Goal: Transaction & Acquisition: Purchase product/service

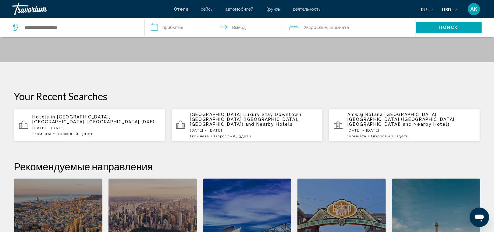
scroll to position [113, 0]
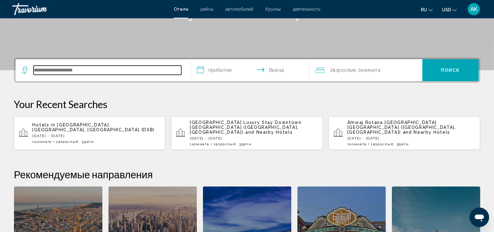
click at [101, 70] on input "Search widget" at bounding box center [108, 70] width 148 height 9
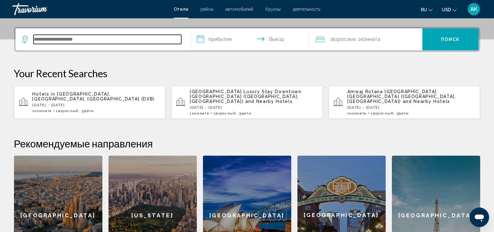
scroll to position [150, 0]
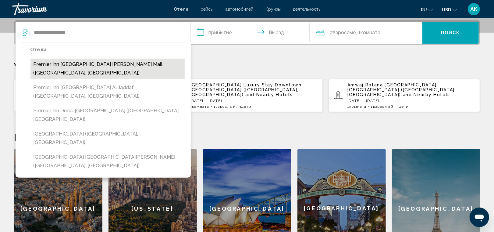
click at [107, 65] on button "Premier Inn [GEOGRAPHIC_DATA] [PERSON_NAME] Mall ([GEOGRAPHIC_DATA], [GEOGRAPHI…" at bounding box center [107, 69] width 154 height 20
type input "**********"
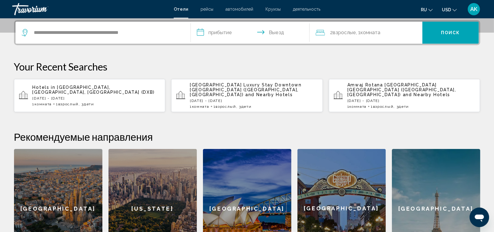
click at [230, 31] on input "**********" at bounding box center [251, 34] width 121 height 24
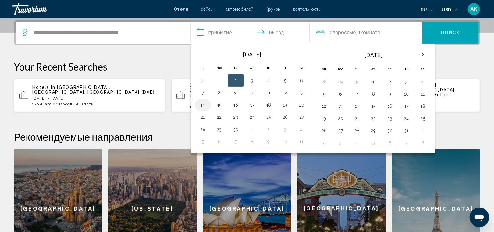
click at [205, 103] on button "14" at bounding box center [203, 105] width 10 height 9
click at [235, 103] on button "16" at bounding box center [236, 105] width 10 height 9
type input "**********"
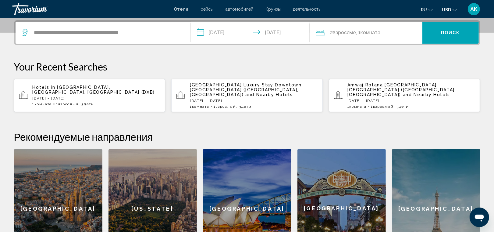
click at [400, 32] on div "2 Взрослый Взрослые , 1 Комната номера" at bounding box center [369, 32] width 107 height 9
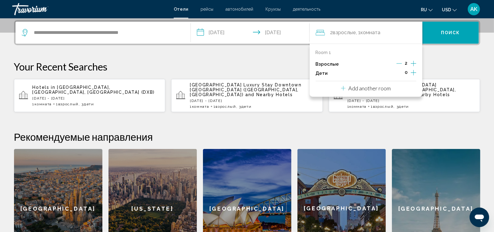
click at [397, 62] on icon "Decrement adults" at bounding box center [399, 63] width 5 height 5
click at [415, 72] on icon "Increment children" at bounding box center [413, 72] width 5 height 5
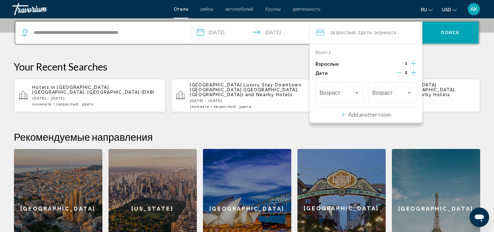
click at [415, 72] on icon "Increment children" at bounding box center [413, 72] width 5 height 5
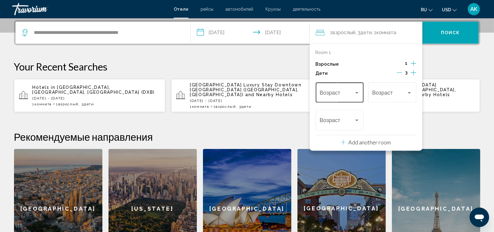
click at [359, 88] on div "Возраст" at bounding box center [340, 92] width 40 height 22
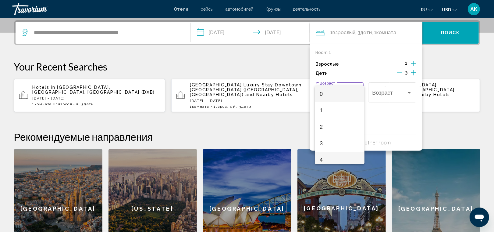
click at [333, 158] on span "4" at bounding box center [340, 160] width 40 height 16
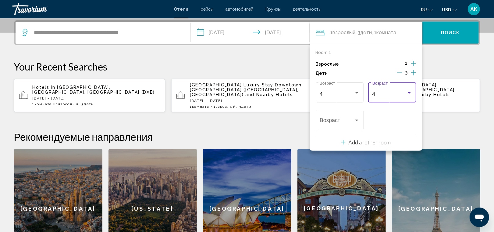
scroll to position [4, 0]
click at [408, 91] on div "Travelers: 1 adult, 3 children" at bounding box center [409, 92] width 5 height 5
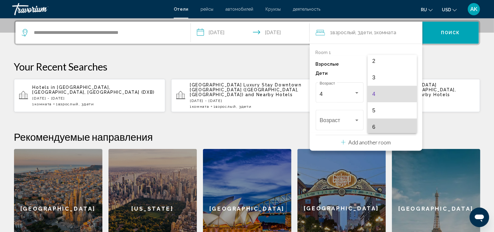
click at [397, 127] on span "6" at bounding box center [393, 127] width 40 height 16
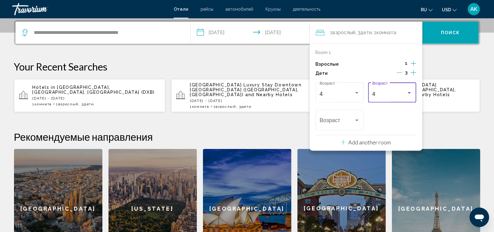
scroll to position [37, 0]
click at [360, 120] on div "6 Возраст" at bounding box center [340, 120] width 48 height 22
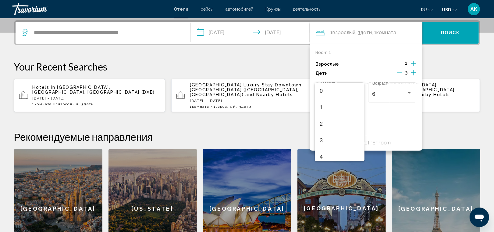
scroll to position [68, 0]
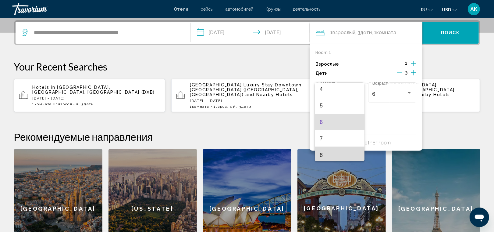
click at [346, 153] on span "8" at bounding box center [340, 155] width 40 height 16
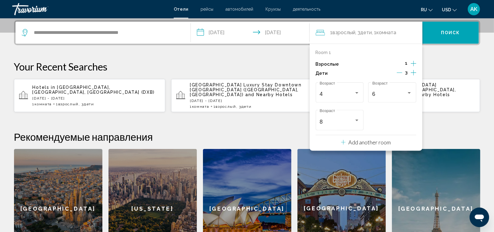
click at [450, 31] on span "Поиск" at bounding box center [450, 32] width 19 height 5
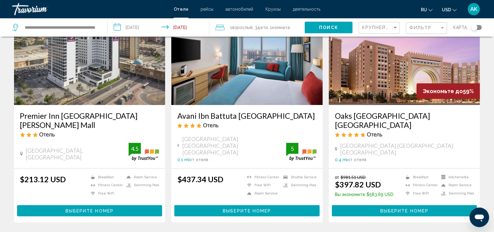
scroll to position [47, 0]
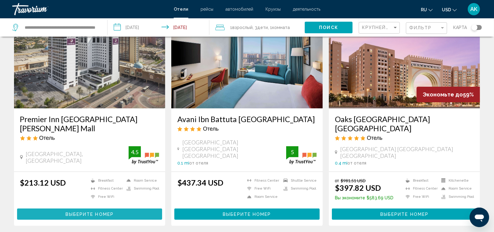
click at [80, 208] on button "Выберите номер" at bounding box center [89, 213] width 145 height 11
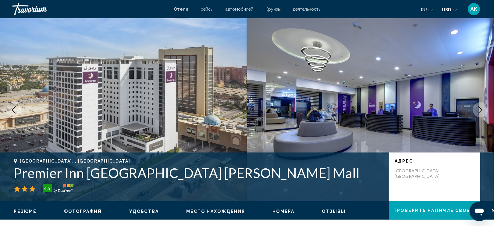
click at [479, 109] on icon "Next image" at bounding box center [480, 109] width 7 height 7
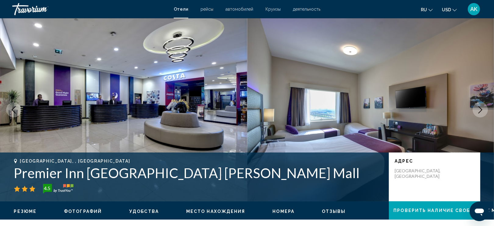
click at [479, 109] on icon "Next image" at bounding box center [480, 109] width 7 height 7
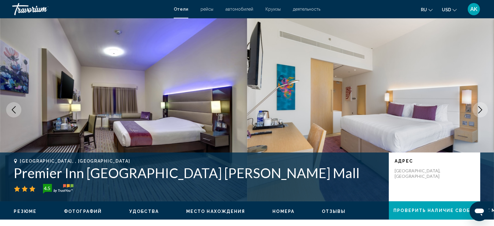
click at [479, 109] on icon "Next image" at bounding box center [480, 109] width 7 height 7
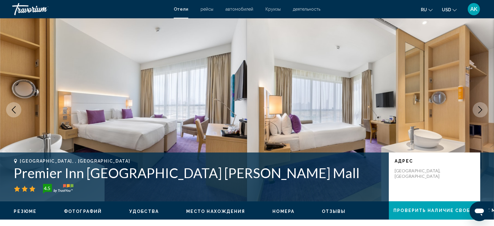
click at [479, 109] on icon "Next image" at bounding box center [480, 109] width 7 height 7
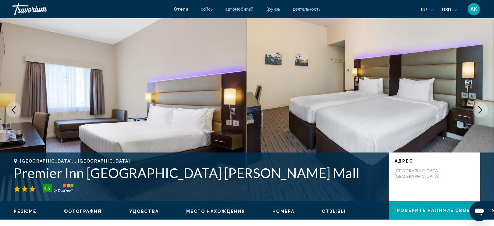
click at [479, 109] on icon "Next image" at bounding box center [480, 109] width 7 height 7
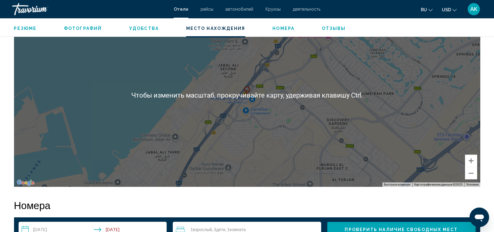
scroll to position [613, 0]
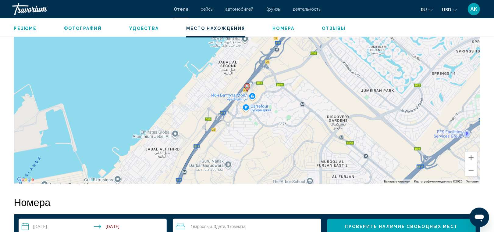
click at [265, 83] on div "Чтобы активировать перетаскивание с помощью клавиатуры, нажмите Alt + Ввод. Пос…" at bounding box center [247, 92] width 467 height 183
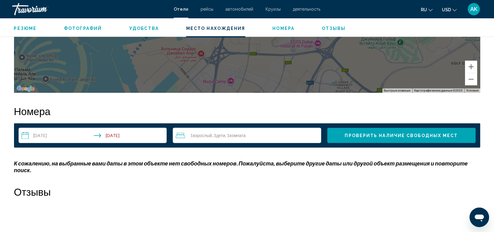
scroll to position [704, 0]
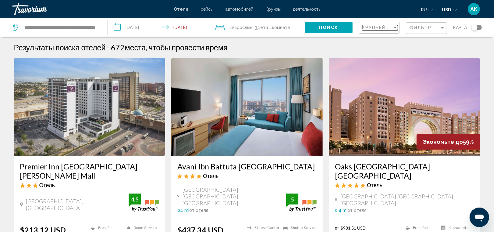
click at [393, 27] on div "Sort by" at bounding box center [395, 27] width 5 height 5
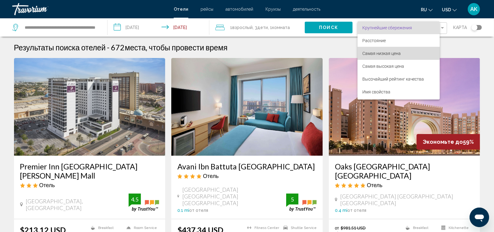
click at [389, 52] on span "Самая низкая цена" at bounding box center [382, 53] width 38 height 5
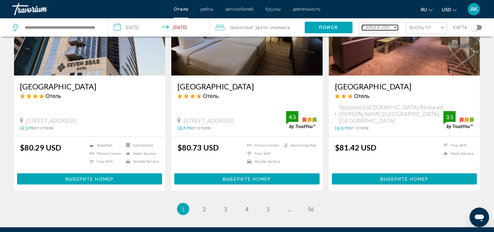
scroll to position [745, 0]
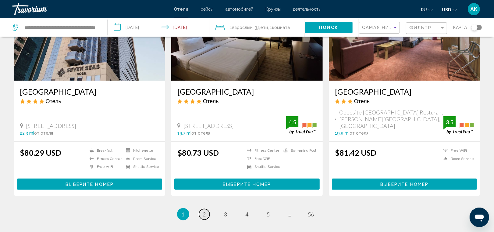
click at [202, 209] on link "page 2" at bounding box center [204, 214] width 11 height 11
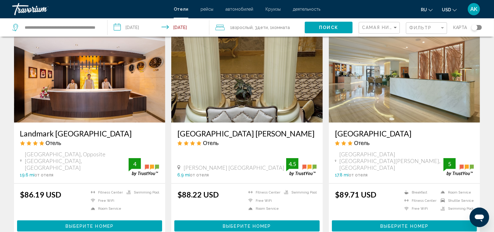
scroll to position [711, 0]
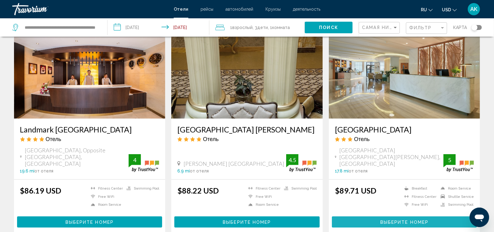
click at [365, 216] on button "Выберите номер" at bounding box center [404, 221] width 145 height 11
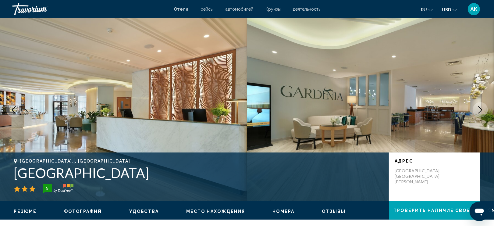
click at [481, 107] on icon "Next image" at bounding box center [480, 109] width 7 height 7
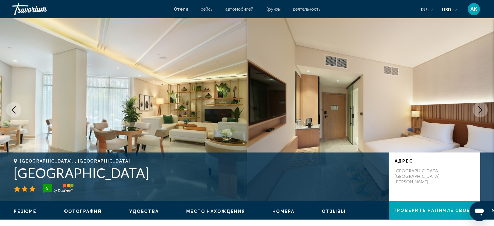
click at [481, 107] on icon "Next image" at bounding box center [480, 109] width 7 height 7
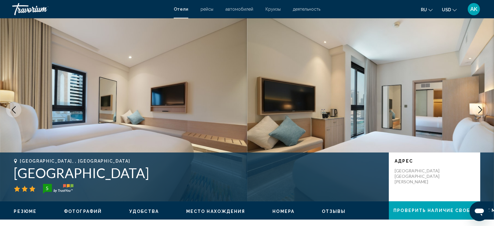
click at [481, 107] on icon "Next image" at bounding box center [480, 109] width 7 height 7
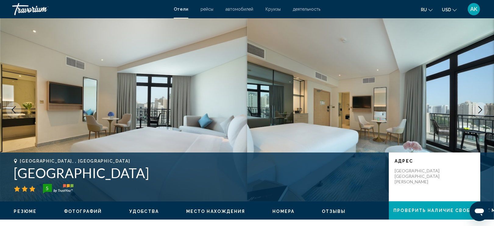
click at [481, 107] on icon "Next image" at bounding box center [480, 109] width 7 height 7
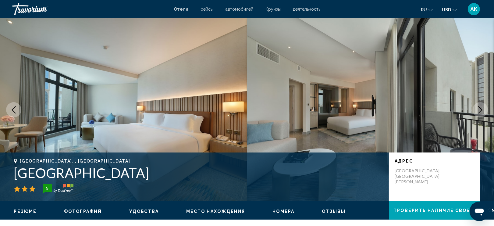
click at [481, 107] on icon "Next image" at bounding box center [480, 109] width 7 height 7
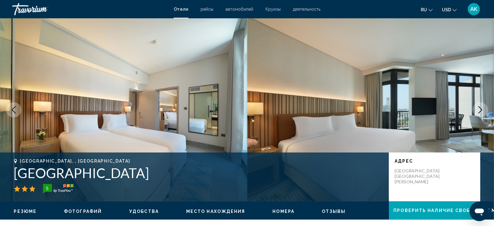
click at [481, 107] on icon "Next image" at bounding box center [480, 109] width 7 height 7
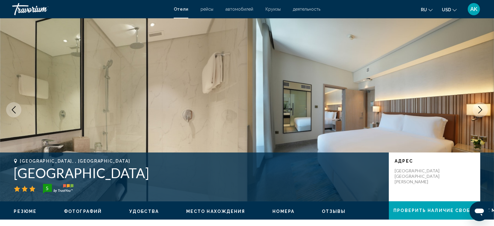
click at [481, 107] on icon "Next image" at bounding box center [480, 109] width 7 height 7
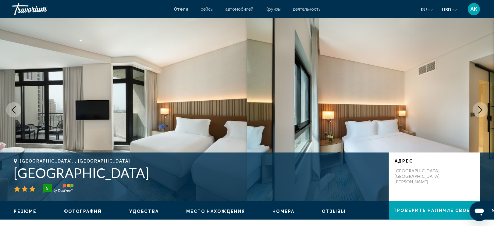
click at [481, 107] on icon "Next image" at bounding box center [480, 109] width 7 height 7
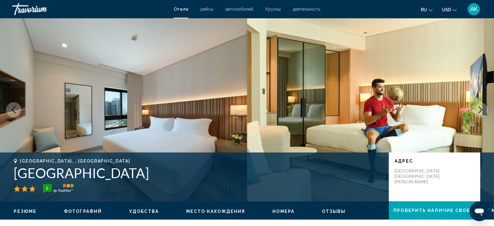
click at [481, 108] on icon "Next image" at bounding box center [481, 109] width 4 height 7
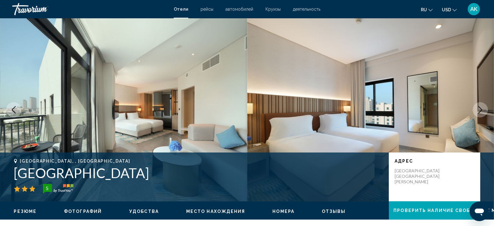
click at [480, 108] on icon "Next image" at bounding box center [481, 109] width 4 height 7
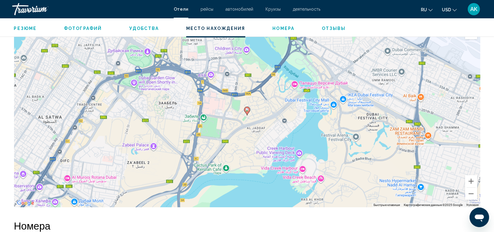
scroll to position [578, 0]
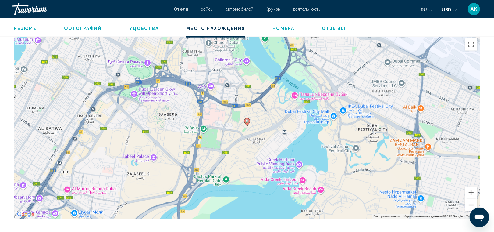
click at [236, 127] on div "Чтобы активировать перетаскивание с помощью клавиатуры, нажмите Alt + Ввод. Пос…" at bounding box center [247, 126] width 467 height 183
click at [244, 111] on div "Чтобы активировать перетаскивание с помощью клавиатуры, нажмите Alt + Ввод. Пос…" at bounding box center [247, 126] width 467 height 183
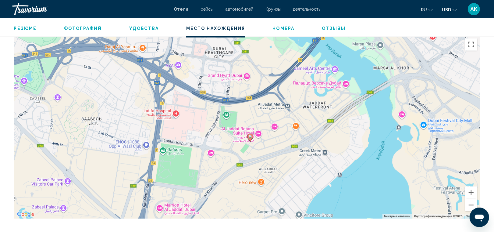
click at [244, 111] on div "Чтобы активировать перетаскивание с помощью клавиатуры, нажмите Alt + Ввод. Пос…" at bounding box center [247, 126] width 467 height 183
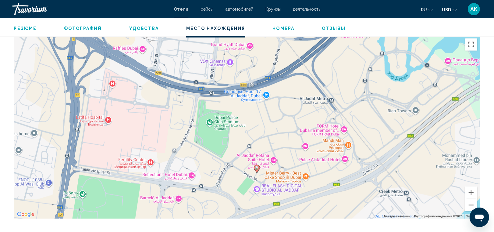
click at [253, 170] on div "Чтобы активировать перетаскивание с помощью клавиатуры, нажмите Alt + Ввод. Пос…" at bounding box center [247, 126] width 467 height 183
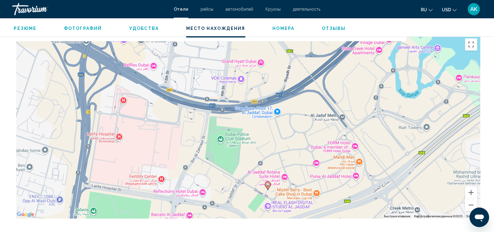
drag, startPoint x: 267, startPoint y: 147, endPoint x: 280, endPoint y: 166, distance: 22.9
click at [280, 166] on div "Чтобы активировать перетаскивание с помощью клавиатуры, нажмите Alt + Ввод. Пос…" at bounding box center [247, 126] width 467 height 183
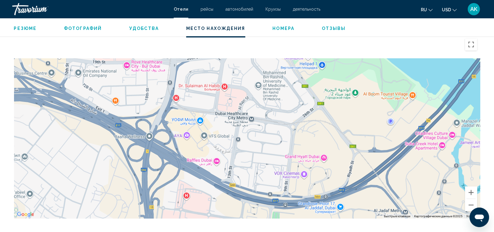
drag, startPoint x: 214, startPoint y: 89, endPoint x: 275, endPoint y: 180, distance: 109.5
click at [275, 180] on div "Чтобы активировать перетаскивание с помощью клавиатуры, нажмите Alt + Ввод. Пос…" at bounding box center [247, 126] width 467 height 183
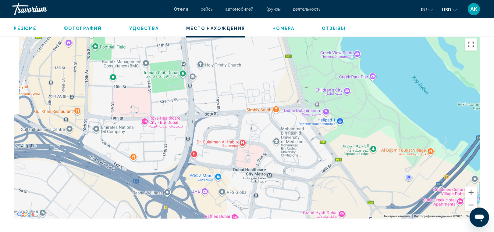
drag, startPoint x: 269, startPoint y: 152, endPoint x: 287, endPoint y: 211, distance: 61.0
click at [287, 211] on div "Main content" at bounding box center [247, 126] width 467 height 183
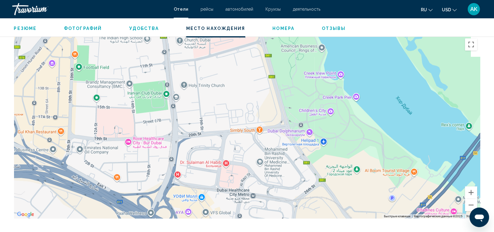
drag, startPoint x: 298, startPoint y: 119, endPoint x: 274, endPoint y: 148, distance: 37.7
click at [274, 148] on div "Main content" at bounding box center [247, 126] width 467 height 183
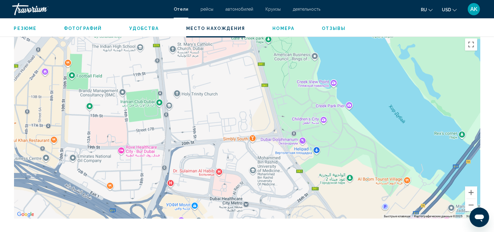
click at [313, 94] on div "Main content" at bounding box center [247, 126] width 467 height 183
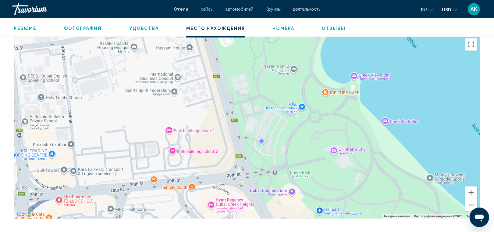
click at [276, 120] on div "Main content" at bounding box center [247, 126] width 467 height 183
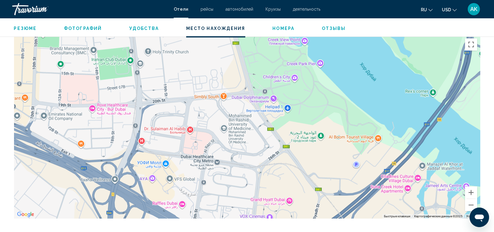
drag, startPoint x: 282, startPoint y: 148, endPoint x: 272, endPoint y: 91, distance: 58.3
click at [272, 91] on div "Main content" at bounding box center [247, 126] width 467 height 183
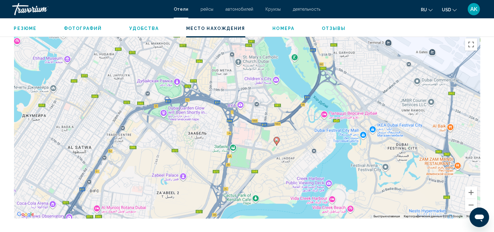
click at [270, 127] on div "Чтобы активировать перетаскивание с помощью клавиатуры, нажмите Alt + Ввод. Пос…" at bounding box center [247, 126] width 467 height 183
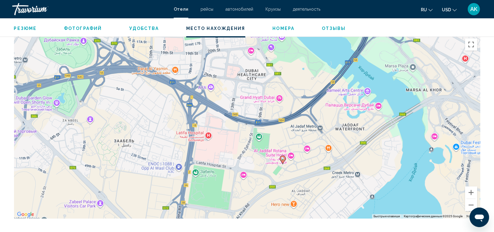
click at [281, 106] on div "Чтобы активировать перетаскивание с помощью клавиатуры, нажмите Alt + Ввод. Пос…" at bounding box center [247, 126] width 467 height 183
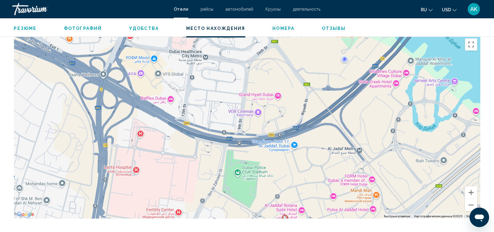
click at [262, 115] on div "Чтобы активировать перетаскивание с помощью клавиатуры, нажмите Alt + Ввод. Пос…" at bounding box center [247, 126] width 467 height 183
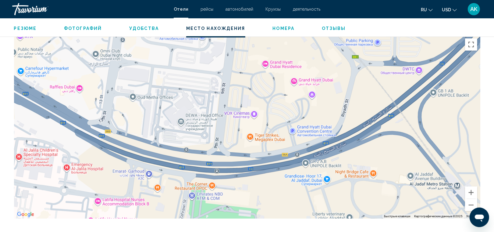
click at [262, 115] on div "Main content" at bounding box center [247, 126] width 467 height 183
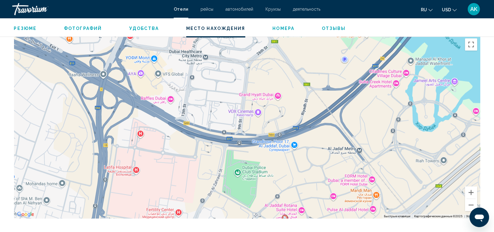
click at [259, 134] on div "Чтобы активировать перетаскивание с помощью клавиатуры, нажмите Alt + Ввод. Пос…" at bounding box center [247, 126] width 467 height 183
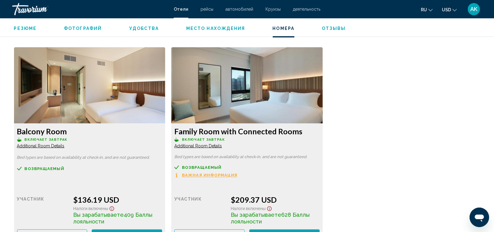
scroll to position [830, 0]
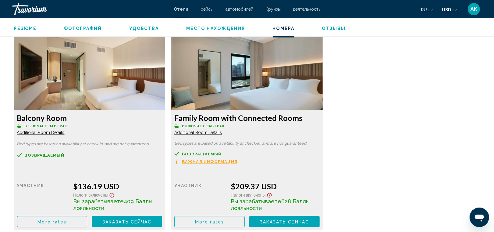
click at [49, 131] on span "Additional Room Details" at bounding box center [41, 132] width 48 height 5
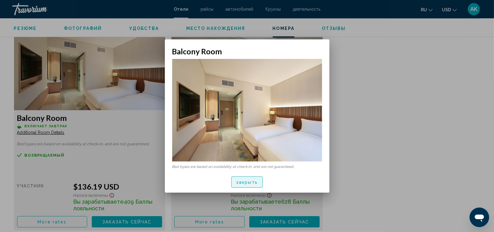
click at [256, 185] on button "закрыть" at bounding box center [246, 181] width 31 height 11
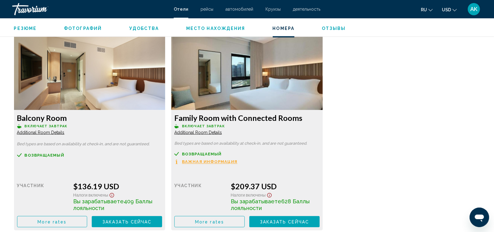
click at [65, 134] on span "Additional Room Details" at bounding box center [41, 132] width 48 height 5
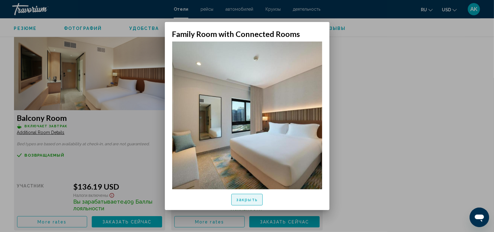
click at [252, 200] on span "закрыть" at bounding box center [247, 199] width 22 height 5
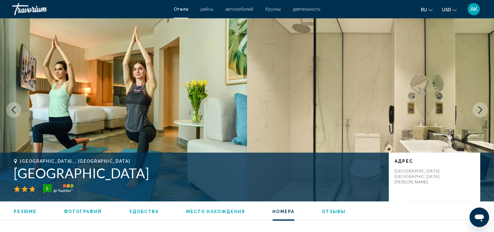
scroll to position [830, 0]
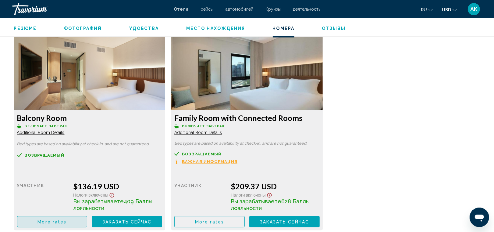
click at [72, 221] on button "More rates" at bounding box center [52, 221] width 70 height 11
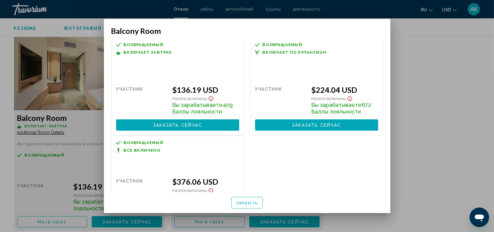
scroll to position [0, 0]
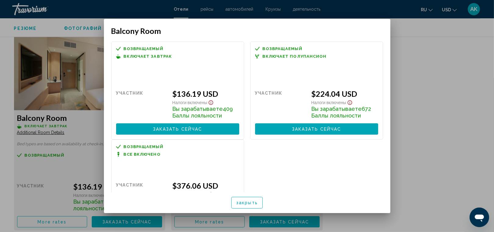
click at [76, 95] on div at bounding box center [247, 116] width 494 height 232
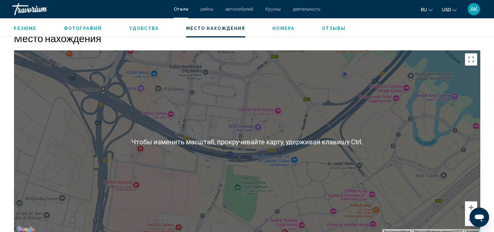
scroll to position [565, 0]
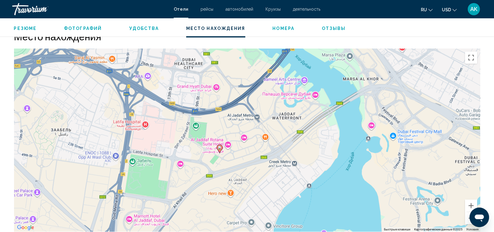
drag, startPoint x: 225, startPoint y: 186, endPoint x: 224, endPoint y: 144, distance: 42.1
click at [224, 144] on div "Чтобы активировать перетаскивание с помощью клавиатуры, нажмите Alt + Ввод. Пос…" at bounding box center [247, 139] width 467 height 183
click at [293, 104] on div "Чтобы активировать перетаскивание с помощью клавиатуры, нажмите Alt + Ввод. Пос…" at bounding box center [247, 139] width 467 height 183
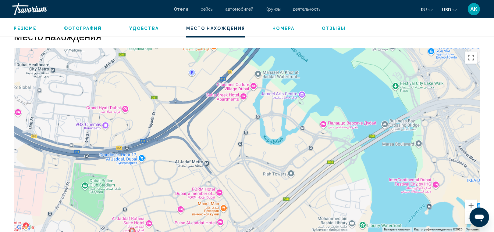
drag, startPoint x: 284, startPoint y: 88, endPoint x: 270, endPoint y: 123, distance: 37.7
click at [270, 123] on div "Чтобы активировать перетаскивание с помощью клавиатуры, нажмите Alt + Ввод. Пос…" at bounding box center [247, 139] width 467 height 183
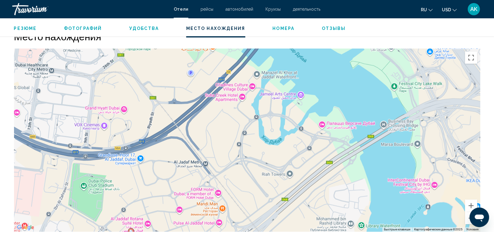
click at [271, 110] on div "Чтобы активировать перетаскивание с помощью клавиатуры, нажмите Alt + Ввод. Пос…" at bounding box center [247, 139] width 467 height 183
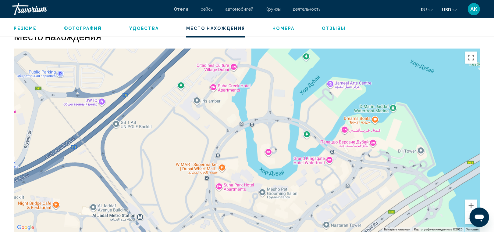
click at [271, 110] on div "Main content" at bounding box center [247, 139] width 467 height 183
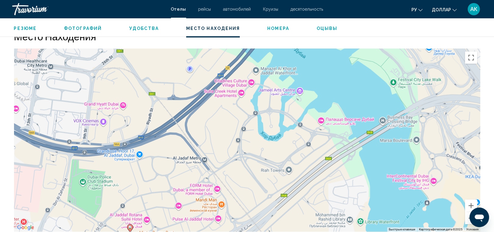
click at [242, 113] on div "Чтобы активировать перетаскивание с помощью клавиатуры, нажмите Alt + Ввод. Пос…" at bounding box center [247, 139] width 467 height 183
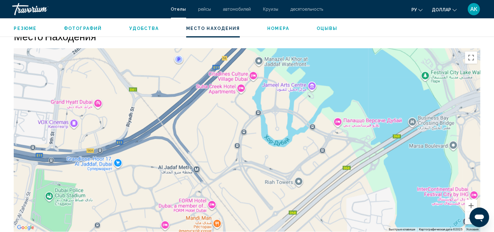
click at [242, 113] on div "Чтобы активировать перетаскивание с помощью клавиатуры, нажмите Alt + Ввод. Пос…" at bounding box center [247, 139] width 467 height 183
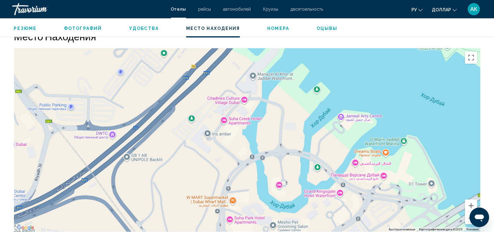
drag, startPoint x: 243, startPoint y: 106, endPoint x: 227, endPoint y: 151, distance: 47.9
click at [227, 151] on div "Main content" at bounding box center [247, 139] width 467 height 183
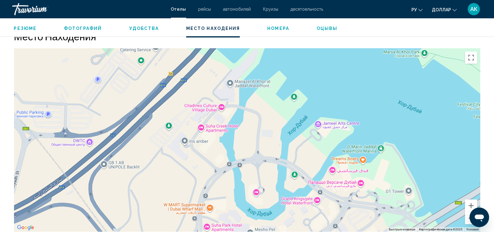
drag, startPoint x: 240, startPoint y: 130, endPoint x: 216, endPoint y: 137, distance: 24.9
click at [216, 137] on div "Main content" at bounding box center [247, 139] width 467 height 183
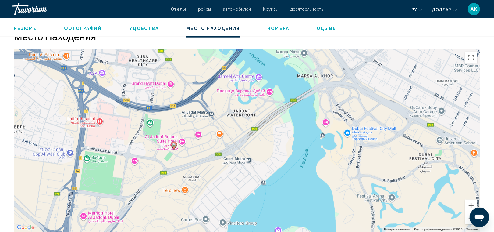
drag, startPoint x: 162, startPoint y: 148, endPoint x: 181, endPoint y: 92, distance: 58.8
click at [181, 92] on div "Активировщики переписываются с помоусом клавиатуры, намите Альт + Ввод. После т…" at bounding box center [247, 139] width 467 height 183
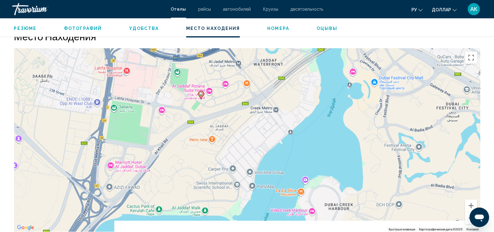
drag, startPoint x: 145, startPoint y: 196, endPoint x: 173, endPoint y: 144, distance: 58.9
click at [173, 144] on div "Активировщики переписываются с помоусом клавиатуры, намите Альт + Ввод. После т…" at bounding box center [247, 139] width 467 height 183
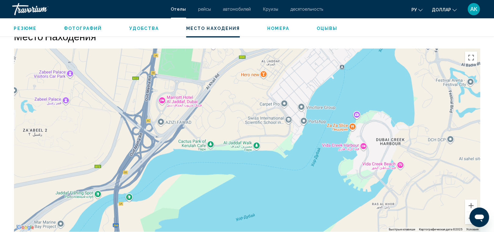
drag, startPoint x: 135, startPoint y: 188, endPoint x: 184, endPoint y: 123, distance: 81.7
click at [184, 123] on div "Активировщики переписываются с помоусом клавиатуры, намите Альт + Ввод. После т…" at bounding box center [247, 139] width 467 height 183
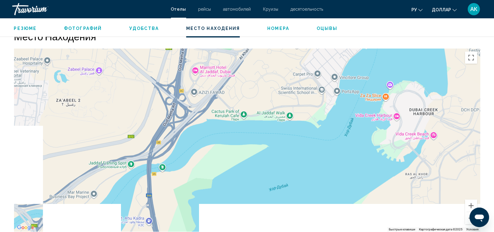
drag, startPoint x: 146, startPoint y: 169, endPoint x: 208, endPoint y: 122, distance: 77.7
click at [208, 122] on div "Активировщики переписываются с помоусом клавиатуры, намите Альт + Ввод. После т…" at bounding box center [247, 139] width 467 height 183
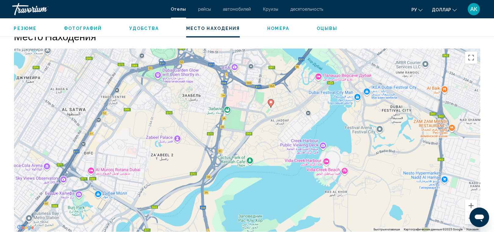
drag, startPoint x: 150, startPoint y: 118, endPoint x: 157, endPoint y: 174, distance: 55.9
click at [157, 174] on div "Чтобы активировать перетаскивание с помощью клавиатуры, нажмите Alt + Ввод. Пос…" at bounding box center [247, 139] width 467 height 183
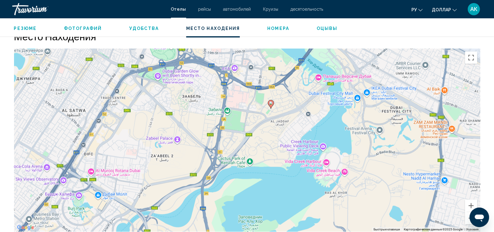
click at [267, 133] on div "Чтобы активировать перетаскивание с помощью клавиатуры, нажмите Alt + Ввод. Пос…" at bounding box center [247, 139] width 467 height 183
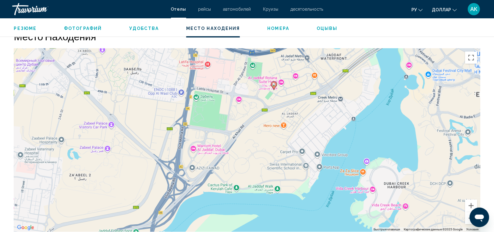
click at [267, 133] on div "Чтобы активировать перетаскивание с помощью клавиатуры, нажмите Alt + Ввод. Пос…" at bounding box center [247, 139] width 467 height 183
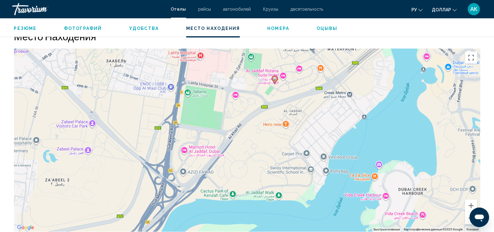
click at [317, 146] on div "Чтобы активировать перетаскивание с помощью клавиатуры, нажмите Alt + Ввод. Пос…" at bounding box center [247, 139] width 467 height 183
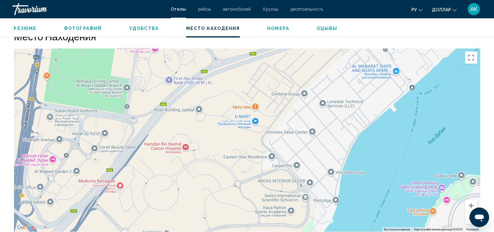
click at [258, 119] on div "Чтобы активировать перетаскивание с помощью клавиатуры, нажмите Alt + Ввод. Пос…" at bounding box center [247, 139] width 467 height 183
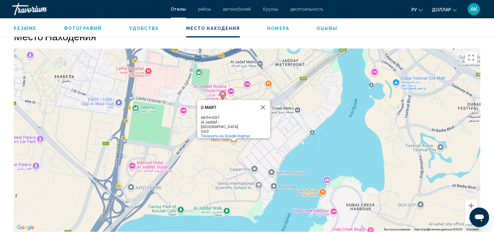
drag, startPoint x: 131, startPoint y: 156, endPoint x: 203, endPoint y: 158, distance: 72.0
click at [203, 158] on div "Чтобы активировать перетаскивание с помощью клавиатуры, нажмите Alt + Ввод. Пос…" at bounding box center [247, 139] width 467 height 183
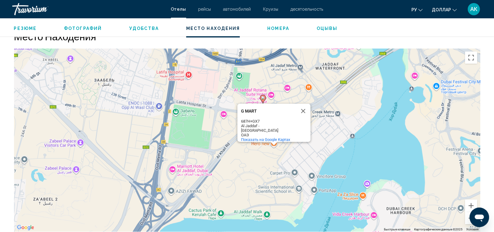
click at [205, 139] on div "Чтобы активировать перетаскивание с помощью клавиатуры, нажмите Alt + Ввод. Пос…" at bounding box center [247, 139] width 467 height 183
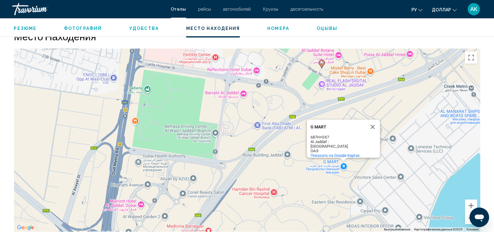
click at [200, 136] on div "Чтобы активировать перетаскивание с помощью клавиатуры, нажмите Alt + Ввод. Пос…" at bounding box center [247, 139] width 467 height 183
click at [200, 136] on div "Активировщики переписываются с помоусом клавиатуры, намите Альт + Ввод. После т…" at bounding box center [247, 139] width 467 height 183
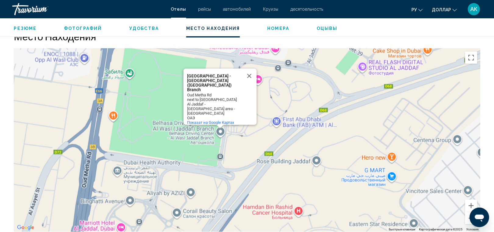
click at [200, 136] on div "Активировщики переписываются с помоусом клавиатуры, намите Альт + Ввод. После т…" at bounding box center [247, 139] width 467 height 183
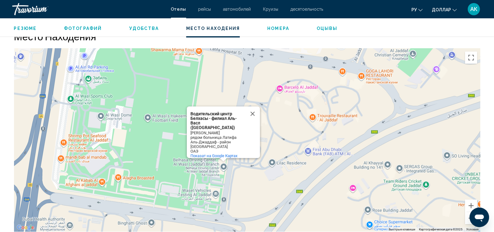
drag, startPoint x: 139, startPoint y: 126, endPoint x: 133, endPoint y: 159, distance: 33.8
click at [133, 159] on div "Активировщики переписываются с помоусом клавиатуры, намите Альт + Ввод. После т…" at bounding box center [247, 139] width 467 height 183
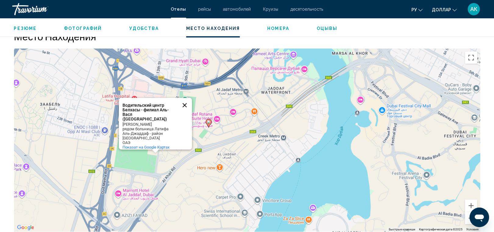
click at [185, 103] on button "Закрыть" at bounding box center [184, 105] width 15 height 15
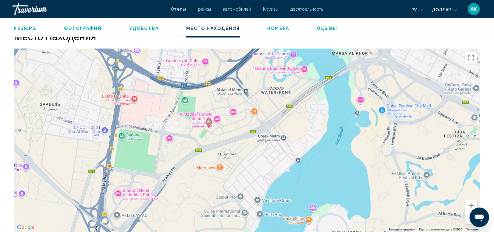
click at [246, 89] on div "Активировщики переписываются с помоусом клавиатуры, намите Альт + Ввод. После т…" at bounding box center [247, 139] width 467 height 183
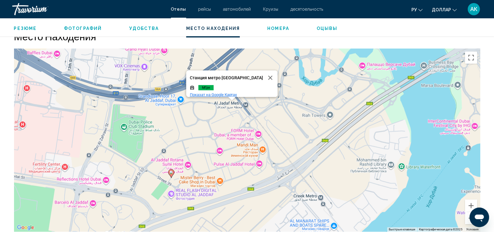
click at [213, 92] on span "Показат на Google Картах" at bounding box center [213, 94] width 47 height 5
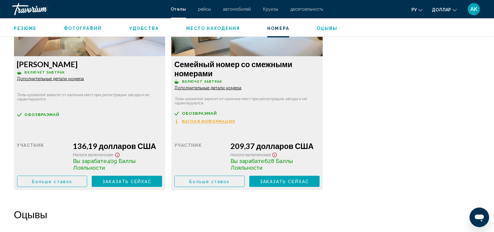
scroll to position [882, 0]
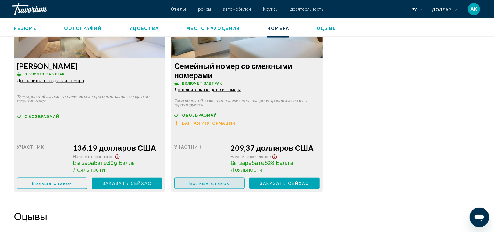
click at [211, 182] on span "Больше ставок" at bounding box center [209, 183] width 40 height 5
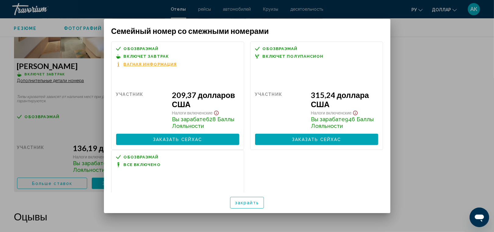
click at [158, 66] on button "Вагная Информация" at bounding box center [146, 64] width 61 height 5
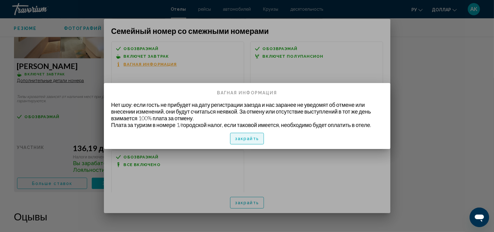
click at [243, 139] on span "закрайть" at bounding box center [247, 138] width 24 height 5
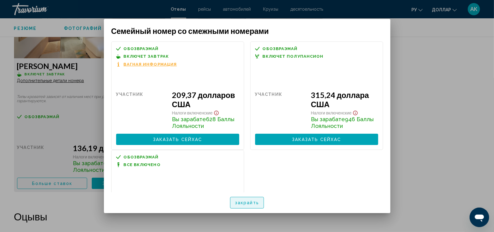
click at [247, 204] on span "закрайть" at bounding box center [247, 202] width 24 height 5
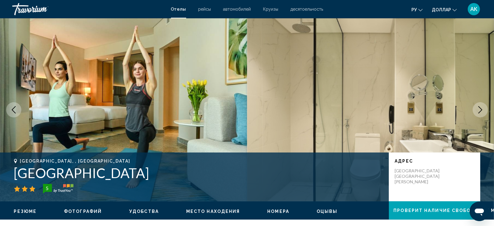
click at [15, 109] on icon "Previous image" at bounding box center [13, 109] width 7 height 7
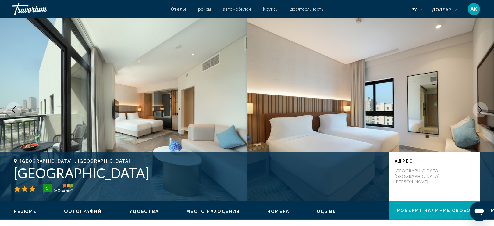
click at [15, 109] on icon "Previous image" at bounding box center [13, 109] width 7 height 7
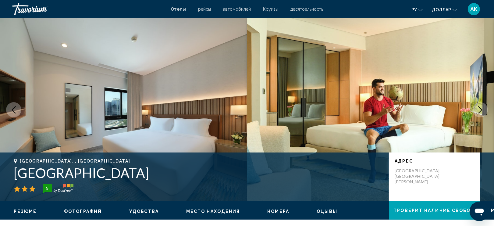
click at [15, 109] on icon "Previous image" at bounding box center [13, 109] width 7 height 7
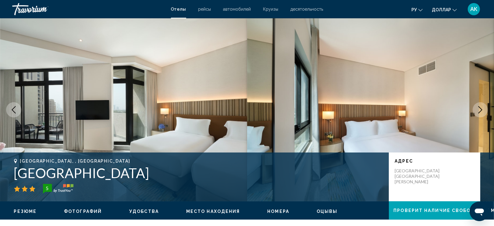
click at [15, 109] on icon "Previous image" at bounding box center [13, 109] width 7 height 7
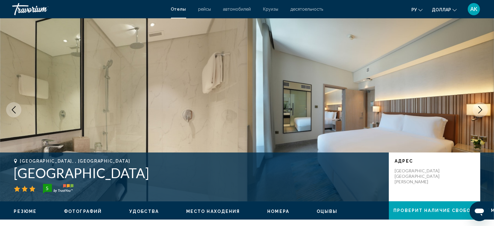
click at [15, 109] on icon "Previous image" at bounding box center [13, 109] width 7 height 7
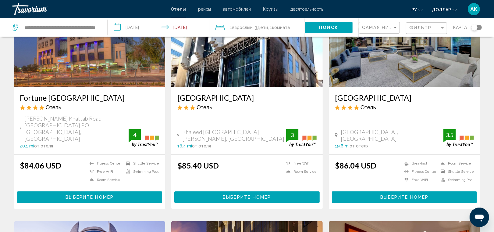
scroll to position [302, 0]
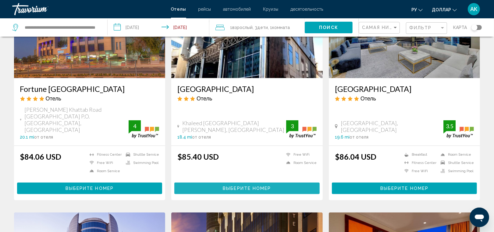
click at [252, 186] on span "Выберите номер" at bounding box center [247, 188] width 48 height 5
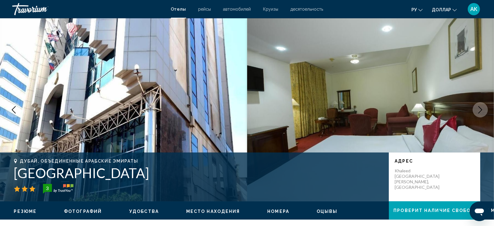
scroll to position [53, 0]
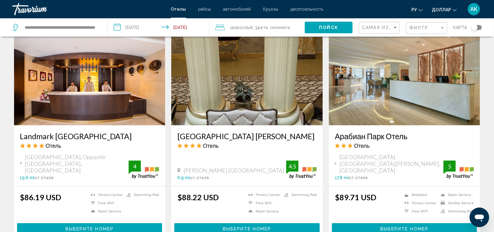
scroll to position [718, 0]
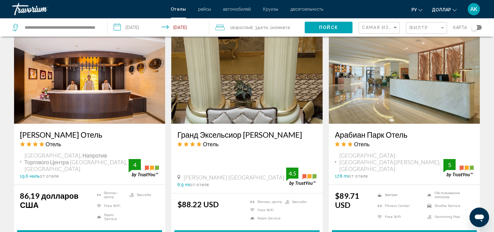
click at [239, 231] on span "Выберите номер" at bounding box center [247, 235] width 48 height 5
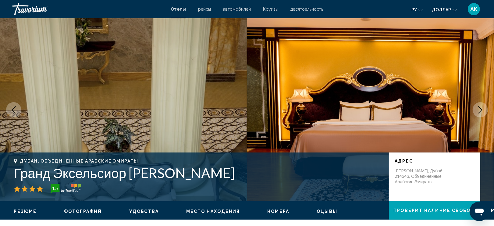
click at [480, 108] on icon "Next image" at bounding box center [480, 109] width 7 height 7
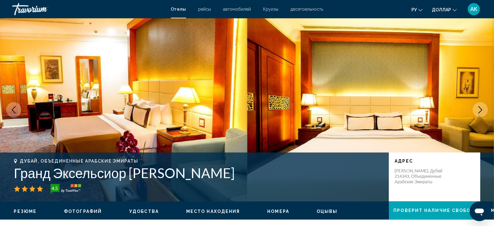
click at [480, 108] on icon "Next image" at bounding box center [480, 109] width 7 height 7
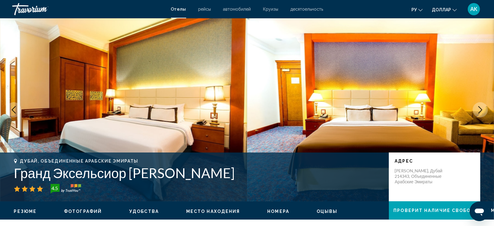
click at [479, 108] on icon "Next image" at bounding box center [480, 109] width 7 height 7
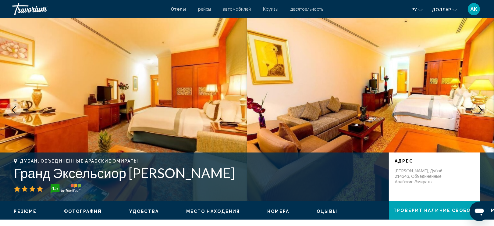
click at [479, 108] on icon "Next image" at bounding box center [480, 109] width 7 height 7
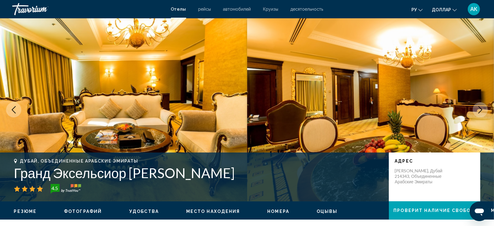
click at [479, 108] on icon "Next image" at bounding box center [480, 109] width 7 height 7
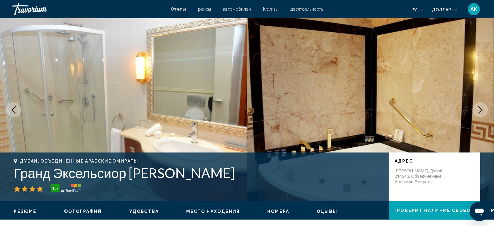
click at [479, 108] on icon "Next image" at bounding box center [480, 109] width 7 height 7
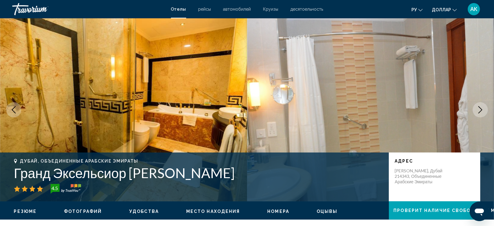
click at [479, 109] on icon "Next image" at bounding box center [480, 109] width 7 height 7
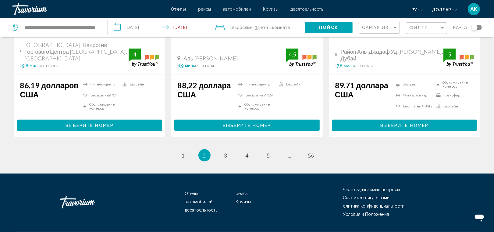
scroll to position [831, 0]
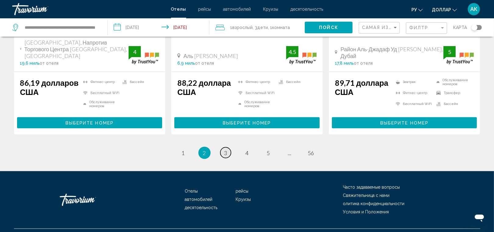
click at [224, 149] on span "3" at bounding box center [225, 152] width 3 height 7
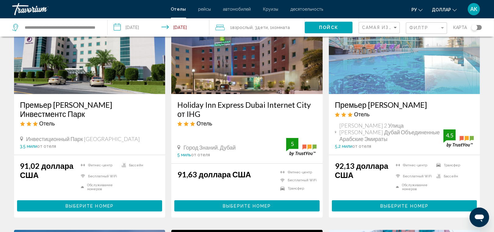
scroll to position [63, 0]
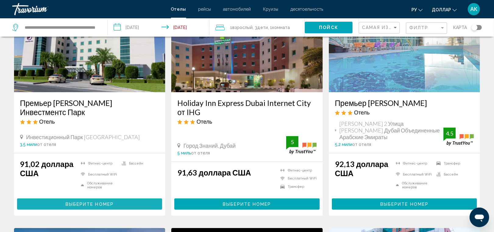
click at [80, 202] on span "Выберите номер" at bounding box center [90, 204] width 48 height 5
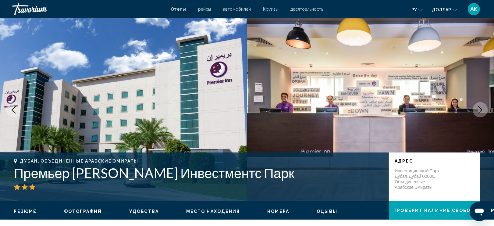
click at [477, 110] on icon "Next image" at bounding box center [480, 109] width 7 height 7
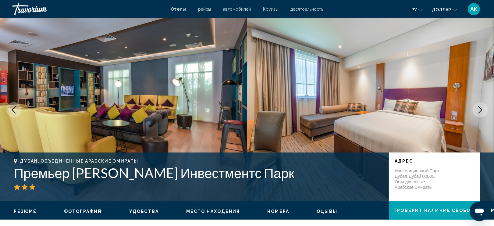
click at [477, 110] on icon "Next image" at bounding box center [480, 109] width 7 height 7
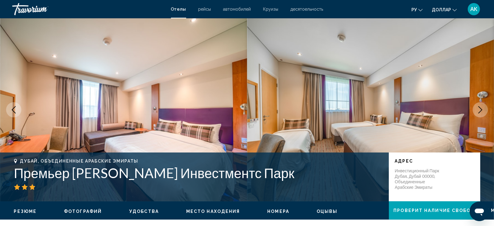
click at [477, 110] on icon "Next image" at bounding box center [480, 109] width 7 height 7
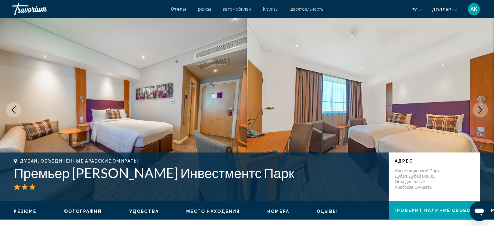
click at [477, 110] on icon "Next image" at bounding box center [480, 109] width 7 height 7
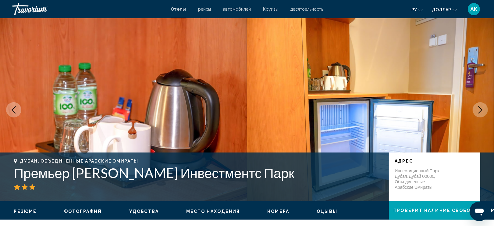
click at [476, 110] on button "Next image" at bounding box center [480, 109] width 15 height 15
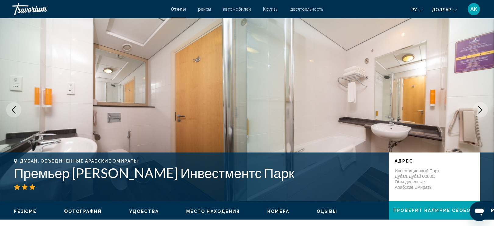
click at [476, 110] on button "Next image" at bounding box center [480, 109] width 15 height 15
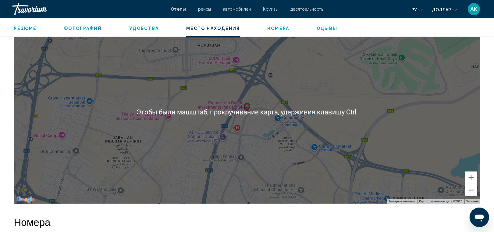
scroll to position [593, 0]
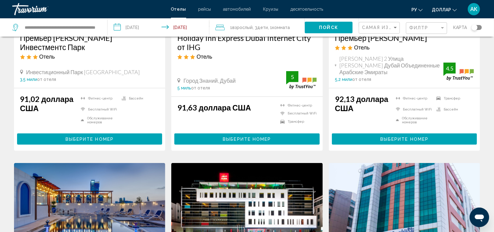
scroll to position [124, 0]
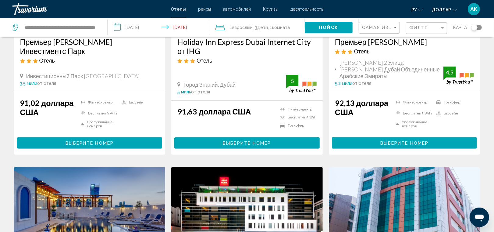
click at [423, 25] on div "Филтр" at bounding box center [428, 28] width 36 height 11
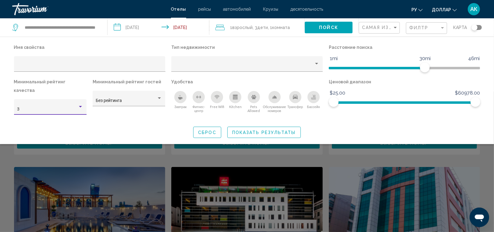
click at [81, 104] on div "Hotel Filters" at bounding box center [80, 106] width 5 height 5
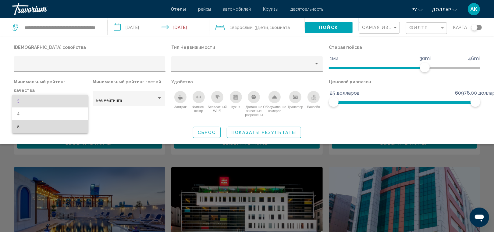
click at [66, 125] on span "5" at bounding box center [50, 126] width 66 height 13
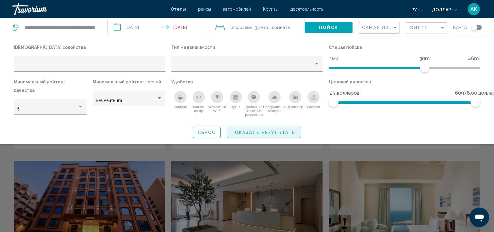
click at [245, 130] on span "Показаты результаты" at bounding box center [264, 132] width 65 height 5
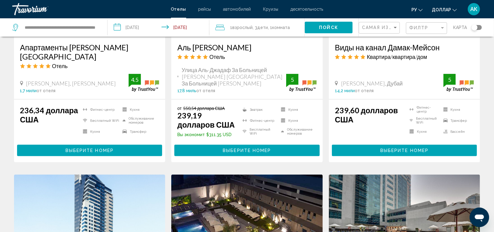
scroll to position [589, 0]
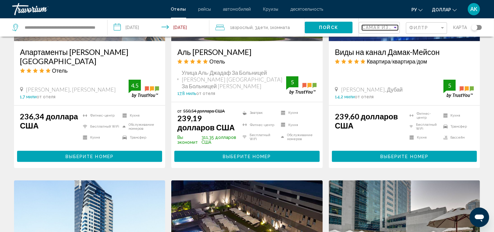
click at [385, 26] on span "Самая изкая Цена" at bounding box center [388, 27] width 53 height 5
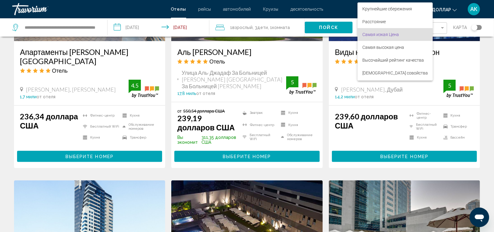
scroll to position [7, 0]
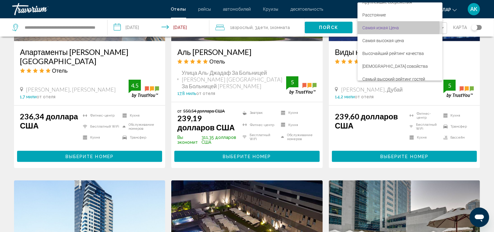
click at [386, 27] on span "Самая изкая Цена" at bounding box center [381, 27] width 37 height 5
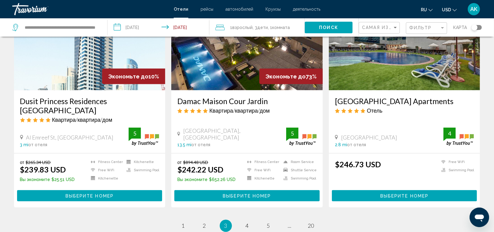
scroll to position [809, 0]
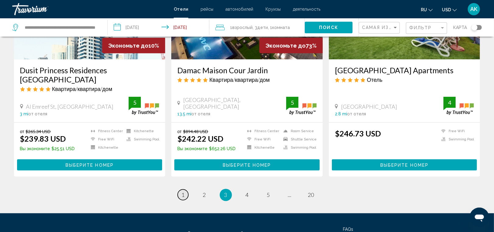
click at [183, 191] on span "1" at bounding box center [183, 194] width 3 height 7
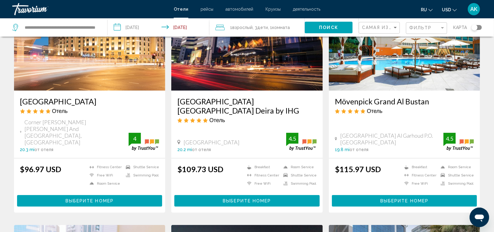
scroll to position [281, 0]
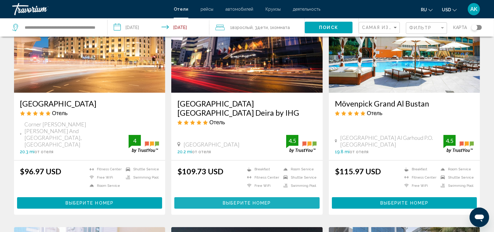
click at [263, 201] on span "Выберите номер" at bounding box center [247, 203] width 48 height 5
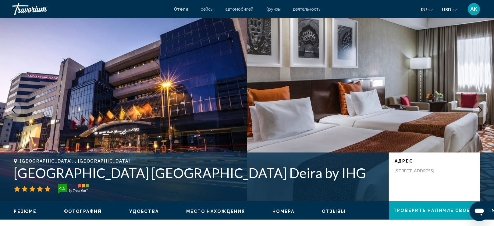
click at [14, 174] on h1 "[GEOGRAPHIC_DATA] [GEOGRAPHIC_DATA] Deira by IHG" at bounding box center [198, 173] width 369 height 16
copy div "Crowne Plaza Dubai Deira by IHG 4.5 ад"
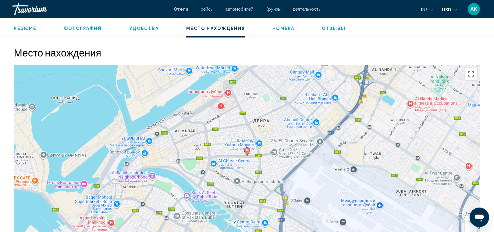
scroll to position [560, 0]
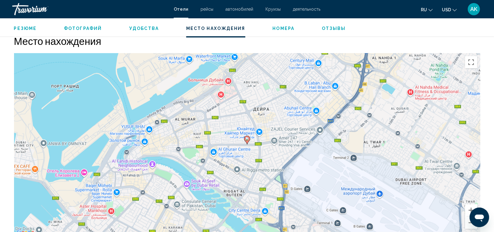
click at [249, 153] on div "Чтобы активировать перетаскивание с помощью клавиатуры, нажмите Alt + Ввод. Пос…" at bounding box center [247, 144] width 467 height 183
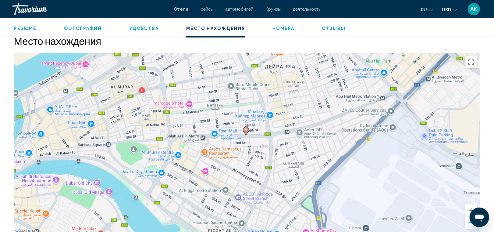
click at [248, 153] on div "Чтобы активировать перетаскивание с помощью клавиатуры, нажмите Alt + Ввод. Пос…" at bounding box center [247, 144] width 467 height 183
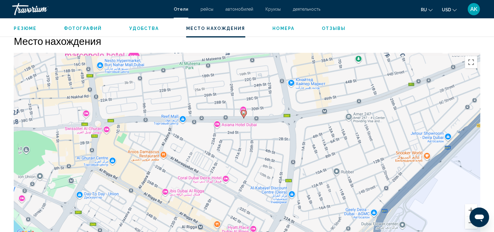
click at [248, 153] on div "Чтобы активировать перетаскивание с помощью клавиатуры, нажмите Alt + Ввод. Пос…" at bounding box center [247, 144] width 467 height 183
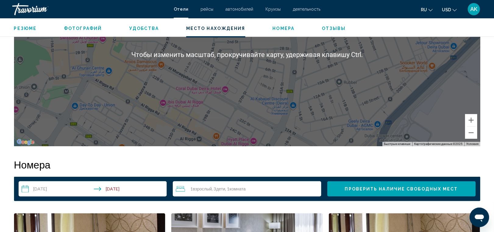
scroll to position [560, 0]
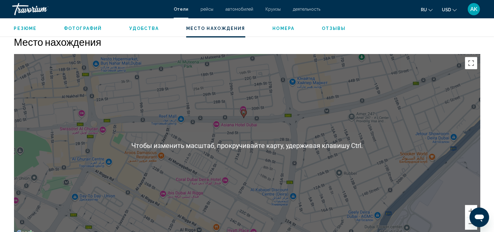
click at [245, 134] on div "Чтобы активировать перетаскивание с помощью клавиатуры, нажмите Alt + Ввод. Пос…" at bounding box center [247, 145] width 467 height 183
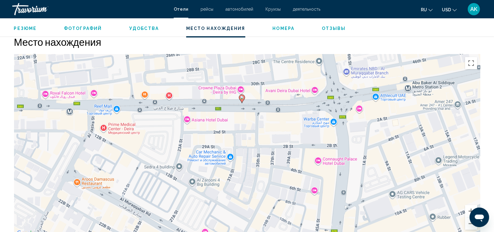
click at [122, 116] on div "Чтобы активировать перетаскивание с помощью клавиатуры, нажмите Alt + Ввод. Пос…" at bounding box center [247, 145] width 467 height 183
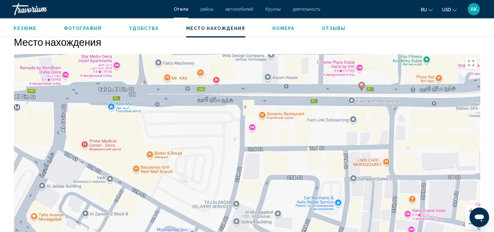
click at [122, 116] on div "Чтобы активировать перетаскивание с помощью клавиатуры, нажмите Alt + Ввод. Пос…" at bounding box center [247, 145] width 467 height 183
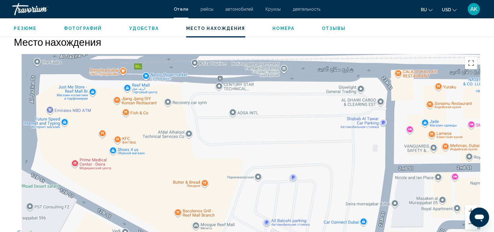
drag, startPoint x: 121, startPoint y: 116, endPoint x: 156, endPoint y: 103, distance: 36.9
click at [156, 103] on div "Чтобы активировать перетаскивание с помощью клавиатуры, нажмите Alt + Ввод. Пос…" at bounding box center [247, 145] width 467 height 183
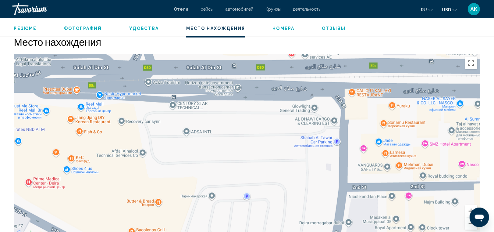
drag, startPoint x: 284, startPoint y: 109, endPoint x: 130, endPoint y: 129, distance: 154.9
click at [130, 129] on div "Чтобы активировать перетаскивание с помощью клавиатуры, нажмите Alt + Ввод. Пос…" at bounding box center [247, 145] width 467 height 183
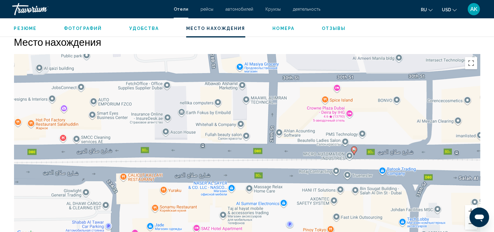
drag, startPoint x: 259, startPoint y: 109, endPoint x: 123, endPoint y: 191, distance: 159.6
click at [123, 191] on div "Чтобы активировать перетаскивание с помощью клавиатуры, нажмите Alt + Ввод. Пос…" at bounding box center [247, 145] width 467 height 183
click at [338, 173] on div "Чтобы активировать перетаскивание с помощью клавиатуры, нажмите Alt + Ввод. Пос…" at bounding box center [247, 145] width 467 height 183
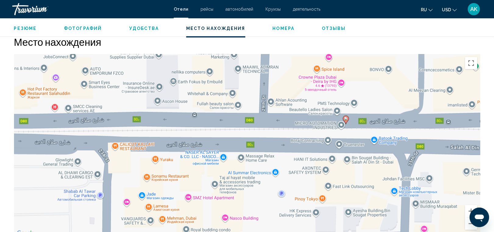
drag, startPoint x: 325, startPoint y: 134, endPoint x: 255, endPoint y: 145, distance: 70.4
click at [255, 145] on div "Чтобы активировать перетаскивание с помощью клавиатуры, нажмите Alt + Ввод. Пос…" at bounding box center [247, 145] width 467 height 183
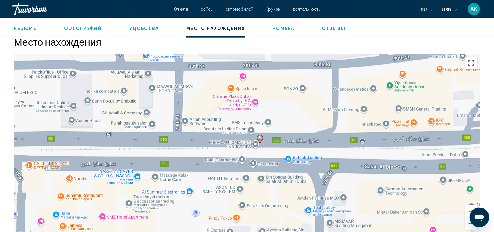
click at [255, 146] on div "Чтобы активировать перетаскивание с помощью клавиатуры, нажмите Alt + Ввод. Пос…" at bounding box center [247, 145] width 467 height 183
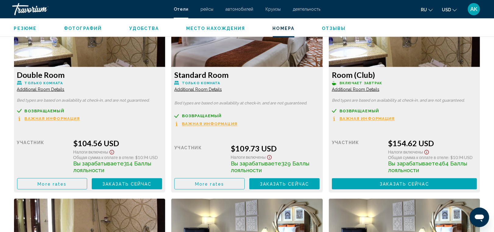
scroll to position [874, 0]
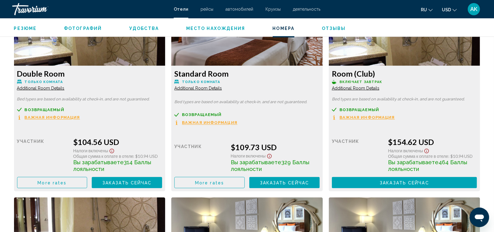
click at [88, 182] on button "More rates" at bounding box center [52, 182] width 70 height 11
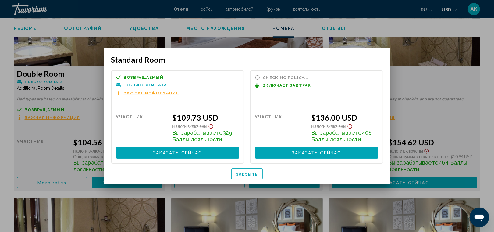
scroll to position [0, 0]
click at [262, 141] on div "участник" at bounding box center [281, 128] width 52 height 30
click at [250, 175] on span "закрыть" at bounding box center [247, 173] width 22 height 5
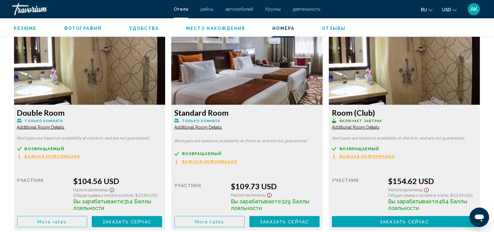
scroll to position [833, 0]
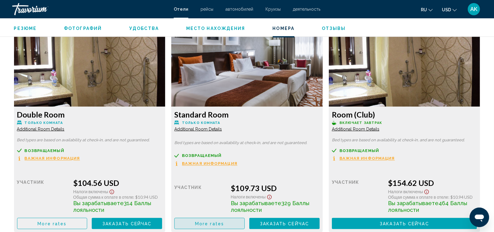
click at [220, 227] on button "More rates" at bounding box center [209, 223] width 70 height 11
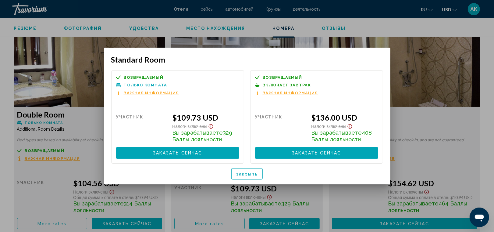
scroll to position [0, 0]
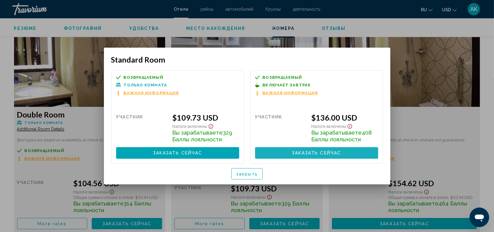
click at [301, 152] on span "Заказать сейчас" at bounding box center [316, 153] width 49 height 5
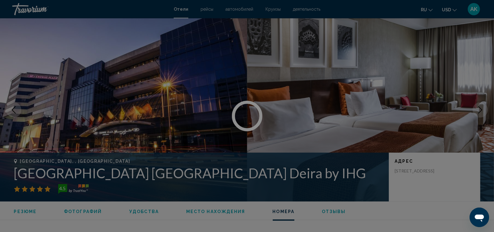
scroll to position [833, 0]
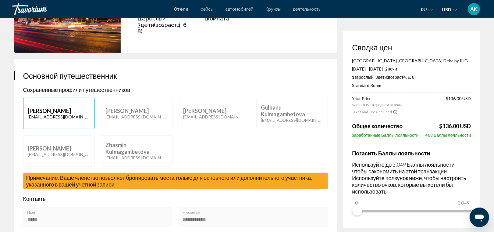
scroll to position [123, 0]
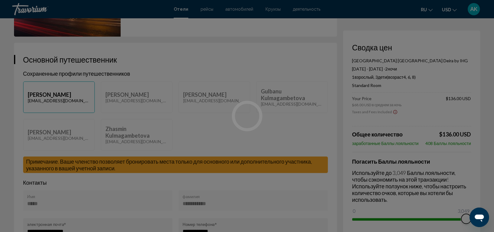
click at [470, 209] on div at bounding box center [247, 116] width 494 height 232
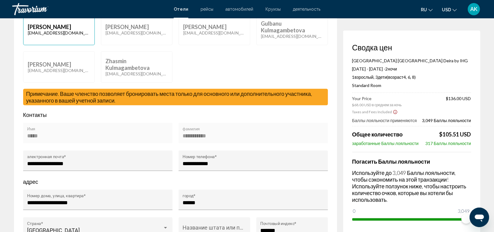
scroll to position [191, 0]
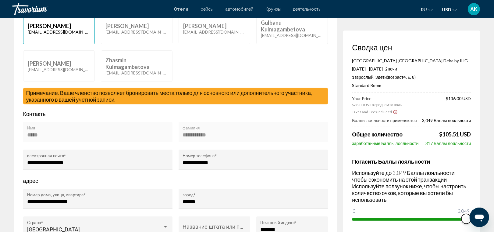
drag, startPoint x: 937, startPoint y: 425, endPoint x: 474, endPoint y: 216, distance: 508.0
click at [472, 215] on div "Открыть окно обмена сообщениями" at bounding box center [479, 217] width 18 height 18
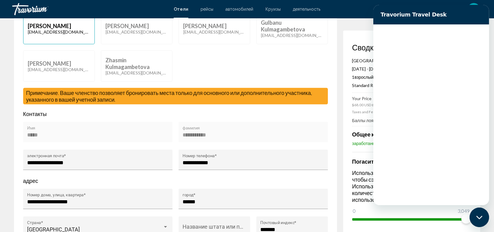
scroll to position [0, 0]
click at [481, 215] on icon "Закрыть окно обмена сообщениями" at bounding box center [479, 217] width 6 height 4
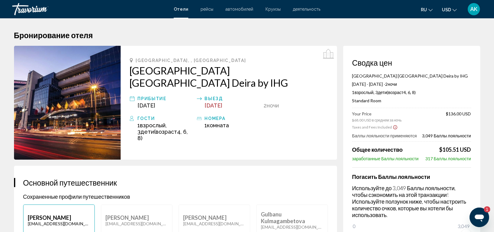
click at [131, 70] on h2 "[GEOGRAPHIC_DATA] [GEOGRAPHIC_DATA] Deira by IHG" at bounding box center [229, 76] width 198 height 24
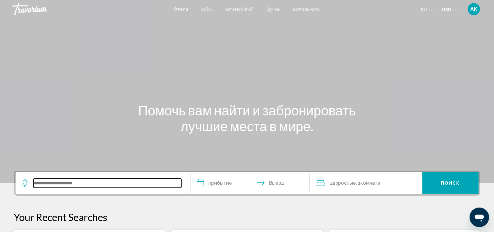
click at [87, 181] on input "Search widget" at bounding box center [108, 182] width 148 height 9
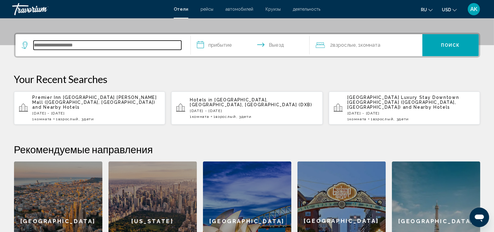
scroll to position [136, 0]
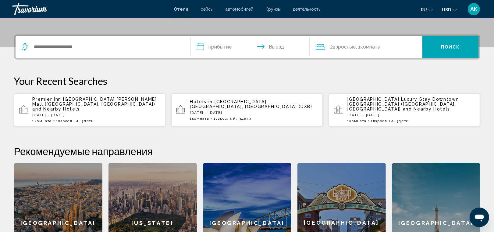
click at [106, 106] on p "Premier Inn [GEOGRAPHIC_DATA] [GEOGRAPHIC_DATA] ([GEOGRAPHIC_DATA], [GEOGRAPHIC…" at bounding box center [97, 104] width 128 height 15
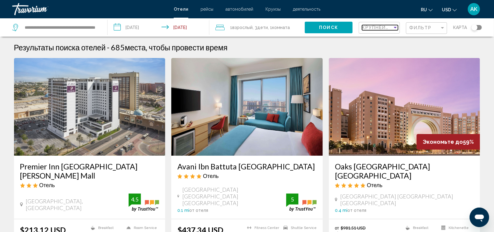
click at [383, 29] on span "Крупнейшие сбережения" at bounding box center [398, 27] width 73 height 5
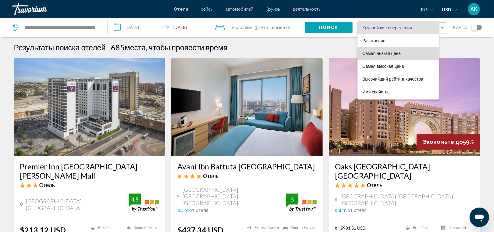
click at [385, 56] on span "Самая низкая цена" at bounding box center [399, 53] width 72 height 13
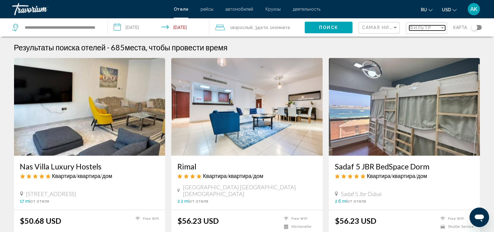
click at [420, 27] on span "Фильтр" at bounding box center [421, 27] width 23 height 5
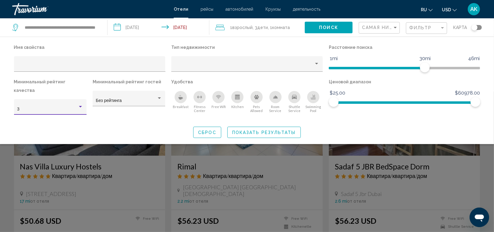
click at [81, 104] on div "Hotel Filters" at bounding box center [80, 106] width 5 height 5
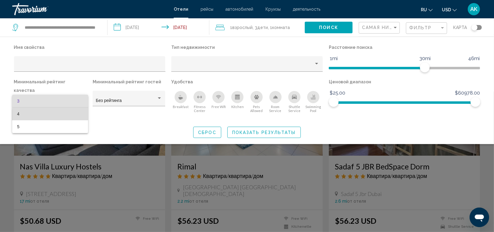
click at [72, 117] on span "4" at bounding box center [50, 113] width 66 height 13
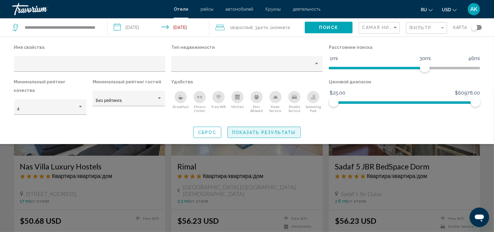
click at [262, 130] on span "Показать результаты" at bounding box center [264, 132] width 64 height 5
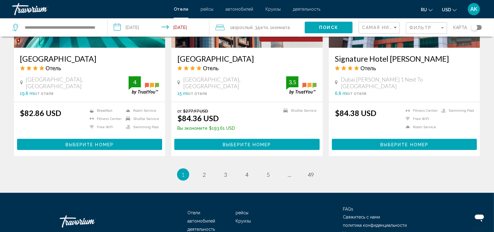
scroll to position [776, 0]
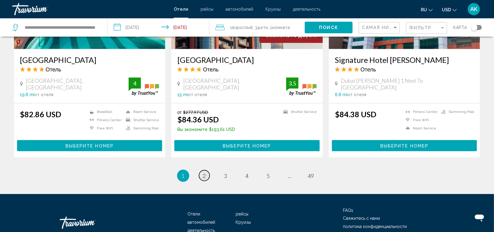
click at [203, 172] on span "2" at bounding box center [204, 175] width 3 height 7
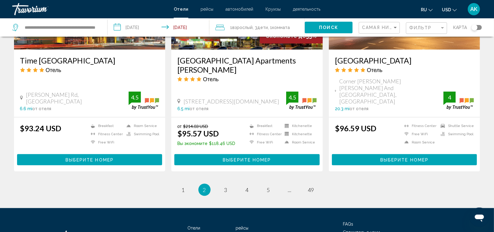
scroll to position [785, 0]
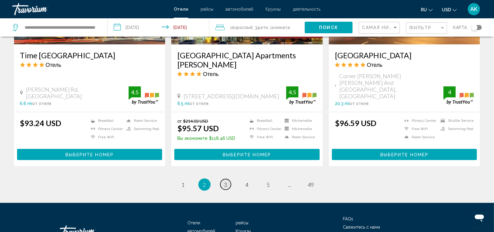
click at [226, 181] on span "3" at bounding box center [225, 184] width 3 height 7
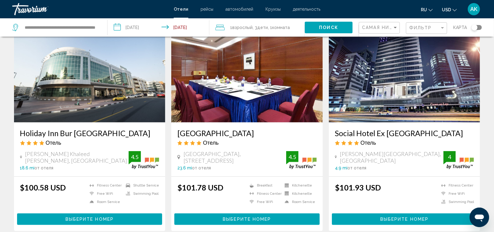
scroll to position [269, 0]
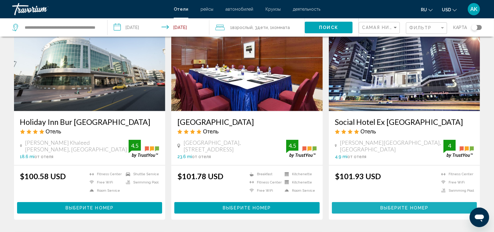
click at [403, 206] on span "Выберите номер" at bounding box center [405, 208] width 48 height 5
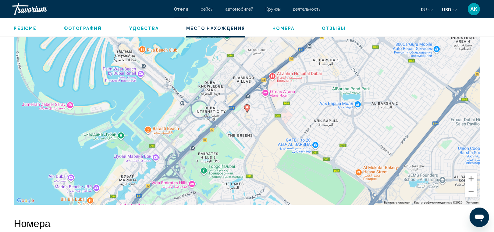
scroll to position [582, 0]
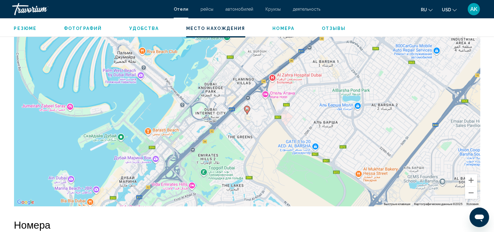
click at [261, 142] on div "Чтобы активировать перетаскивание с помощью клавиатуры, нажмите Alt + Ввод. Пос…" at bounding box center [247, 114] width 467 height 183
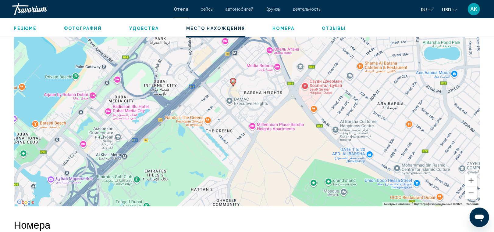
click at [109, 48] on div "Чтобы активировать перетаскивание с помощью клавиатуры, нажмите Alt + Ввод. Пос…" at bounding box center [247, 114] width 467 height 183
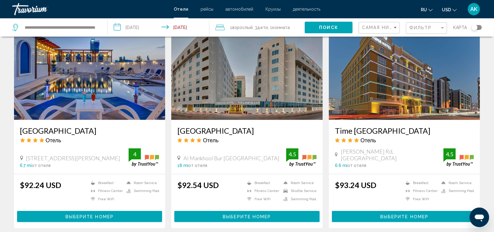
scroll to position [487, 0]
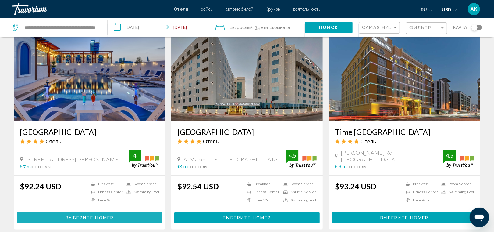
click at [107, 215] on span "Выберите номер" at bounding box center [90, 217] width 48 height 5
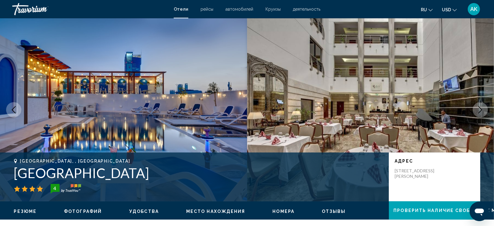
click at [479, 109] on icon "Next image" at bounding box center [480, 109] width 7 height 7
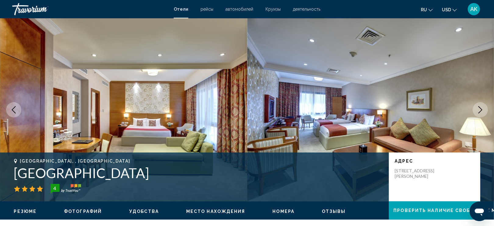
click at [479, 109] on icon "Next image" at bounding box center [480, 109] width 7 height 7
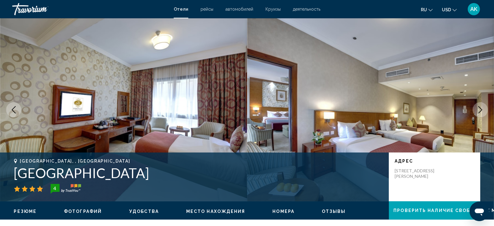
click at [479, 109] on icon "Next image" at bounding box center [480, 109] width 7 height 7
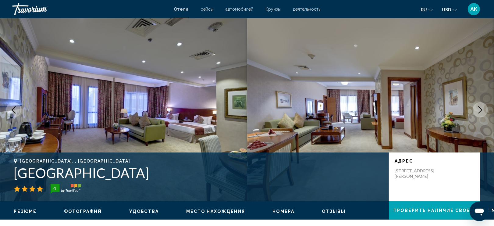
click at [479, 109] on icon "Next image" at bounding box center [480, 109] width 7 height 7
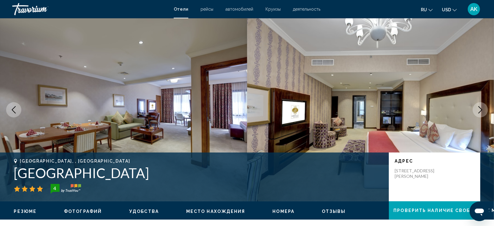
click at [479, 109] on icon "Next image" at bounding box center [480, 109] width 7 height 7
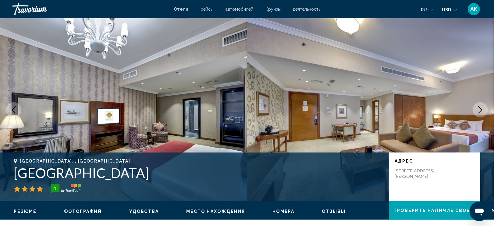
click at [479, 109] on icon "Next image" at bounding box center [480, 109] width 7 height 7
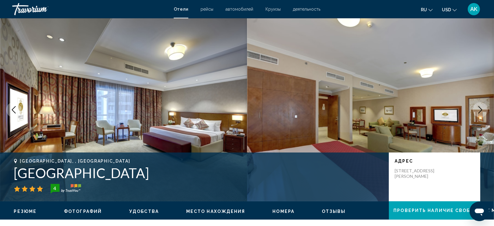
click at [479, 109] on icon "Next image" at bounding box center [480, 109] width 7 height 7
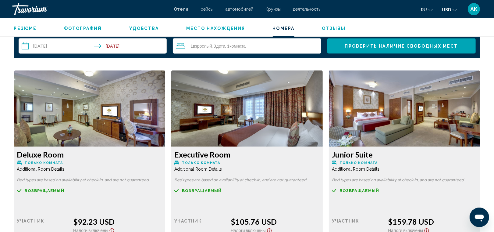
scroll to position [793, 0]
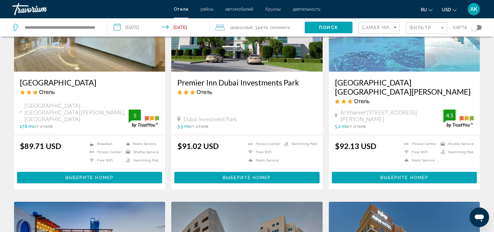
scroll to position [311, 0]
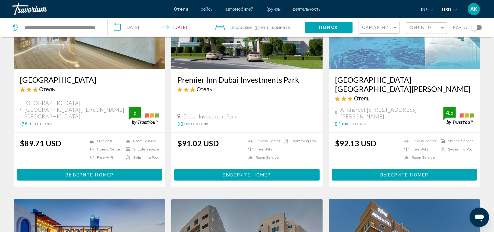
click at [242, 173] on span "Выберите номер" at bounding box center [247, 175] width 48 height 5
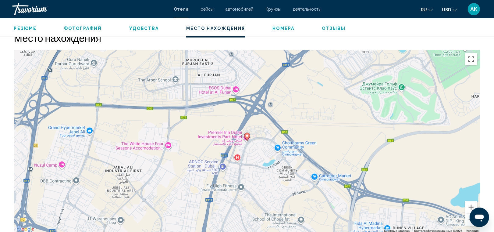
scroll to position [621, 0]
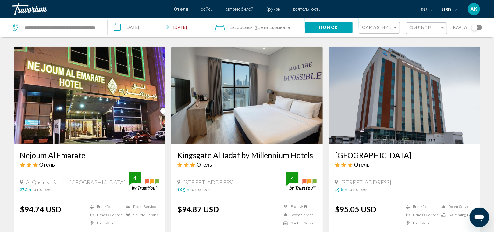
scroll to position [691, 0]
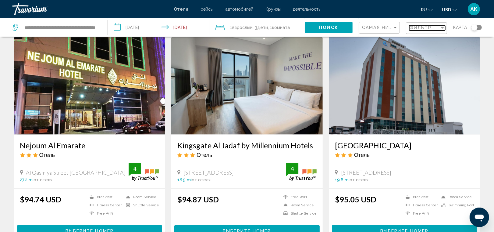
click at [422, 25] on span "Фильтр" at bounding box center [421, 27] width 23 height 5
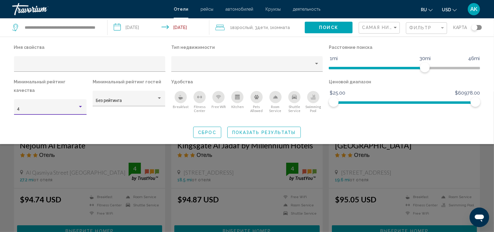
click at [82, 106] on div "Hotel Filters" at bounding box center [80, 107] width 3 height 2
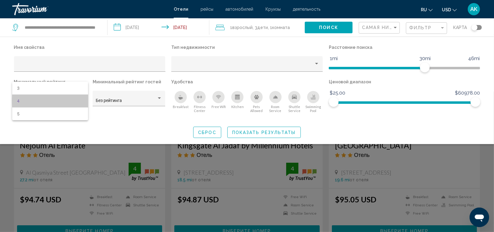
click at [77, 101] on span "4" at bounding box center [50, 101] width 66 height 13
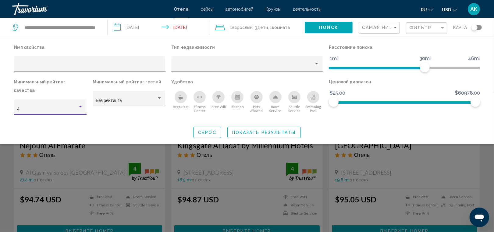
click at [79, 104] on div "Hotel Filters" at bounding box center [80, 106] width 5 height 5
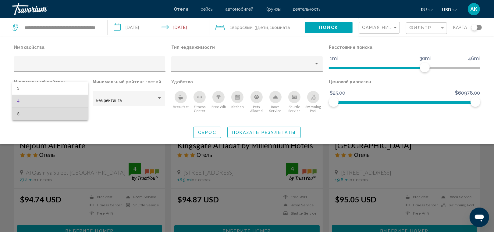
click at [73, 109] on span "5" at bounding box center [50, 113] width 66 height 13
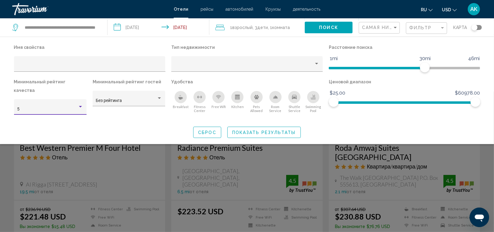
click at [76, 107] on div "5" at bounding box center [47, 109] width 61 height 5
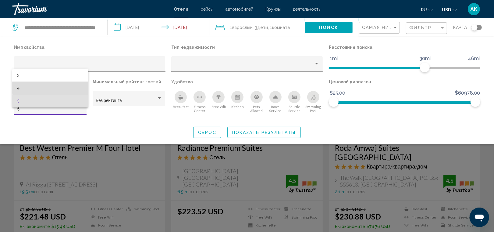
click at [80, 84] on span "4" at bounding box center [50, 88] width 66 height 13
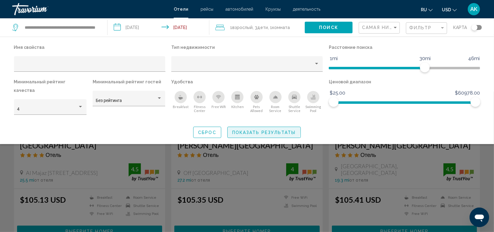
click at [252, 127] on button "Показать результаты" at bounding box center [263, 132] width 73 height 11
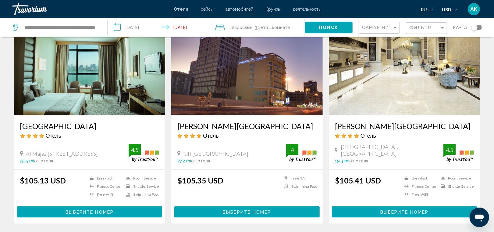
scroll to position [751, 0]
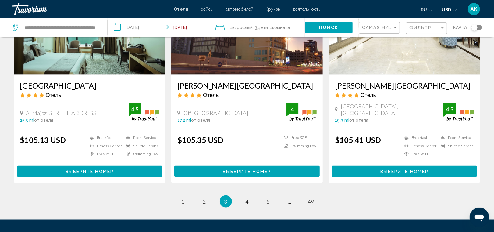
click at [364, 166] on button "Выберите номер" at bounding box center [404, 171] width 145 height 11
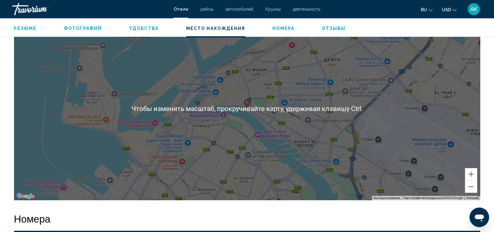
scroll to position [596, 0]
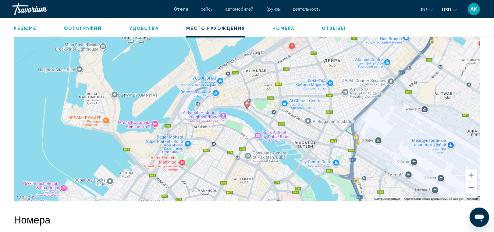
click at [255, 132] on div "Чтобы активировать перетаскивание с помощью клавиатуры, нажмите Alt + Ввод. Пос…" at bounding box center [247, 109] width 467 height 183
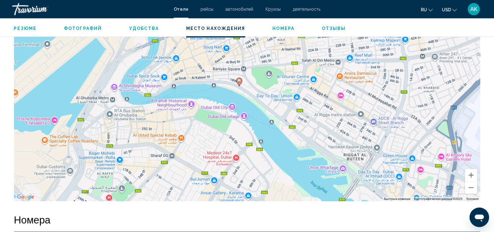
click at [243, 81] on div "Чтобы активировать перетаскивание с помощью клавиатуры, нажмите Alt + Ввод. Пос…" at bounding box center [247, 109] width 467 height 183
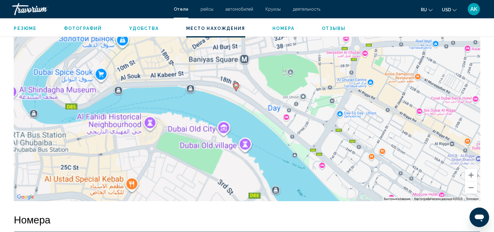
click at [243, 81] on div "Чтобы активировать перетаскивание с помощью клавиатуры, нажмите Alt + Ввод. Пос…" at bounding box center [247, 109] width 467 height 183
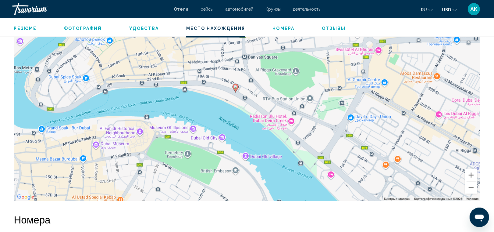
click at [249, 91] on div "Чтобы активировать перетаскивание с помощью клавиатуры, нажмите Alt + Ввод. Пос…" at bounding box center [247, 109] width 467 height 183
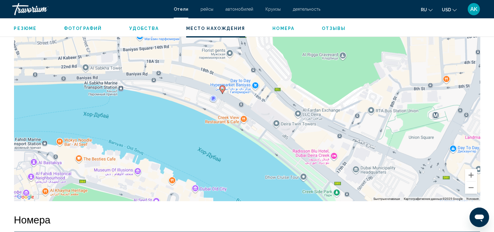
drag, startPoint x: 250, startPoint y: 92, endPoint x: 162, endPoint y: 78, distance: 89.8
click at [162, 78] on div "Чтобы активировать перетаскивание с помощью клавиатуры, нажмите Alt + Ввод. Пос…" at bounding box center [247, 109] width 467 height 183
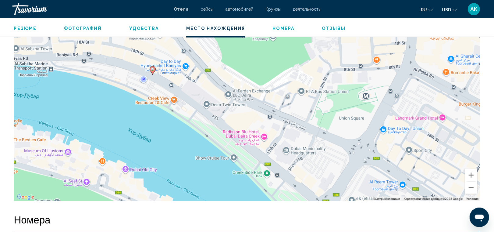
drag, startPoint x: 138, startPoint y: 109, endPoint x: 249, endPoint y: 105, distance: 110.4
click at [249, 105] on div "Чтобы активировать перетаскивание с помощью клавиатуры, нажмите Alt + Ввод. Пос…" at bounding box center [247, 109] width 467 height 183
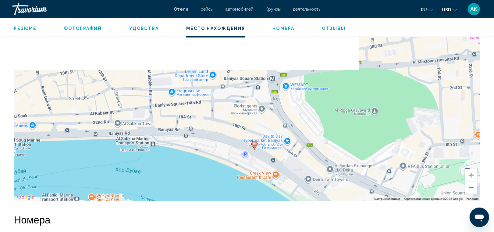
drag, startPoint x: 125, startPoint y: 70, endPoint x: 168, endPoint y: 135, distance: 77.4
click at [168, 135] on div "Чтобы активировать перетаскивание с помощью клавиатуры, нажмите Alt + Ввод. Пос…" at bounding box center [247, 109] width 467 height 183
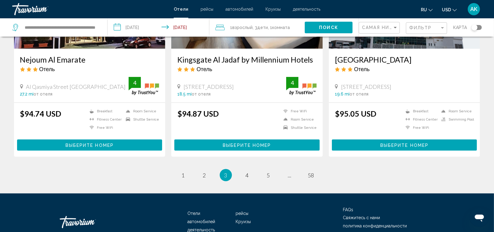
scroll to position [797, 0]
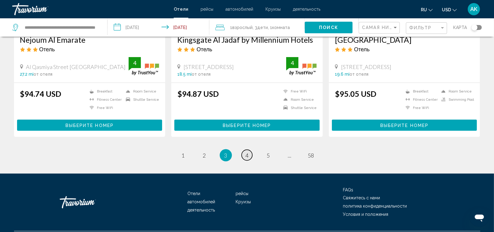
click at [249, 150] on link "page 4" at bounding box center [247, 155] width 11 height 11
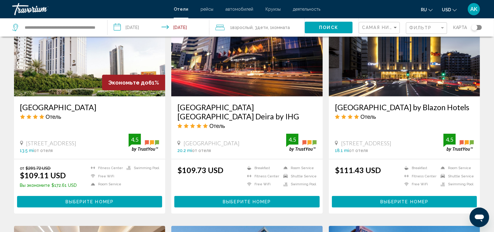
scroll to position [504, 0]
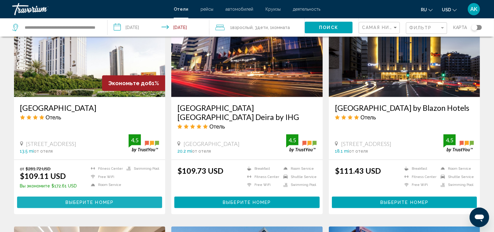
click at [123, 196] on button "Выберите номер" at bounding box center [89, 201] width 145 height 11
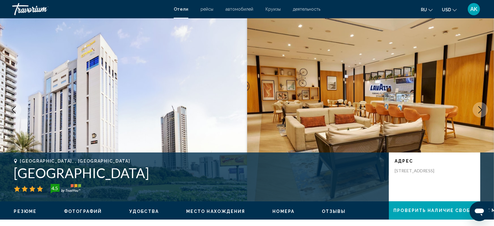
click at [485, 110] on button "Next image" at bounding box center [480, 109] width 15 height 15
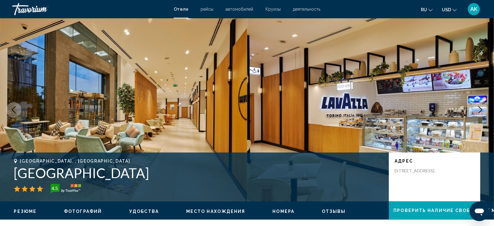
click at [485, 110] on button "Next image" at bounding box center [480, 109] width 15 height 15
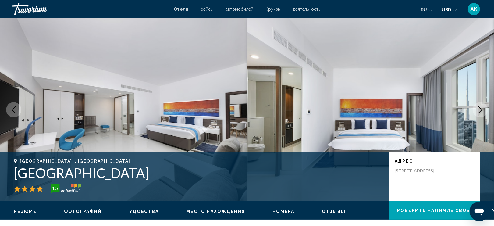
click at [485, 110] on button "Next image" at bounding box center [480, 109] width 15 height 15
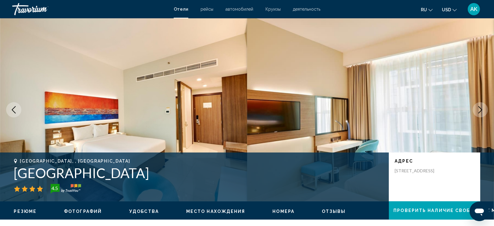
click at [484, 111] on button "Next image" at bounding box center [480, 109] width 15 height 15
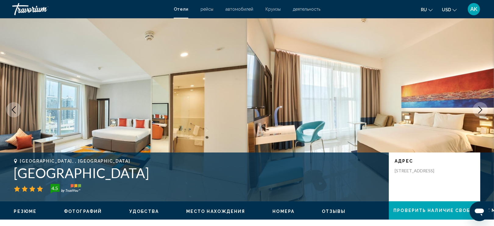
click at [484, 111] on button "Next image" at bounding box center [480, 109] width 15 height 15
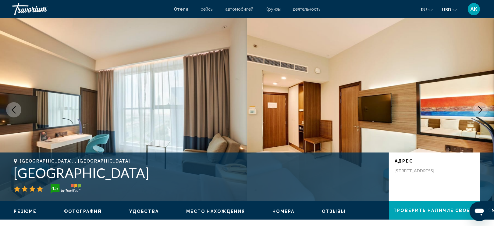
click at [484, 111] on button "Next image" at bounding box center [480, 109] width 15 height 15
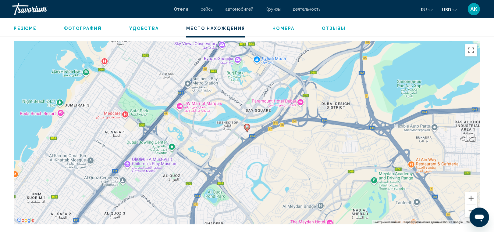
scroll to position [629, 0]
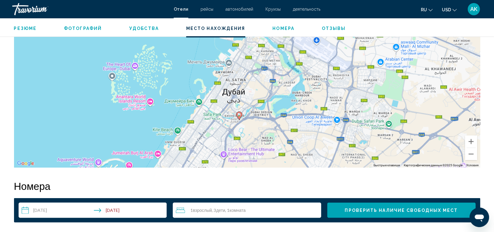
click at [243, 120] on div "Чтобы активировать перетаскивание с помощью клавиатуры, нажмите Alt + Ввод. Пос…" at bounding box center [247, 75] width 467 height 183
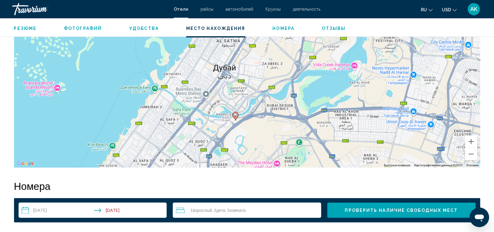
click at [243, 120] on div "Чтобы активировать перетаскивание с помощью клавиатуры, нажмите Alt + Ввод. Пос…" at bounding box center [247, 75] width 467 height 183
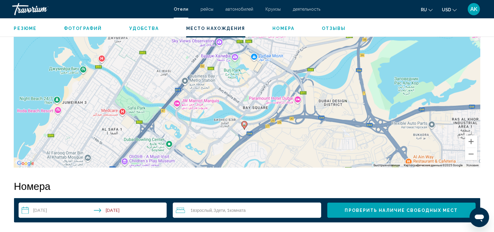
drag, startPoint x: 211, startPoint y: 120, endPoint x: 227, endPoint y: 129, distance: 18.4
click at [227, 129] on div "Чтобы активировать перетаскивание с помощью клавиатуры, нажмите Alt + Ввод. Пос…" at bounding box center [247, 75] width 467 height 183
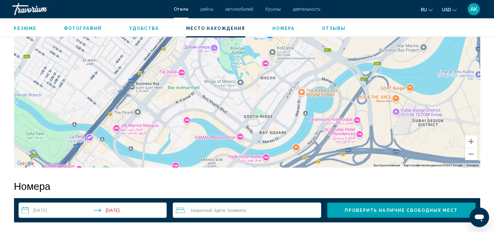
drag, startPoint x: 237, startPoint y: 109, endPoint x: 226, endPoint y: 156, distance: 48.6
click at [226, 156] on div "Чтобы активировать перетаскивание с помощью клавиатуры, нажмите Alt + Ввод. Пос…" at bounding box center [247, 75] width 467 height 183
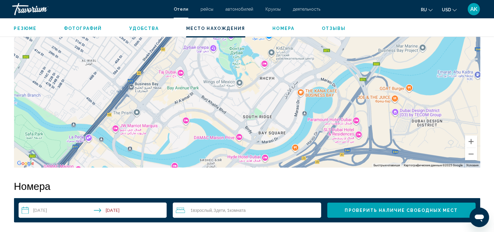
click at [225, 139] on div "Чтобы активировать перетаскивание с помощью клавиатуры, нажмите Alt + Ввод. Пос…" at bounding box center [247, 75] width 467 height 183
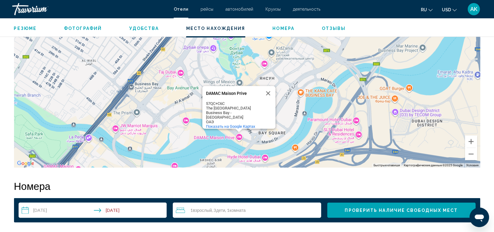
click at [229, 120] on div "ОАЭ" at bounding box center [233, 122] width 55 height 5
click at [268, 92] on button "Закрыть" at bounding box center [268, 93] width 15 height 15
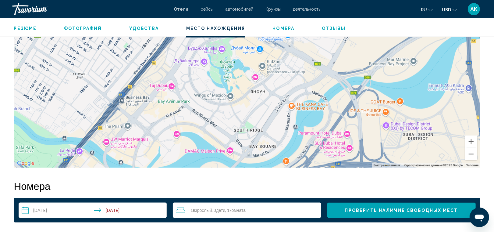
drag, startPoint x: 252, startPoint y: 82, endPoint x: 242, endPoint y: 95, distance: 15.7
click at [242, 95] on div "Чтобы активировать перетаскивание с помощью клавиатуры, нажмите Alt + Ввод. Пос…" at bounding box center [247, 75] width 467 height 183
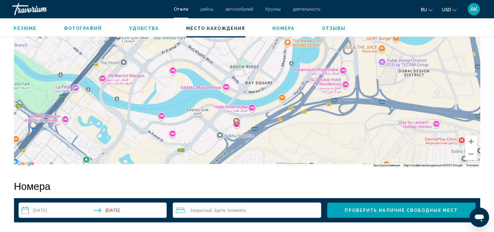
drag, startPoint x: 244, startPoint y: 134, endPoint x: 239, endPoint y: 70, distance: 64.5
click at [239, 70] on div "Чтобы активировать перетаскивание с помощью клавиатуры, нажмите Alt + Ввод. Пос…" at bounding box center [247, 75] width 467 height 183
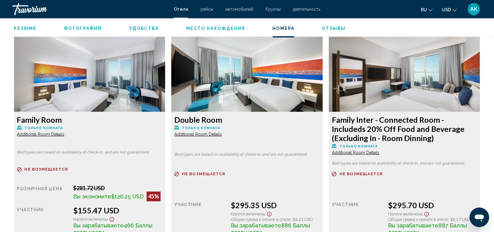
scroll to position [827, 0]
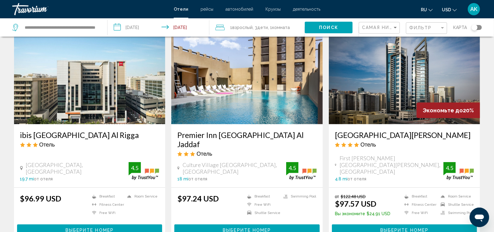
scroll to position [274, 0]
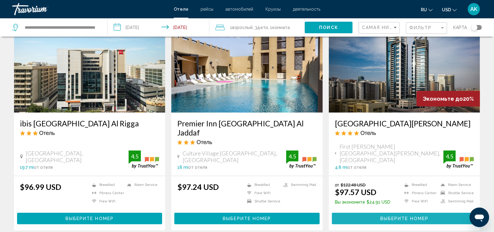
click at [397, 216] on span "Выберите номер" at bounding box center [405, 218] width 48 height 5
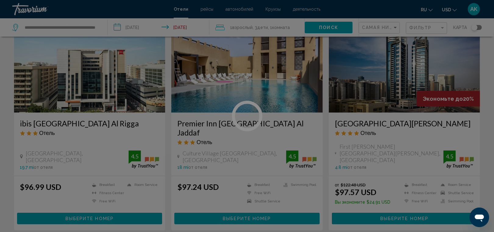
click at [397, 197] on div at bounding box center [247, 116] width 494 height 232
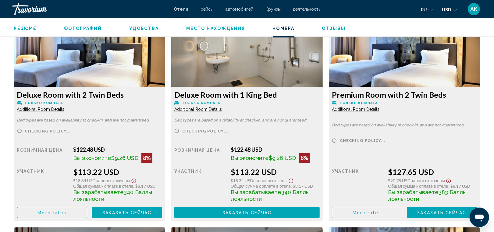
scroll to position [844, 0]
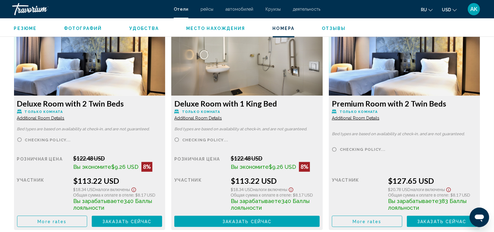
click at [52, 116] on span "Additional Room Details" at bounding box center [41, 118] width 48 height 5
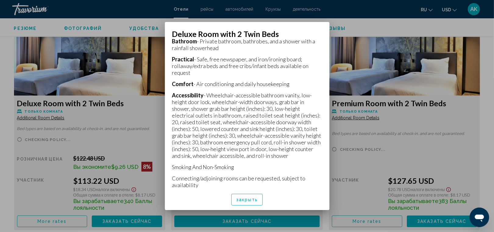
scroll to position [208, 0]
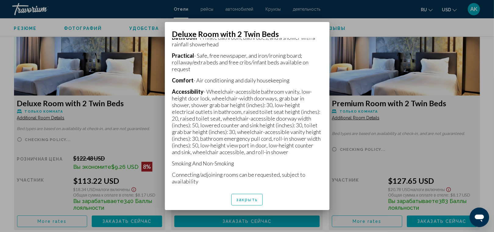
click at [249, 199] on span "закрыть" at bounding box center [247, 199] width 22 height 5
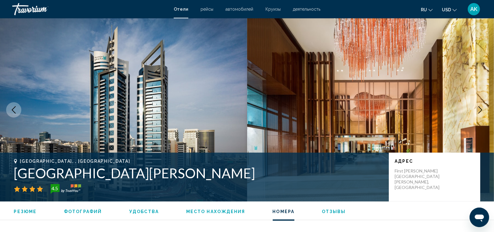
scroll to position [844, 0]
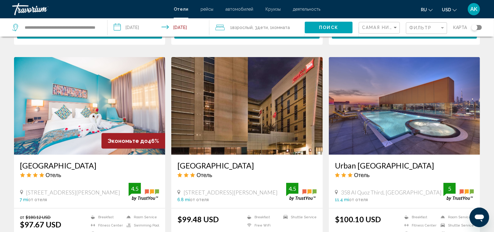
scroll to position [488, 0]
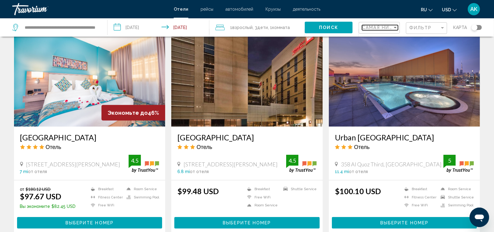
click at [380, 26] on span "Самая низкая цена" at bounding box center [390, 27] width 56 height 5
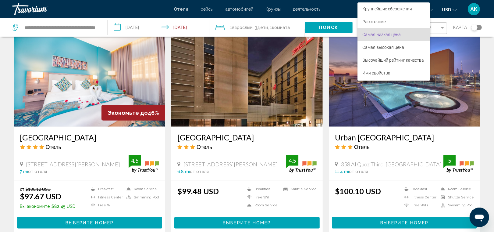
scroll to position [7, 0]
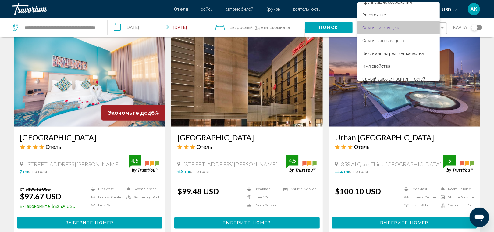
click at [399, 28] on span "Самая низкая цена" at bounding box center [382, 27] width 38 height 5
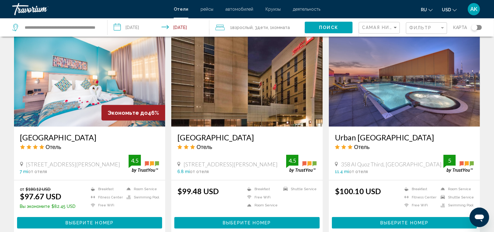
click at [424, 25] on div "Фильтр" at bounding box center [428, 28] width 36 height 11
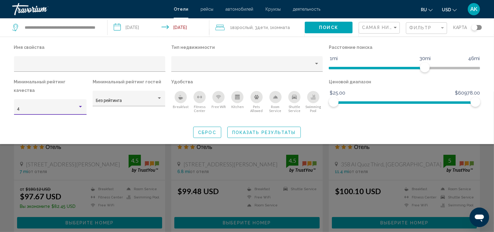
click at [82, 104] on div "Hotel Filters" at bounding box center [80, 106] width 5 height 5
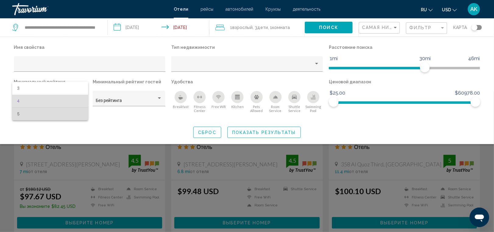
click at [78, 108] on span "5" at bounding box center [50, 113] width 66 height 13
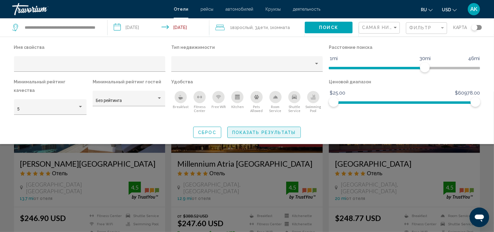
click at [239, 130] on span "Показать результаты" at bounding box center [264, 132] width 64 height 5
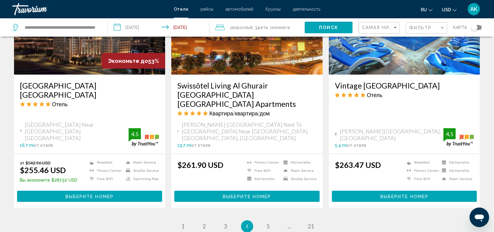
scroll to position [822, 0]
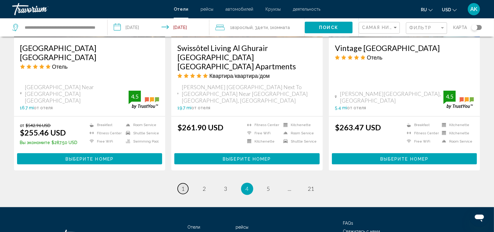
click at [185, 183] on link "page 1" at bounding box center [183, 188] width 11 height 11
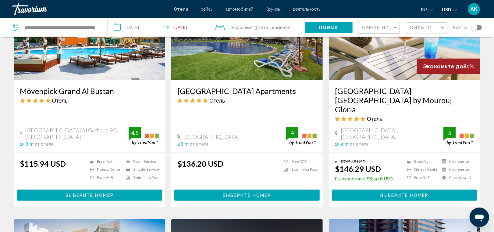
scroll to position [525, 0]
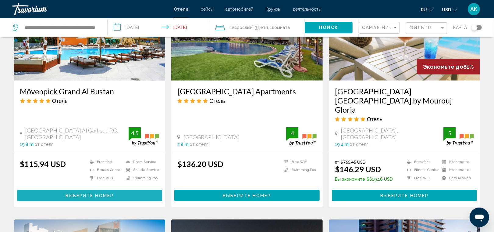
click at [133, 190] on button "Выберите номер" at bounding box center [89, 195] width 145 height 11
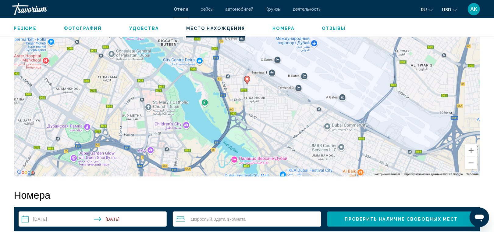
scroll to position [614, 0]
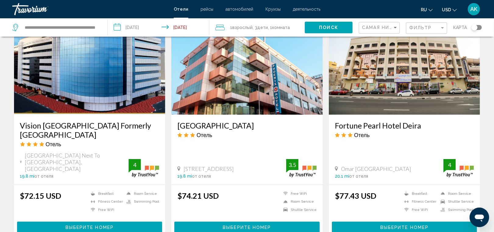
scroll to position [476, 0]
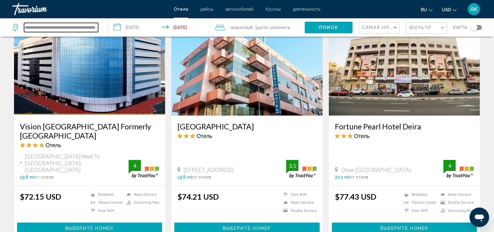
click at [93, 26] on input "**********" at bounding box center [61, 27] width 74 height 9
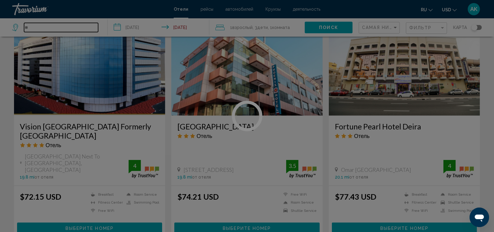
type input "*"
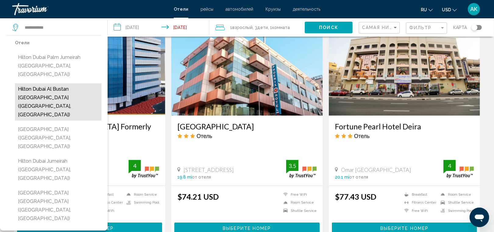
click at [72, 86] on button "Hilton Dubai Al Bustan [GEOGRAPHIC_DATA] ([GEOGRAPHIC_DATA], [GEOGRAPHIC_DATA])" at bounding box center [58, 101] width 87 height 37
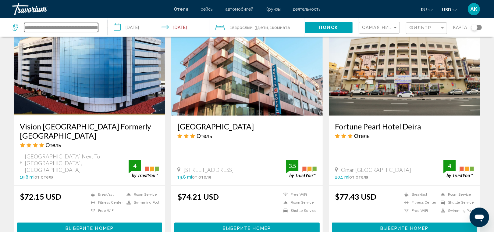
drag, startPoint x: 67, startPoint y: 29, endPoint x: 51, endPoint y: 28, distance: 16.8
click at [51, 28] on input "**********" at bounding box center [61, 27] width 74 height 9
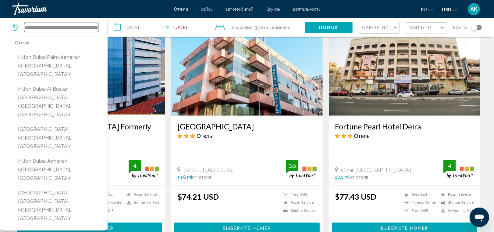
click at [51, 28] on input "**********" at bounding box center [61, 27] width 74 height 9
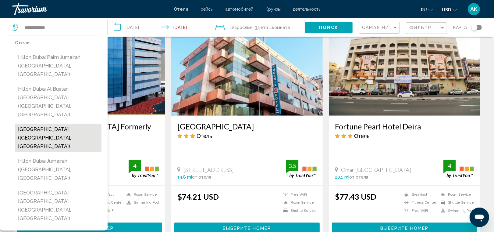
click at [63, 123] on button "[GEOGRAPHIC_DATA] ([GEOGRAPHIC_DATA], [GEOGRAPHIC_DATA])" at bounding box center [58, 137] width 87 height 29
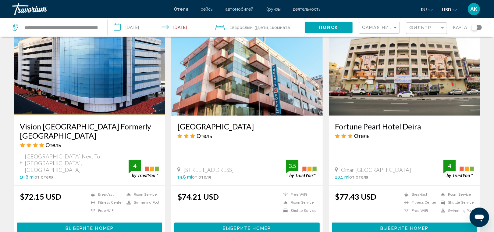
click at [333, 25] on span "Поиск" at bounding box center [328, 27] width 19 height 5
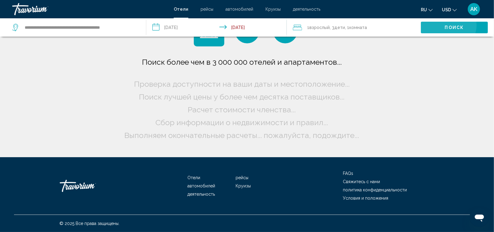
scroll to position [0, 0]
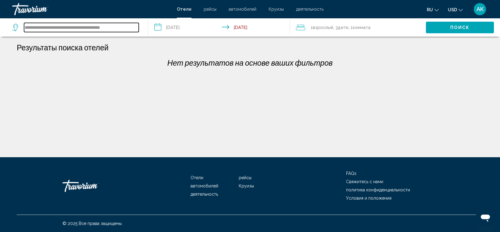
click at [131, 28] on input "**********" at bounding box center [81, 27] width 115 height 9
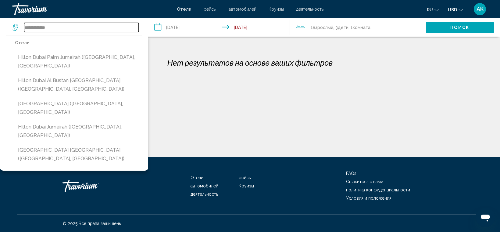
type input "**********"
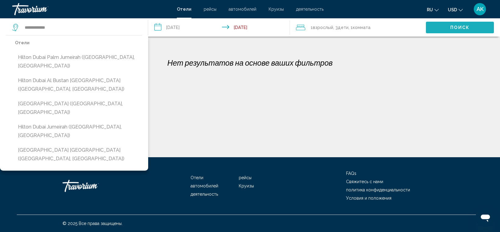
click at [449, 30] on button "Поиск" at bounding box center [460, 27] width 68 height 11
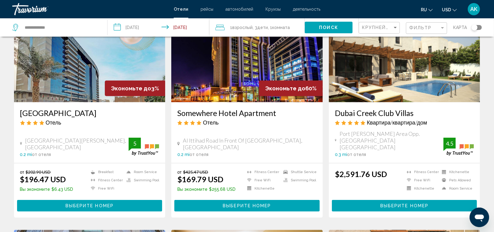
scroll to position [275, 0]
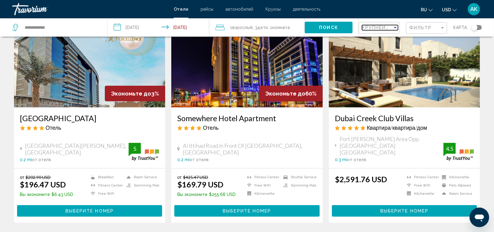
click at [393, 28] on div "Sort by" at bounding box center [395, 27] width 5 height 5
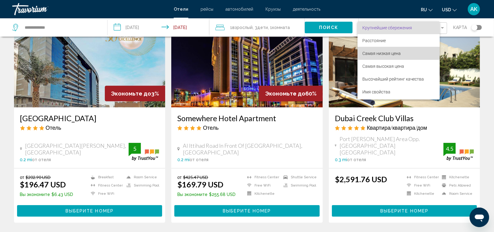
click at [384, 52] on span "Самая низкая цена" at bounding box center [382, 53] width 38 height 5
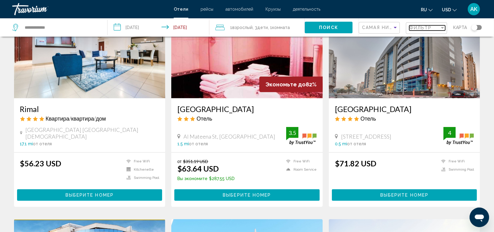
click at [426, 29] on span "Фильтр" at bounding box center [421, 27] width 23 height 5
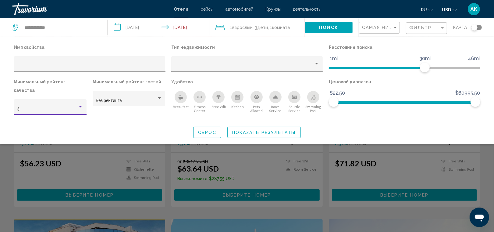
click at [82, 104] on div "Hotel Filters" at bounding box center [80, 106] width 5 height 5
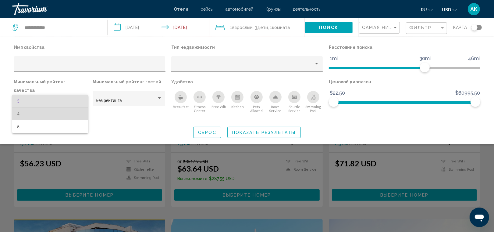
click at [74, 114] on span "4" at bounding box center [50, 113] width 66 height 13
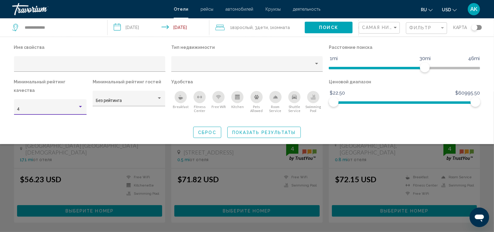
click at [81, 104] on div "Hotel Filters" at bounding box center [80, 106] width 5 height 5
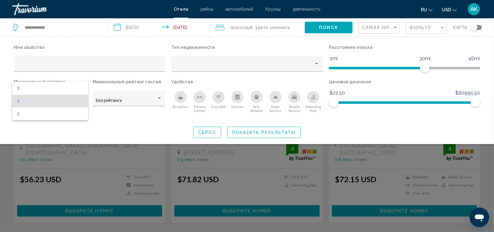
click at [97, 123] on div at bounding box center [247, 116] width 494 height 232
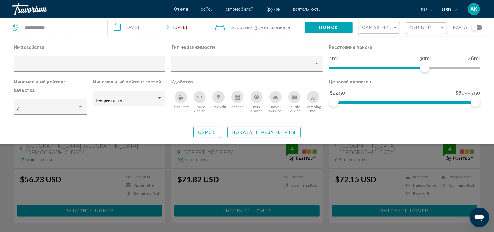
click at [245, 130] on span "Показать результаты" at bounding box center [264, 132] width 64 height 5
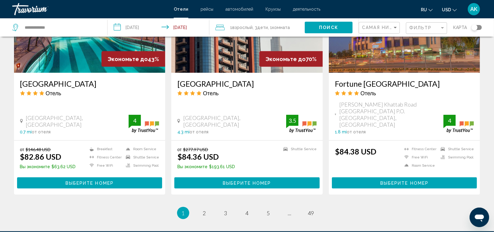
scroll to position [753, 0]
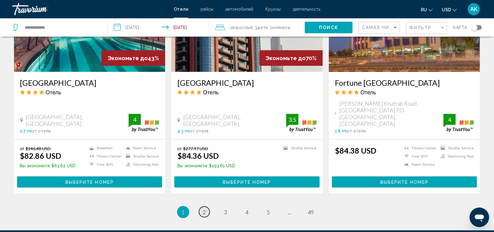
click at [208, 206] on link "page 2" at bounding box center [204, 211] width 11 height 11
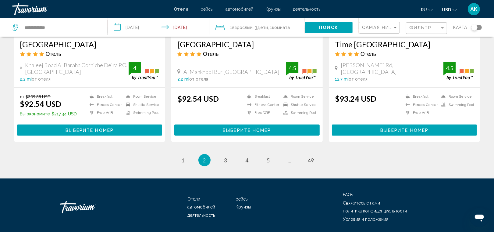
scroll to position [792, 0]
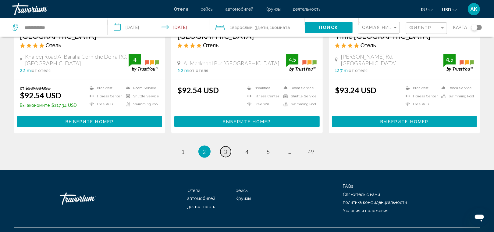
click at [226, 147] on link "page 3" at bounding box center [225, 151] width 11 height 11
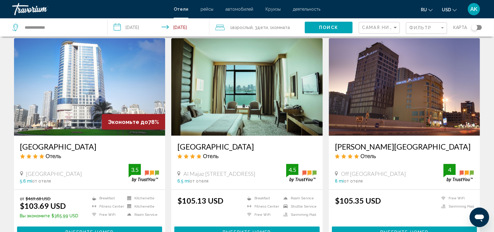
scroll to position [704, 0]
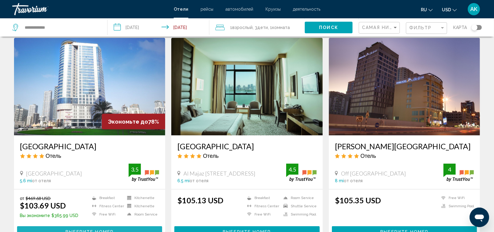
click at [92, 229] on span "Выберите номер" at bounding box center [90, 231] width 48 height 5
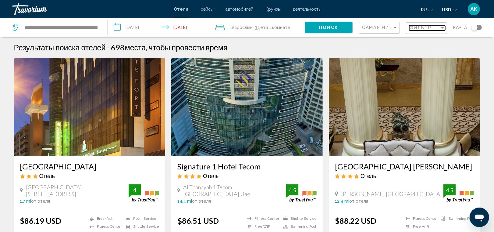
click at [418, 26] on span "Фильтр" at bounding box center [421, 27] width 23 height 5
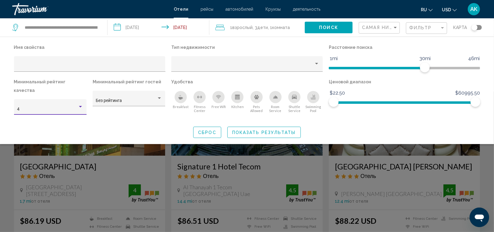
click at [83, 104] on div "Hotel Filters" at bounding box center [80, 106] width 5 height 5
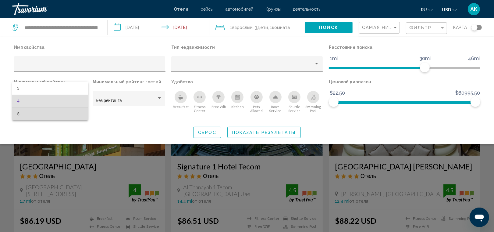
click at [69, 112] on span "5" at bounding box center [50, 113] width 66 height 13
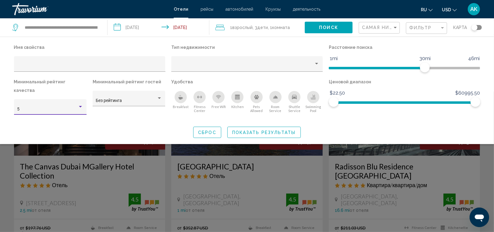
click at [78, 104] on div "Hotel Filters" at bounding box center [80, 106] width 5 height 5
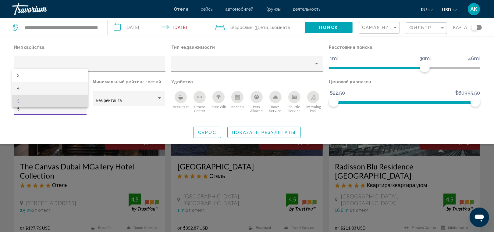
click at [75, 88] on span "4" at bounding box center [50, 88] width 66 height 13
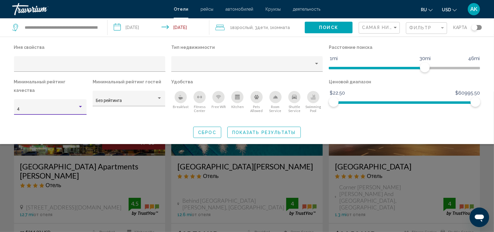
click at [247, 127] on button "Показать результаты" at bounding box center [263, 132] width 73 height 11
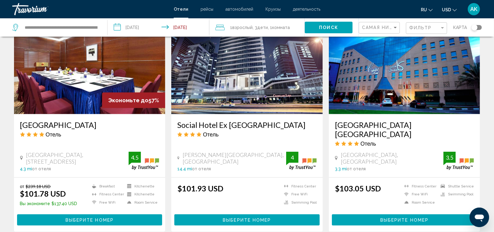
scroll to position [522, 0]
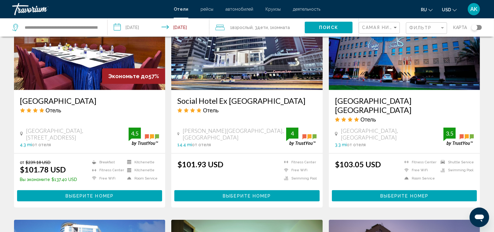
drag, startPoint x: 300, startPoint y: 189, endPoint x: 332, endPoint y: 176, distance: 34.6
click at [261, 159] on div "$101.93 USD [GEOGRAPHIC_DATA] Free WiFi Swimming Pool 4" at bounding box center [246, 171] width 139 height 24
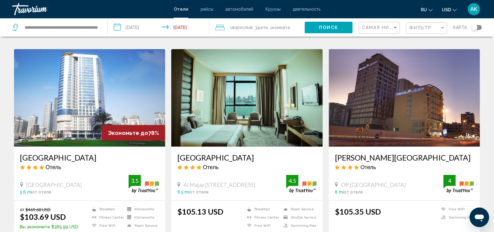
scroll to position [689, 0]
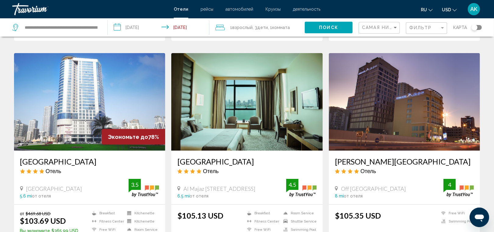
drag, startPoint x: 251, startPoint y: 151, endPoint x: 250, endPoint y: 145, distance: 5.9
click at [250, 151] on div "[GEOGRAPHIC_DATA] Отель Al Majaz 3 [GEOGRAPHIC_DATA] mi от отеля 4.5" at bounding box center [247, 177] width 152 height 53
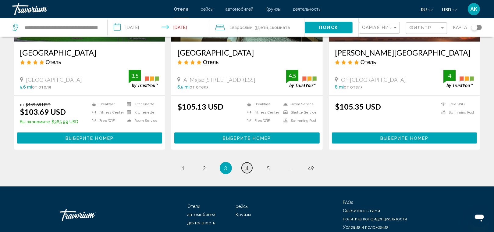
click at [249, 165] on span "4" at bounding box center [247, 168] width 3 height 7
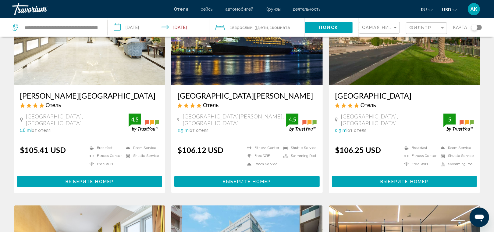
scroll to position [86, 0]
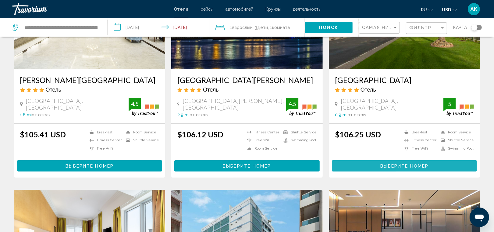
click at [398, 166] on span "Выберите номер" at bounding box center [405, 165] width 48 height 5
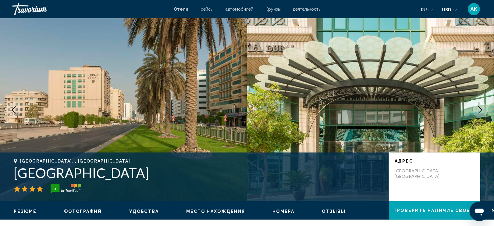
click at [480, 110] on icon "Next image" at bounding box center [480, 109] width 7 height 7
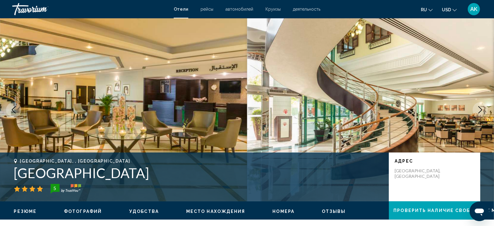
click at [480, 110] on icon "Next image" at bounding box center [480, 109] width 7 height 7
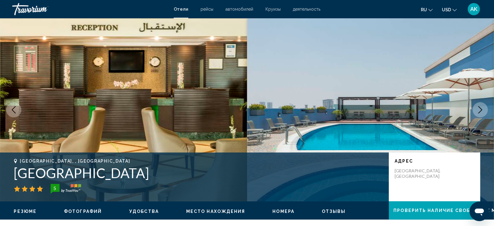
click at [480, 110] on icon "Next image" at bounding box center [480, 109] width 7 height 7
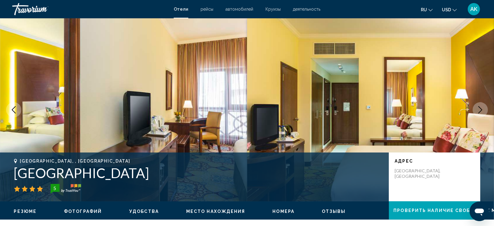
click at [480, 110] on icon "Next image" at bounding box center [480, 109] width 7 height 7
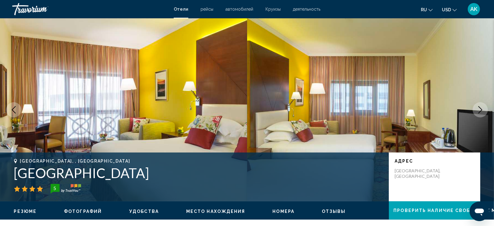
click at [480, 110] on icon "Next image" at bounding box center [480, 109] width 7 height 7
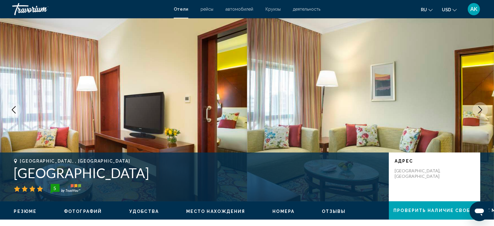
click at [480, 110] on icon "Next image" at bounding box center [480, 109] width 7 height 7
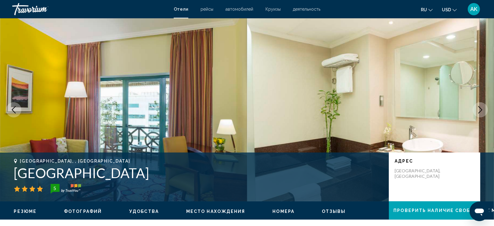
click at [480, 110] on icon "Next image" at bounding box center [480, 109] width 7 height 7
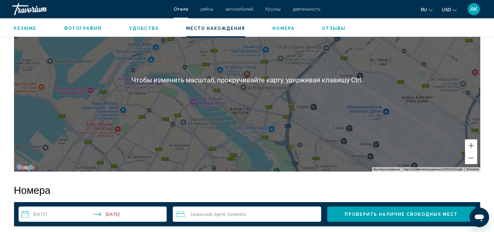
scroll to position [624, 0]
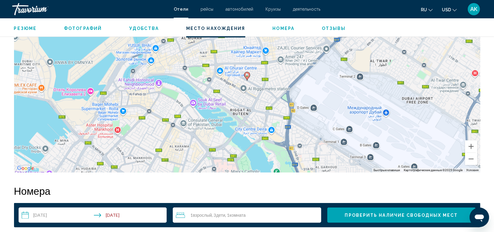
click at [261, 86] on div "Чтобы активировать перетаскивание с помощью клавиатуры, нажмите Alt + Ввод. Пос…" at bounding box center [247, 80] width 467 height 183
click at [241, 84] on div "Чтобы активировать перетаскивание с помощью клавиатуры, нажмите Alt + Ввод. Пос…" at bounding box center [247, 80] width 467 height 183
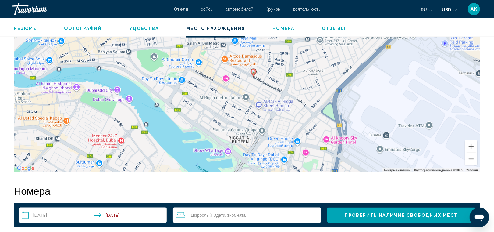
click at [249, 81] on div "Чтобы активировать перетаскивание с помощью клавиатуры, нажмите Alt + Ввод. Пос…" at bounding box center [247, 80] width 467 height 183
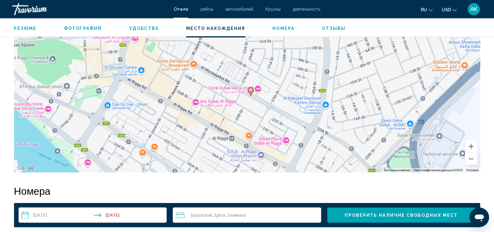
drag, startPoint x: 301, startPoint y: 66, endPoint x: 293, endPoint y: 89, distance: 24.6
click at [293, 89] on div "Чтобы активировать перетаскивание с помощью клавиатуры, нажмите Alt + Ввод. Пос…" at bounding box center [247, 80] width 467 height 183
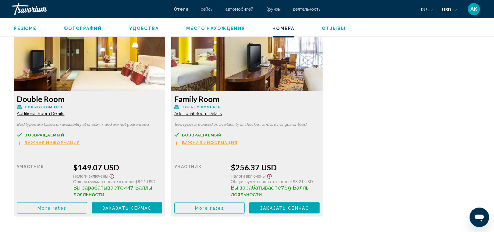
scroll to position [851, 0]
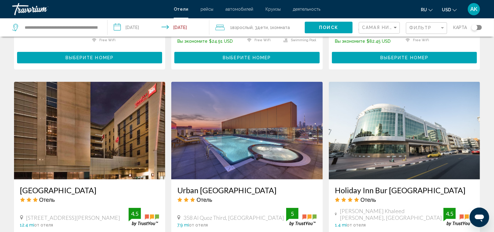
scroll to position [662, 0]
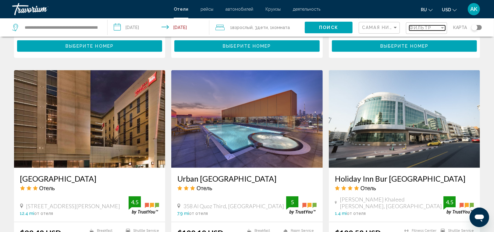
click at [424, 25] on span "Фильтр" at bounding box center [421, 27] width 23 height 5
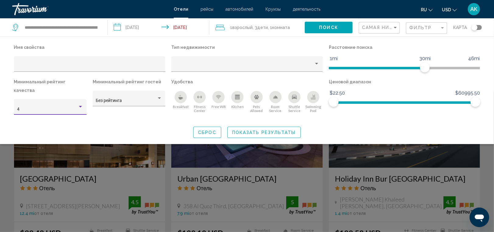
click at [80, 104] on div "Hotel Filters" at bounding box center [80, 106] width 5 height 5
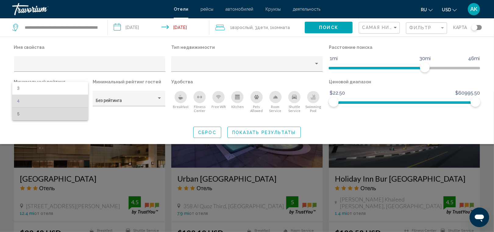
click at [77, 109] on span "5" at bounding box center [50, 113] width 66 height 13
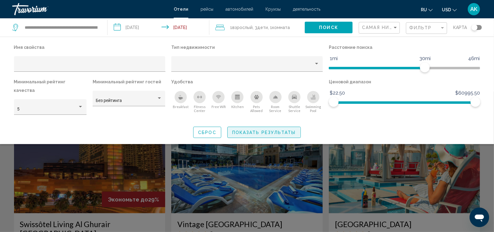
click at [252, 130] on span "Показать результаты" at bounding box center [264, 132] width 64 height 5
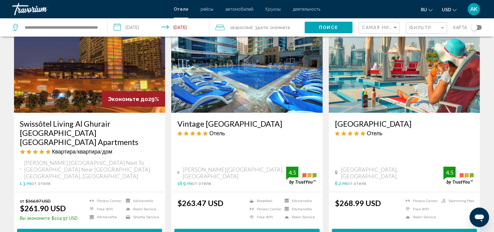
scroll to position [761, 0]
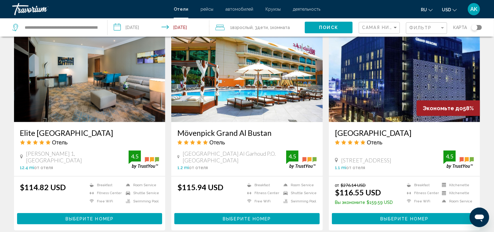
scroll to position [487, 0]
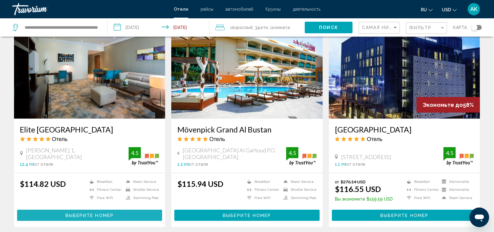
click at [141, 209] on button "Выберите номер" at bounding box center [89, 214] width 145 height 11
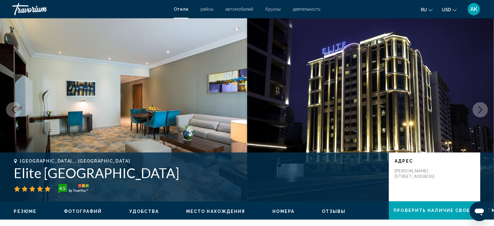
click at [482, 111] on icon "Next image" at bounding box center [480, 109] width 7 height 7
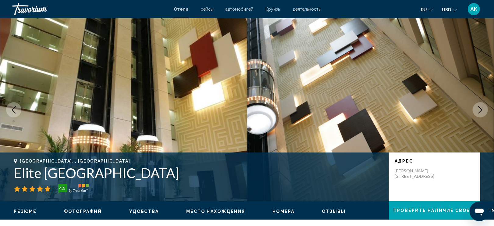
click at [482, 111] on icon "Next image" at bounding box center [480, 109] width 7 height 7
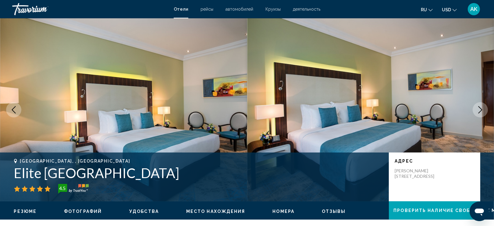
click at [482, 111] on icon "Next image" at bounding box center [480, 109] width 7 height 7
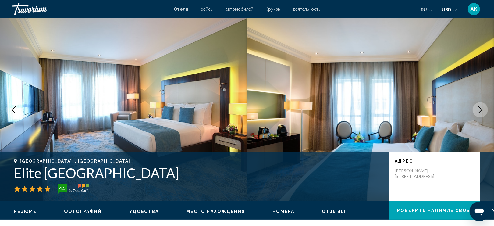
click at [482, 111] on icon "Next image" at bounding box center [480, 109] width 7 height 7
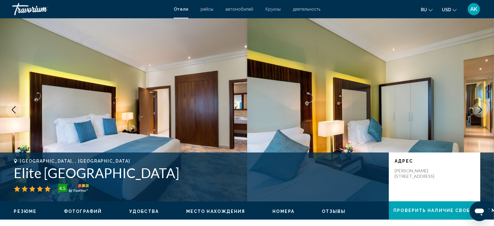
click at [482, 111] on icon "Next image" at bounding box center [480, 109] width 7 height 7
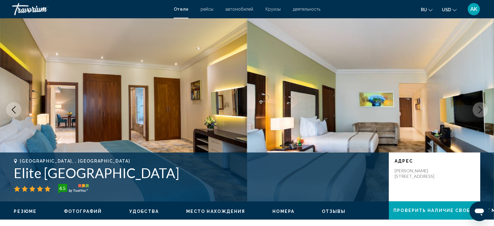
click at [481, 111] on icon "Next image" at bounding box center [480, 109] width 7 height 7
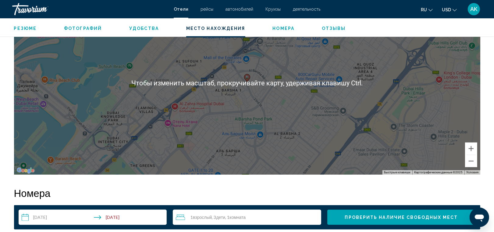
scroll to position [611, 0]
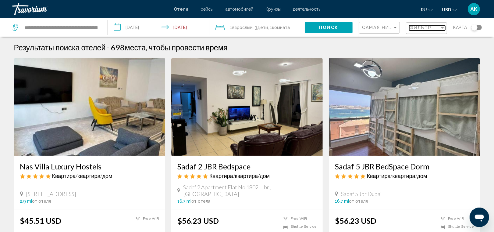
click at [415, 29] on span "Фильтр" at bounding box center [421, 27] width 23 height 5
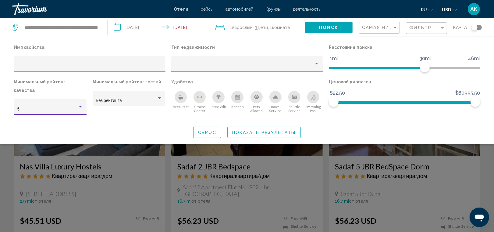
click at [80, 104] on div "Hotel Filters" at bounding box center [80, 106] width 5 height 5
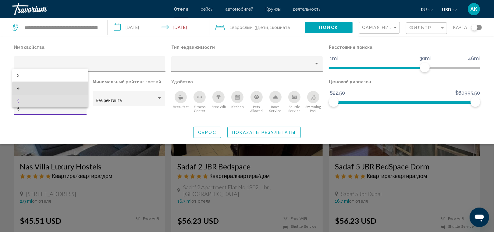
click at [76, 89] on span "4" at bounding box center [50, 88] width 66 height 13
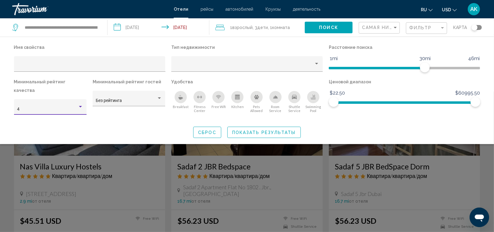
click at [82, 104] on div "Hotel Filters" at bounding box center [80, 106] width 5 height 5
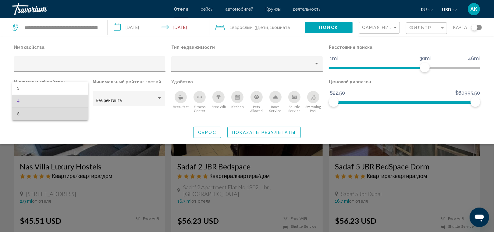
click at [76, 111] on span "5" at bounding box center [50, 113] width 66 height 13
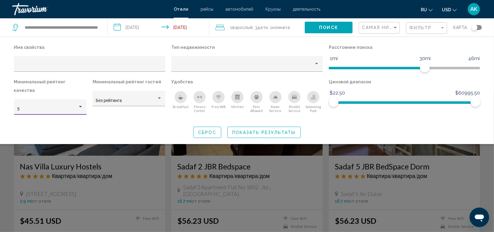
click at [242, 130] on span "Показать результаты" at bounding box center [264, 132] width 64 height 5
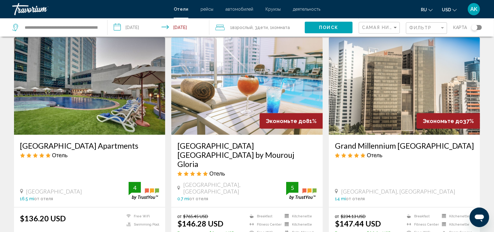
scroll to position [695, 0]
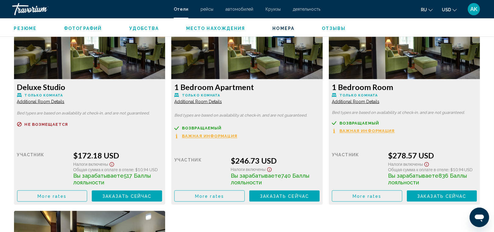
scroll to position [846, 0]
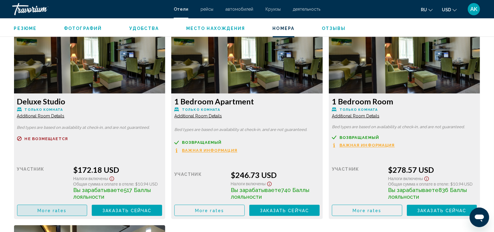
click at [70, 206] on button "More rates" at bounding box center [52, 210] width 70 height 11
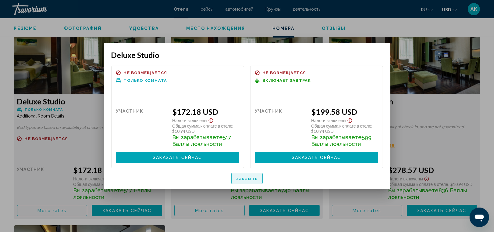
click at [256, 180] on span "закрыть" at bounding box center [247, 178] width 22 height 5
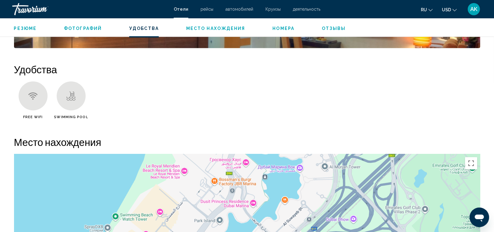
scroll to position [442, 0]
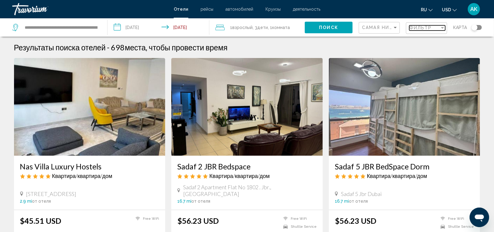
click at [412, 28] on span "Фильтр" at bounding box center [421, 27] width 23 height 5
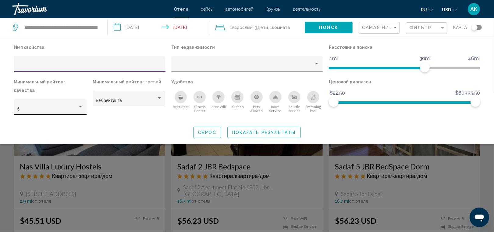
click at [84, 99] on div "5" at bounding box center [50, 107] width 73 height 16
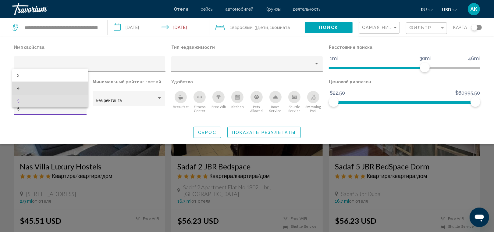
click at [78, 86] on span "4" at bounding box center [50, 88] width 66 height 13
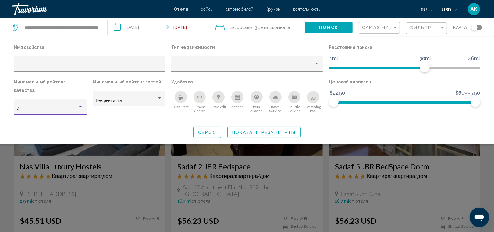
click at [81, 107] on div "4" at bounding box center [50, 109] width 66 height 5
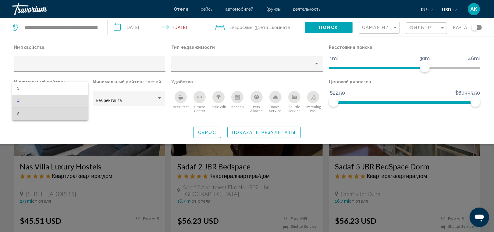
click at [81, 109] on span "5" at bounding box center [50, 113] width 66 height 13
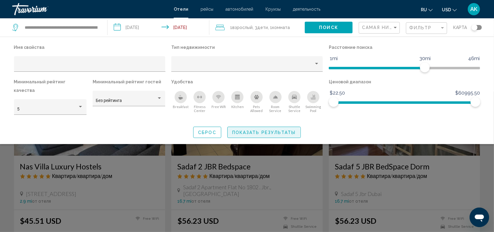
click at [245, 130] on span "Показать результаты" at bounding box center [264, 132] width 64 height 5
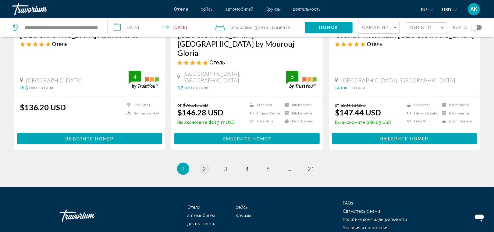
scroll to position [789, 0]
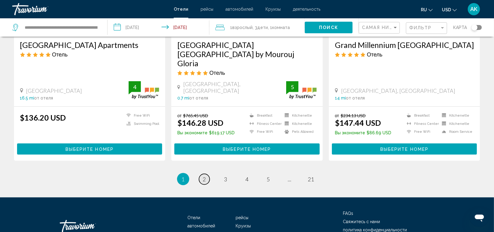
click at [204, 176] on span "2" at bounding box center [204, 179] width 3 height 7
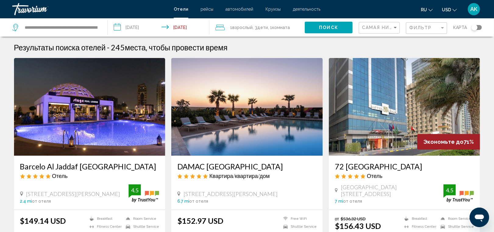
scroll to position [58, 0]
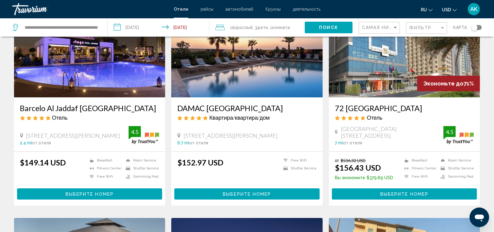
click at [203, 147] on div "DAMAC [GEOGRAPHIC_DATA] Квартира/квартира/дом 395 [PERSON_NAME], [GEOGRAPHIC_DA…" at bounding box center [247, 124] width 152 height 54
click at [107, 145] on div "Barcelo Al Jaddaf [GEOGRAPHIC_DATA] Отель [STREET_ADDRESS][PERSON_NAME] 2.4 mi …" at bounding box center [90, 124] width 152 height 54
click at [107, 145] on div "2.4 mi от отеля" at bounding box center [74, 142] width 109 height 5
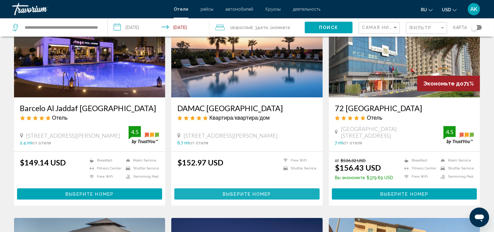
click at [247, 193] on span "Выберите номер" at bounding box center [247, 193] width 48 height 5
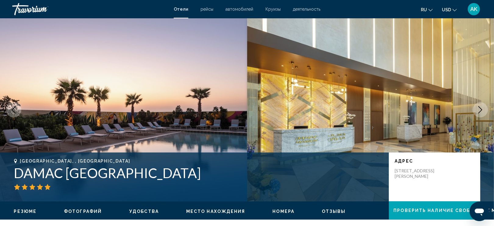
click at [480, 110] on icon "Next image" at bounding box center [480, 109] width 7 height 7
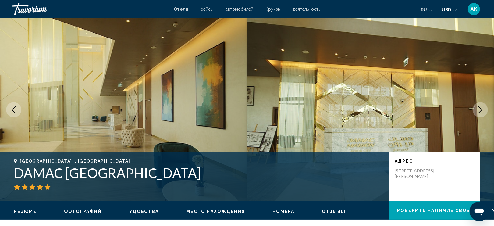
click at [480, 110] on icon "Next image" at bounding box center [480, 109] width 7 height 7
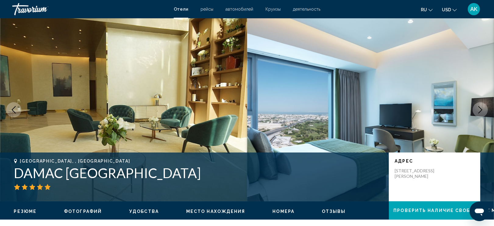
click at [480, 110] on icon "Next image" at bounding box center [480, 109] width 7 height 7
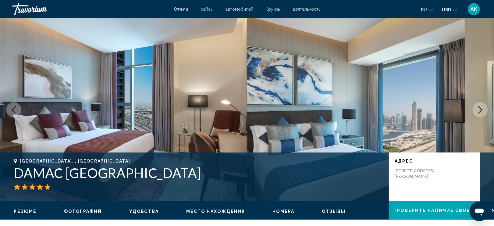
click at [480, 110] on icon "Next image" at bounding box center [480, 109] width 7 height 7
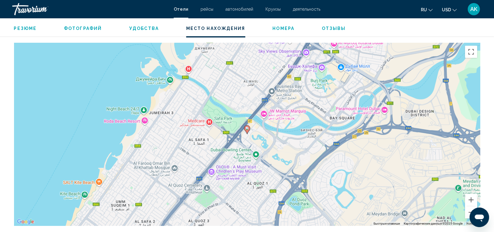
scroll to position [566, 0]
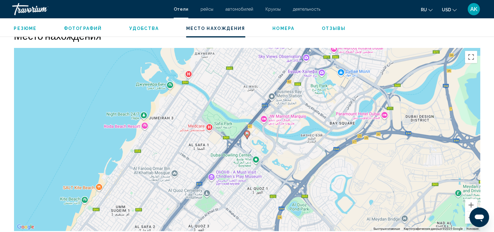
click at [255, 134] on div "Чтобы активировать перетаскивание с помощью клавиатуры, нажмите Alt + Ввод. Пос…" at bounding box center [247, 139] width 467 height 183
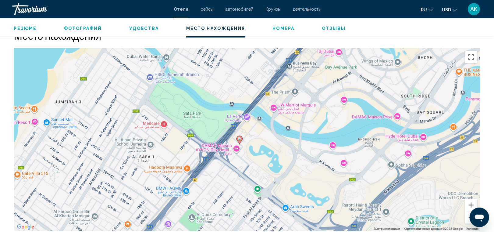
click at [255, 134] on div "Чтобы активировать перетаскивание с помощью клавиатуры, нажмите Alt + Ввод. Пос…" at bounding box center [247, 139] width 467 height 183
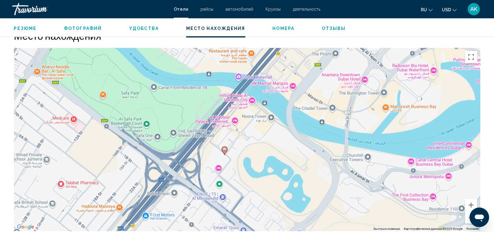
click at [245, 145] on div "Чтобы активировать перетаскивание с помощью клавиатуры, нажмите Alt + Ввод. Пос…" at bounding box center [247, 139] width 467 height 183
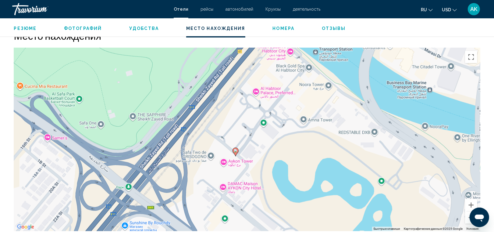
drag, startPoint x: 214, startPoint y: 156, endPoint x: 250, endPoint y: 145, distance: 38.2
click at [250, 145] on div "Чтобы активировать перетаскивание с помощью клавиатуры, нажмите Alt + Ввод. Пос…" at bounding box center [247, 139] width 467 height 183
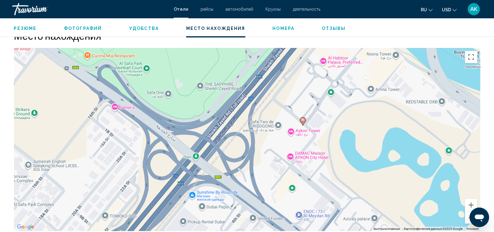
drag, startPoint x: 138, startPoint y: 159, endPoint x: 203, endPoint y: 129, distance: 72.3
click at [203, 129] on div "Чтобы активировать перетаскивание с помощью клавиатуры, нажмите Alt + Ввод. Пос…" at bounding box center [247, 139] width 467 height 183
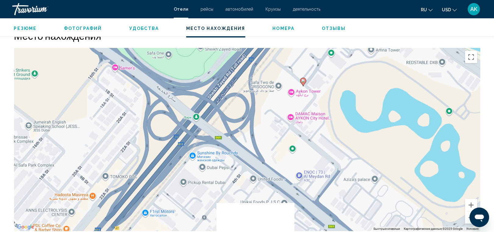
drag, startPoint x: 293, startPoint y: 163, endPoint x: 291, endPoint y: 123, distance: 40.0
click at [291, 123] on div "Чтобы активировать перетаскивание с помощью клавиатуры, нажмите Alt + Ввод. Пос…" at bounding box center [247, 139] width 467 height 183
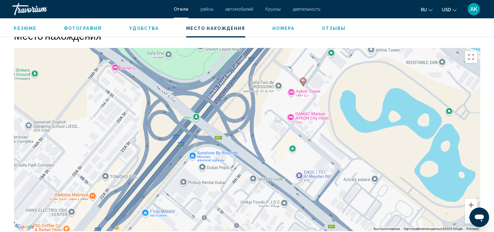
drag, startPoint x: 331, startPoint y: 103, endPoint x: 199, endPoint y: 228, distance: 181.4
click at [199, 228] on div "Чтобы активировать перетаскивание с помощью клавиатуры, нажмите Alt + Ввод. Пос…" at bounding box center [247, 139] width 467 height 183
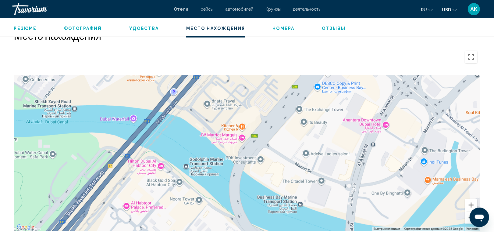
drag, startPoint x: 316, startPoint y: 168, endPoint x: 209, endPoint y: 247, distance: 133.2
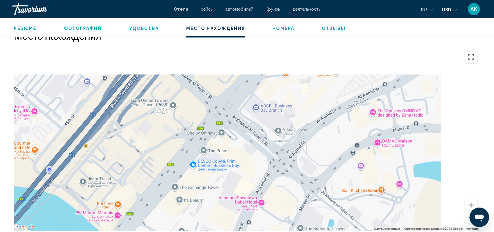
drag, startPoint x: 275, startPoint y: 168, endPoint x: 188, endPoint y: 233, distance: 108.7
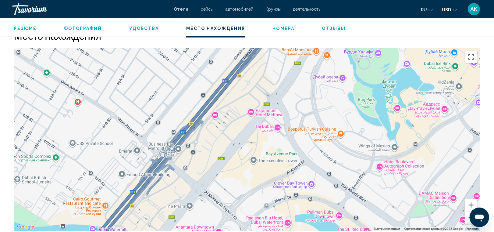
drag, startPoint x: 340, startPoint y: 107, endPoint x: 309, endPoint y: 145, distance: 48.8
click at [309, 145] on div "Чтобы активировать перетаскивание с помощью клавиатуры, нажмите Alt + Ввод. Пос…" at bounding box center [247, 139] width 467 height 183
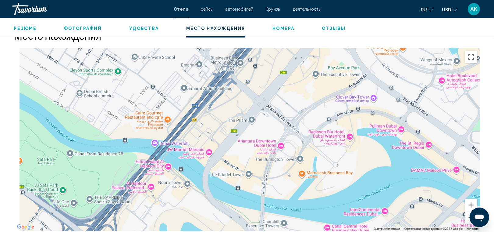
drag, startPoint x: 248, startPoint y: 188, endPoint x: 319, endPoint y: 88, distance: 123.1
click at [319, 88] on div "Main content" at bounding box center [247, 139] width 467 height 183
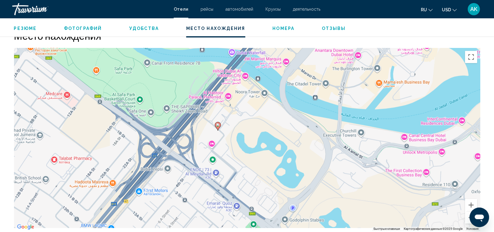
drag, startPoint x: 239, startPoint y: 181, endPoint x: 311, endPoint y: 98, distance: 109.6
click at [311, 98] on div "Чтобы активировать перетаскивание с помощью клавиатуры, нажмите Alt + Ввод. Пос…" at bounding box center [247, 139] width 467 height 183
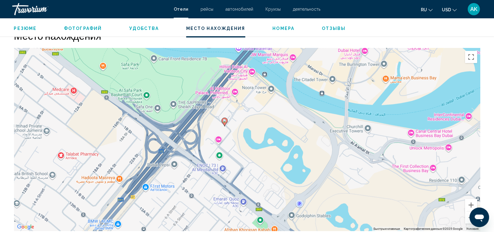
click at [140, 109] on div "Чтобы активировать перетаскивание с помощью клавиатуры, нажмите Alt + Ввод. Пос…" at bounding box center [247, 139] width 467 height 183
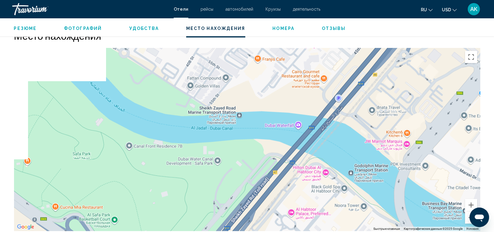
drag, startPoint x: 167, startPoint y: 101, endPoint x: 128, endPoint y: 236, distance: 140.2
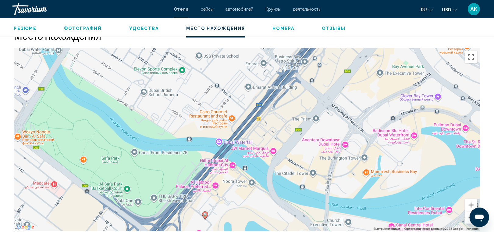
drag, startPoint x: 141, startPoint y: 197, endPoint x: 146, endPoint y: 146, distance: 51.8
click at [146, 146] on div "Чтобы активировать перетаскивание с помощью клавиатуры, нажмите Alt + Ввод. Пос…" at bounding box center [247, 139] width 467 height 183
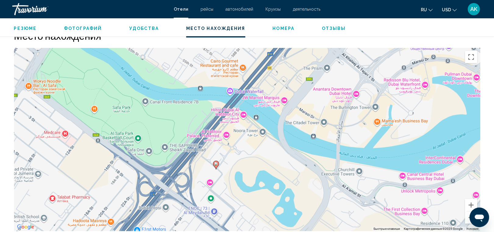
drag, startPoint x: 156, startPoint y: 163, endPoint x: 162, endPoint y: 137, distance: 26.6
click at [162, 137] on div "Чтобы активировать перетаскивание с помощью клавиатуры, нажмите Alt + Ввод. Пос…" at bounding box center [247, 139] width 467 height 183
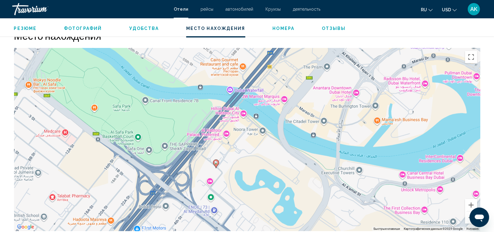
click at [219, 104] on div "Чтобы активировать перетаскивание с помощью клавиатуры, нажмите Alt + Ввод. Пос…" at bounding box center [247, 139] width 467 height 183
click at [206, 115] on div "Чтобы активировать перетаскивание с помощью клавиатуры, нажмите Alt + Ввод. Пос…" at bounding box center [247, 139] width 467 height 183
click at [205, 115] on div "Чтобы активировать перетаскивание с помощью клавиатуры, нажмите Alt + Ввод. Пос…" at bounding box center [247, 139] width 467 height 183
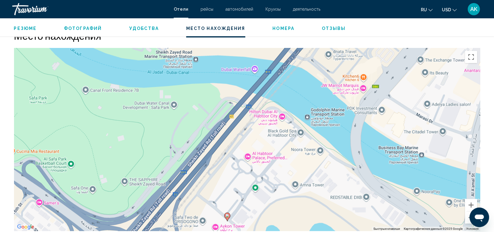
click at [205, 115] on div "Чтобы активировать перетаскивание с помощью клавиатуры, нажмите Alt + Ввод. Пос…" at bounding box center [247, 139] width 467 height 183
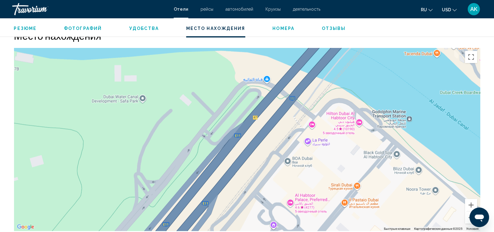
click at [242, 104] on div "Main content" at bounding box center [247, 139] width 467 height 183
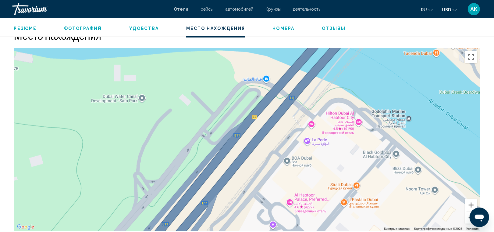
drag, startPoint x: 197, startPoint y: 116, endPoint x: 163, endPoint y: 89, distance: 43.3
click at [163, 89] on div "Main content" at bounding box center [247, 139] width 467 height 183
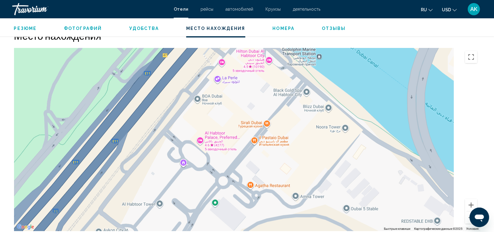
drag, startPoint x: 263, startPoint y: 165, endPoint x: 205, endPoint y: 131, distance: 67.3
click at [205, 131] on div "Чтобы активировать перетаскивание с помощью клавиатуры, нажмите Alt + Ввод. Пос…" at bounding box center [247, 139] width 467 height 183
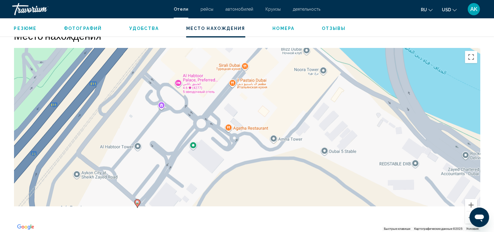
drag, startPoint x: 210, startPoint y: 172, endPoint x: 193, endPoint y: 115, distance: 59.7
click at [193, 115] on div "Чтобы активировать перетаскивание с помощью клавиатуры, нажмите Alt + Ввод. Пос…" at bounding box center [247, 139] width 467 height 183
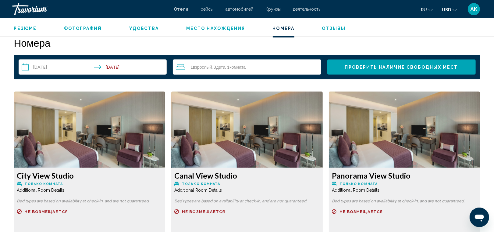
scroll to position [762, 0]
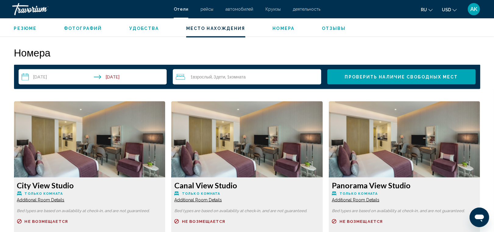
click at [50, 197] on span "Additional Room Details" at bounding box center [41, 199] width 48 height 5
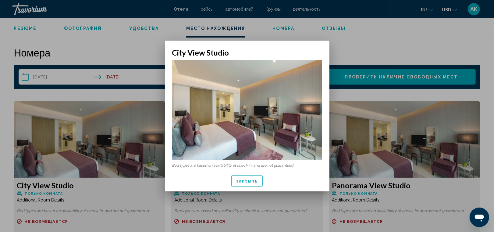
scroll to position [0, 0]
click at [50, 197] on div at bounding box center [247, 116] width 494 height 232
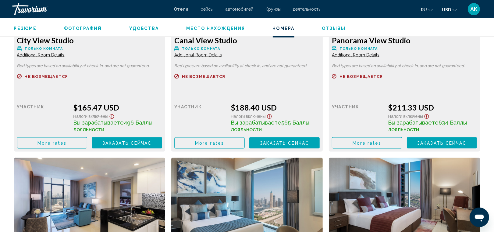
scroll to position [900, 0]
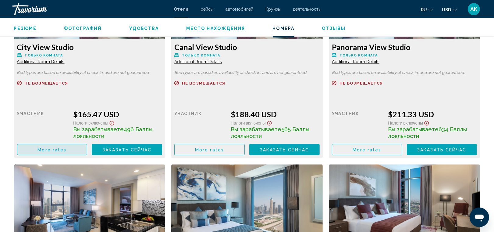
click at [66, 148] on span "More rates" at bounding box center [52, 149] width 29 height 5
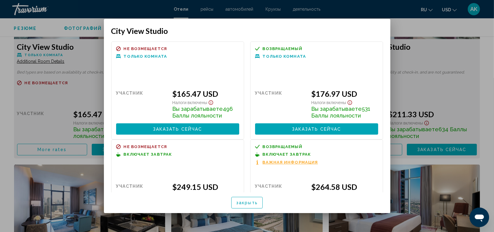
scroll to position [1, 0]
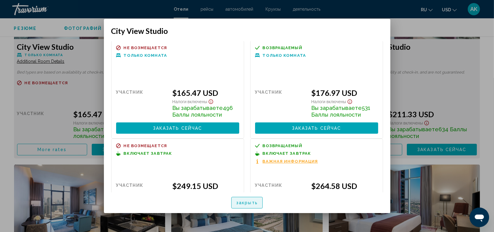
click at [256, 202] on span "закрыть" at bounding box center [247, 202] width 22 height 5
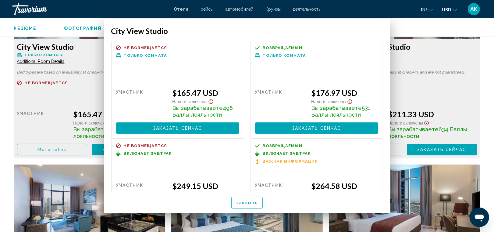
scroll to position [900, 0]
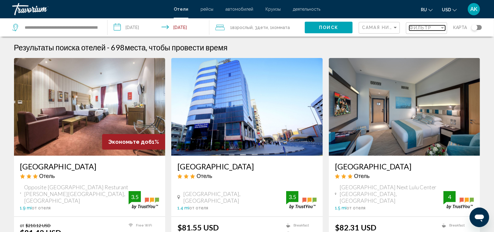
click at [423, 26] on span "Фильтр" at bounding box center [421, 27] width 23 height 5
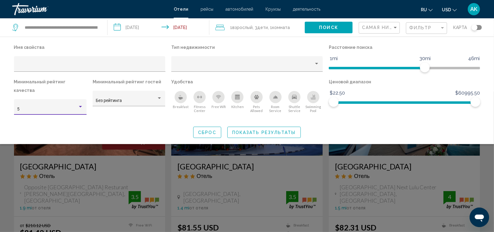
click at [83, 104] on div "Hotel Filters" at bounding box center [80, 106] width 5 height 5
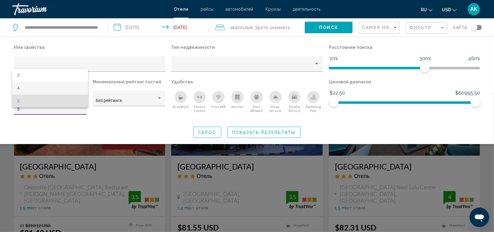
click at [81, 86] on span "4" at bounding box center [50, 88] width 66 height 13
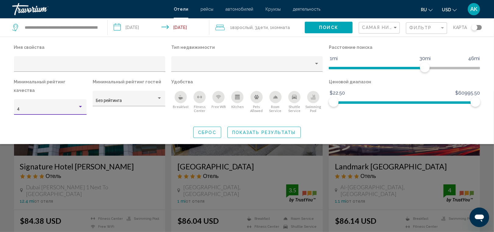
click at [80, 106] on div "Hotel Filters" at bounding box center [80, 107] width 3 height 2
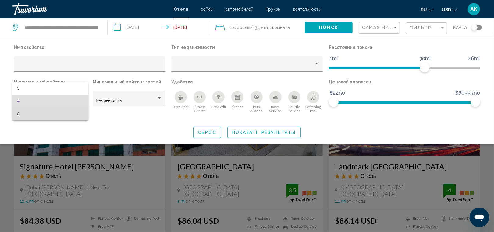
click at [82, 113] on span "5" at bounding box center [50, 113] width 66 height 13
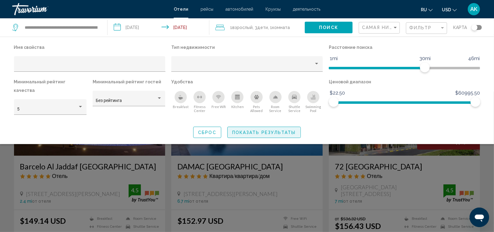
click at [252, 130] on span "Показать результаты" at bounding box center [264, 132] width 64 height 5
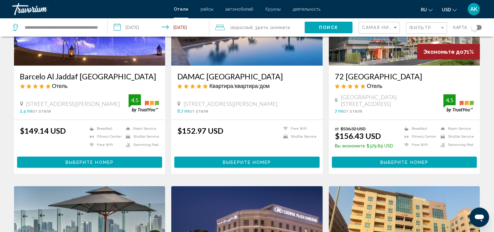
scroll to position [96, 0]
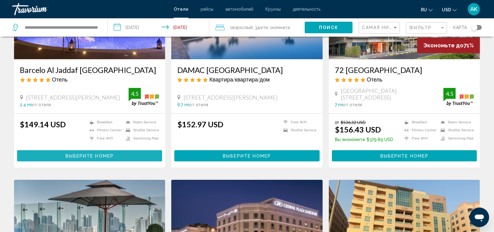
click at [104, 153] on span "Выберите номер" at bounding box center [90, 155] width 48 height 5
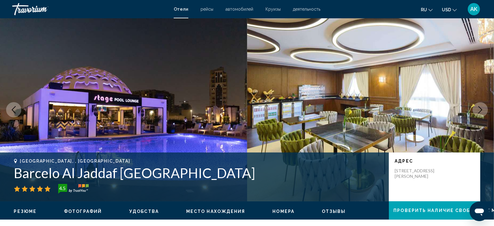
click at [482, 105] on button "Next image" at bounding box center [480, 109] width 15 height 15
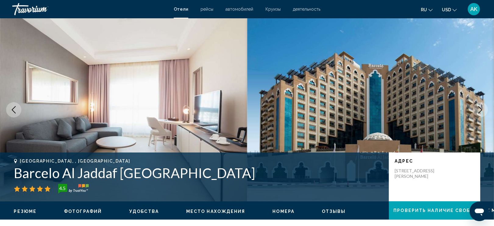
click at [482, 105] on button "Next image" at bounding box center [480, 109] width 15 height 15
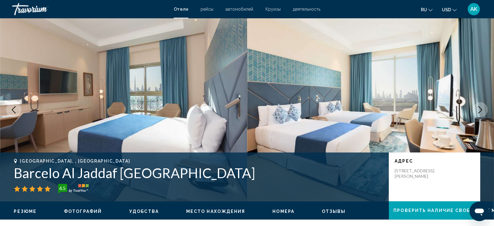
click at [482, 105] on button "Next image" at bounding box center [480, 109] width 15 height 15
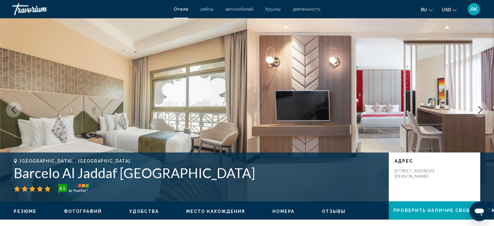
click at [482, 105] on button "Next image" at bounding box center [480, 109] width 15 height 15
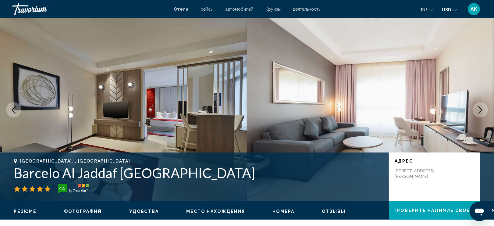
click at [482, 105] on button "Next image" at bounding box center [480, 109] width 15 height 15
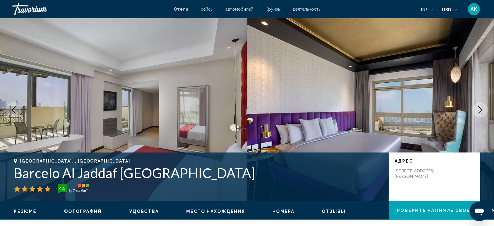
click at [482, 105] on button "Next image" at bounding box center [480, 109] width 15 height 15
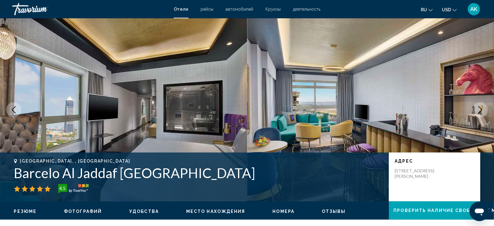
click at [482, 105] on button "Next image" at bounding box center [480, 109] width 15 height 15
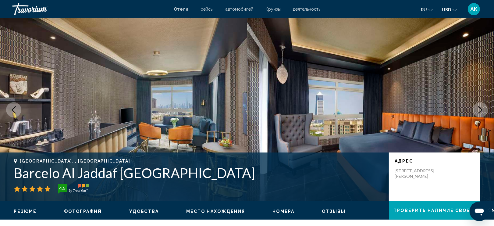
click at [482, 105] on button "Next image" at bounding box center [480, 109] width 15 height 15
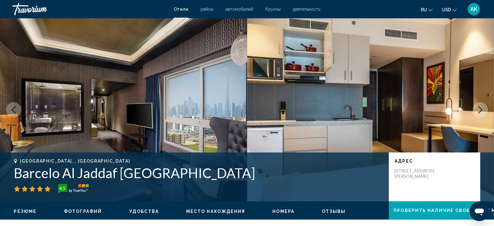
click at [481, 105] on button "Next image" at bounding box center [480, 109] width 15 height 15
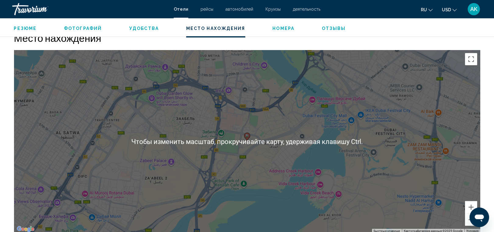
scroll to position [558, 0]
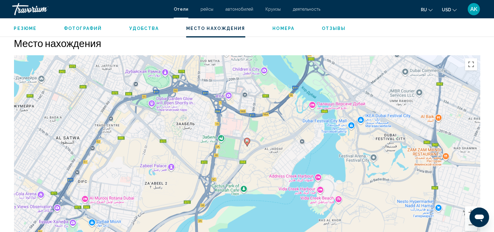
click at [269, 136] on div "Чтобы активировать перетаскивание с помощью клавиатуры, нажмите Alt + Ввод. Пос…" at bounding box center [247, 146] width 467 height 183
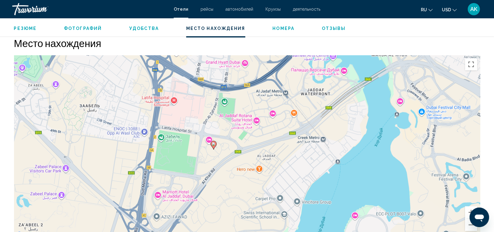
drag, startPoint x: 431, startPoint y: 141, endPoint x: 418, endPoint y: 133, distance: 14.9
click at [418, 133] on div "Чтобы активировать перетаскивание с помощью клавиатуры, нажмите Alt + Ввод. Пос…" at bounding box center [247, 146] width 467 height 183
click at [279, 186] on div "Чтобы активировать перетаскивание с помощью клавиатуры, нажмите Alt + Ввод. Пос…" at bounding box center [247, 146] width 467 height 183
click at [239, 163] on div "Чтобы активировать перетаскивание с помощью клавиатуры, нажмите Alt + Ввод. Пос…" at bounding box center [247, 146] width 467 height 183
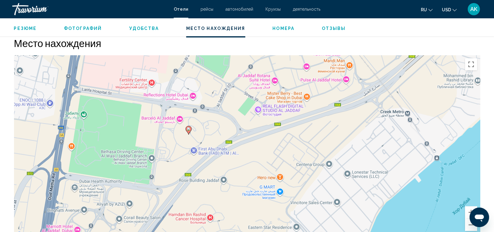
click at [270, 140] on div "Чтобы активировать перетаскивание с помощью клавиатуры, нажмите Alt + Ввод. Пос…" at bounding box center [247, 146] width 467 height 183
click at [242, 185] on div "Чтобы активировать перетаскивание с помощью клавиатуры, нажмите Alt + Ввод. Пос…" at bounding box center [247, 146] width 467 height 183
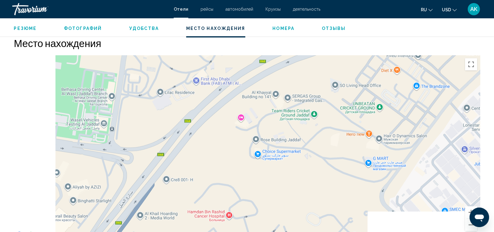
drag, startPoint x: 205, startPoint y: 173, endPoint x: 261, endPoint y: 130, distance: 70.4
click at [261, 130] on div "Чтобы активировать перетаскивание с помощью клавиатуры, нажмите Alt + Ввод. Пос…" at bounding box center [247, 146] width 467 height 183
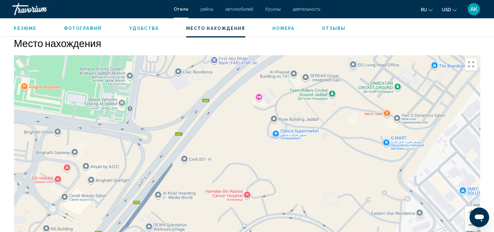
drag, startPoint x: 184, startPoint y: 179, endPoint x: 258, endPoint y: 104, distance: 104.6
click at [258, 104] on div "Чтобы активировать перетаскивание с помощью клавиатуры, нажмите Alt + Ввод. Пос…" at bounding box center [247, 146] width 467 height 183
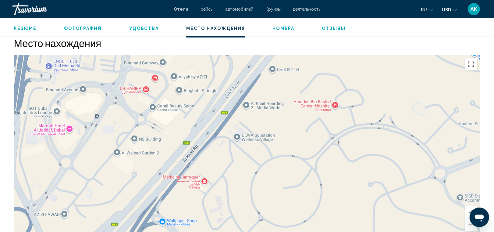
drag, startPoint x: 190, startPoint y: 169, endPoint x: 244, endPoint y: 97, distance: 90.1
click at [244, 97] on div "Main content" at bounding box center [247, 146] width 467 height 183
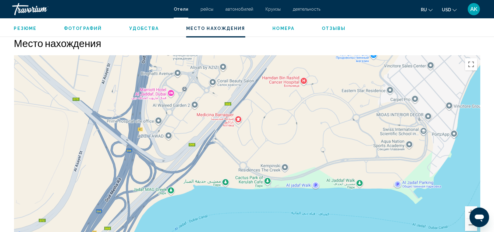
click at [218, 119] on div "Main content" at bounding box center [247, 146] width 467 height 183
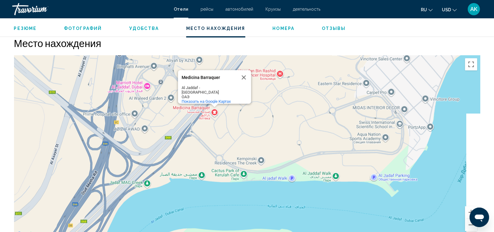
drag, startPoint x: 321, startPoint y: 174, endPoint x: 291, endPoint y: 166, distance: 31.0
click at [291, 166] on div "Medicina Barraquer Medicina Barraquer Al Jaddaf - [GEOGRAPHIC_DATA] ОАЭ Показат…" at bounding box center [247, 146] width 467 height 183
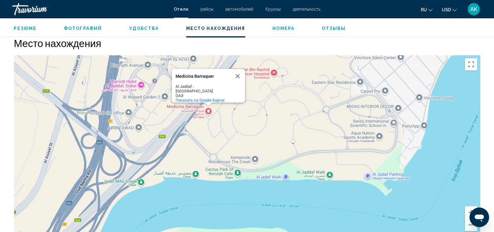
click at [328, 177] on div "Medicina Barraquer Medicina Barraquer Al Jaddaf - [GEOGRAPHIC_DATA] ОАЭ Показат…" at bounding box center [247, 146] width 467 height 183
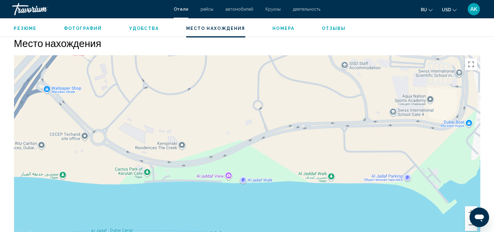
click at [325, 133] on div "Medicina Barraquer Medicina Barraquer Al Jaddaf - [GEOGRAPHIC_DATA] ОАЭ Показат…" at bounding box center [247, 146] width 467 height 183
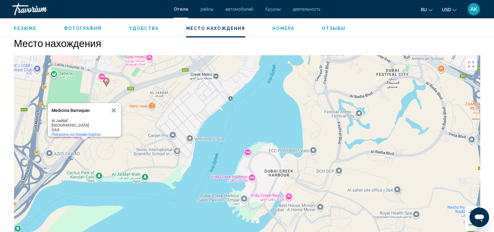
drag, startPoint x: 292, startPoint y: 119, endPoint x: 214, endPoint y: 147, distance: 82.8
click at [214, 147] on div "Чтобы активировать перетаскивание с помощью клавиатуры, нажмите Alt + Ввод. Пос…" at bounding box center [247, 146] width 467 height 183
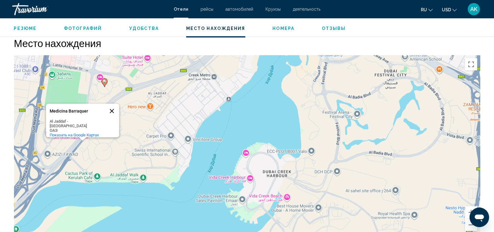
click at [112, 109] on button "Закрыть" at bounding box center [112, 111] width 15 height 15
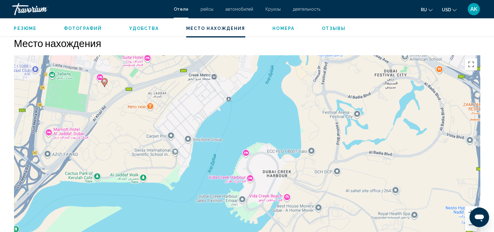
click at [145, 144] on div "Чтобы активировать перетаскивание с помощью клавиатуры, нажмите Alt + Ввод. Пос…" at bounding box center [247, 146] width 467 height 183
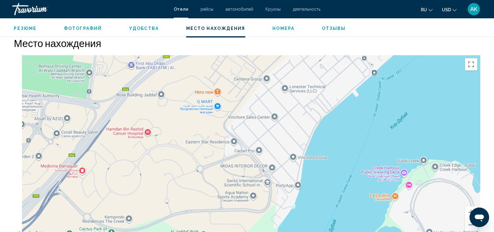
drag, startPoint x: 102, startPoint y: 136, endPoint x: 192, endPoint y: 162, distance: 94.7
click at [192, 162] on div "Чтобы активировать перетаскивание с помощью клавиатуры, нажмите Alt + Ввод. Пос…" at bounding box center [247, 146] width 467 height 183
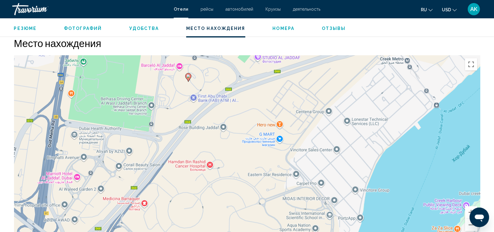
drag, startPoint x: 99, startPoint y: 131, endPoint x: 137, endPoint y: 159, distance: 46.7
click at [137, 159] on div "Чтобы активировать перетаскивание с помощью клавиатуры, нажмите Alt + Ввод. Пос…" at bounding box center [247, 146] width 467 height 183
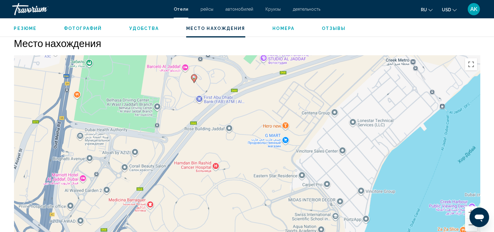
click at [138, 112] on div "Чтобы активировать перетаскивание с помощью клавиатуры, нажмите Alt + Ввод. Пос…" at bounding box center [247, 146] width 467 height 183
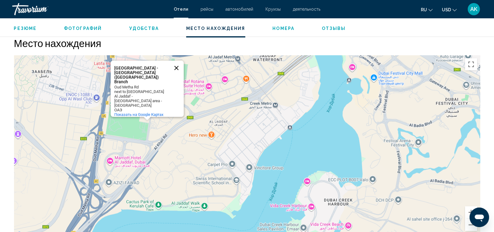
click at [178, 75] on button "Закрыть" at bounding box center [176, 68] width 15 height 15
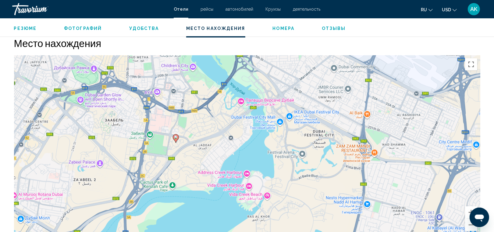
drag, startPoint x: 117, startPoint y: 87, endPoint x: 144, endPoint y: 122, distance: 44.2
click at [144, 122] on div "Чтобы активировать перетаскивание с помощью клавиатуры, нажмите Alt + Ввод. Пос…" at bounding box center [247, 146] width 467 height 183
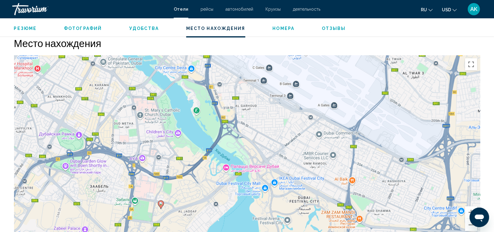
drag, startPoint x: 151, startPoint y: 95, endPoint x: 135, endPoint y: 163, distance: 69.7
click at [135, 163] on div "Чтобы активировать перетаскивание с помощью клавиатуры, нажмите Alt + Ввод. Пос…" at bounding box center [247, 146] width 467 height 183
click at [135, 145] on div "Чтобы активировать перетаскивание с помощью клавиатуры, нажмите Alt + Ввод. Пос…" at bounding box center [247, 146] width 467 height 183
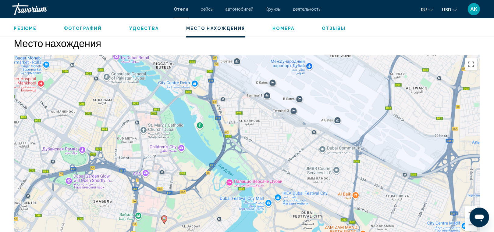
drag, startPoint x: 147, startPoint y: 132, endPoint x: 150, endPoint y: 140, distance: 8.9
click at [150, 140] on div "Чтобы активировать перетаскивание с помощью клавиатуры, нажмите Alt + Ввод. Пос…" at bounding box center [247, 146] width 467 height 183
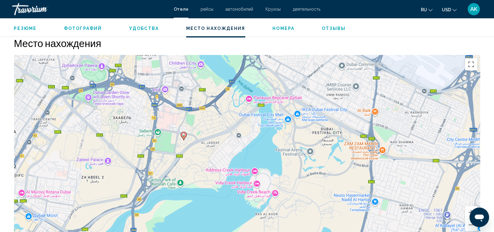
drag, startPoint x: 133, startPoint y: 181, endPoint x: 153, endPoint y: 114, distance: 70.5
click at [153, 114] on div "Чтобы активировать перетаскивание с помощью клавиатуры, нажмите Alt + Ввод. Пос…" at bounding box center [247, 146] width 467 height 183
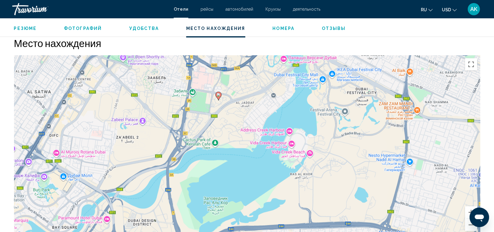
drag, startPoint x: 142, startPoint y: 153, endPoint x: 177, endPoint y: 112, distance: 54.5
click at [177, 112] on div "Чтобы активировать перетаскивание с помощью клавиатуры, нажмите Alt + Ввод. Пос…" at bounding box center [247, 146] width 467 height 183
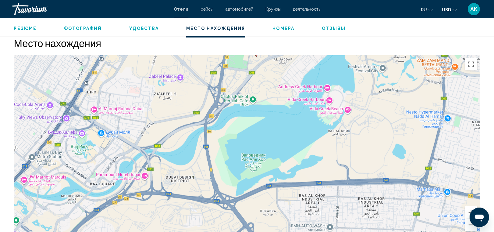
drag, startPoint x: 166, startPoint y: 141, endPoint x: 206, endPoint y: 95, distance: 60.3
click at [206, 95] on div "Чтобы активировать перетаскивание с помощью клавиатуры, нажмите Alt + Ввод. Пос…" at bounding box center [247, 146] width 467 height 183
click at [119, 142] on div "Чтобы активировать перетаскивание с помощью клавиатуры, нажмите Alt + Ввод. Пос…" at bounding box center [247, 146] width 467 height 183
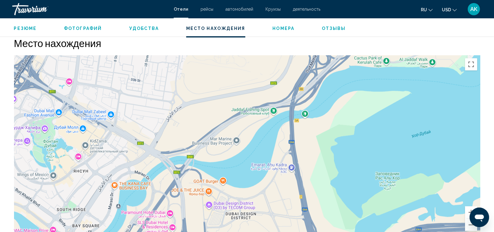
click at [110, 111] on div "Main content" at bounding box center [247, 146] width 467 height 183
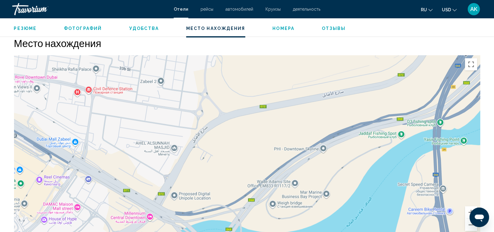
drag, startPoint x: 197, startPoint y: 112, endPoint x: 158, endPoint y: 132, distance: 43.9
click at [158, 132] on div "Main content" at bounding box center [247, 146] width 467 height 183
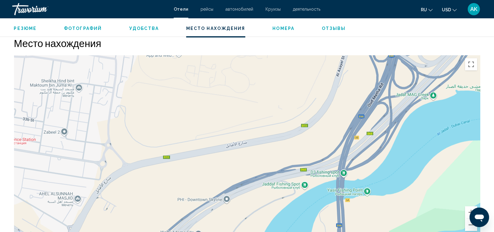
drag, startPoint x: 235, startPoint y: 93, endPoint x: 141, endPoint y: 144, distance: 106.5
click at [141, 144] on div "Main content" at bounding box center [247, 146] width 467 height 183
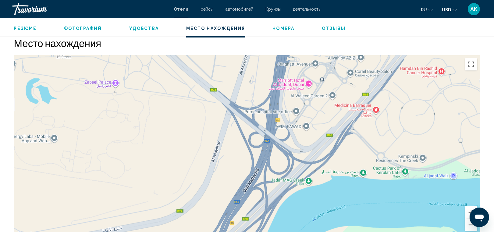
drag, startPoint x: 239, startPoint y: 98, endPoint x: 114, endPoint y: 183, distance: 151.2
click at [114, 183] on div "Main content" at bounding box center [247, 146] width 467 height 183
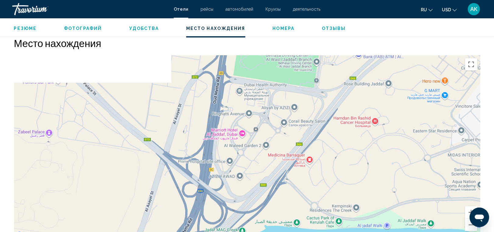
drag, startPoint x: 199, startPoint y: 159, endPoint x: 109, endPoint y: 223, distance: 110.8
click at [109, 223] on div "Main content" at bounding box center [247, 146] width 467 height 183
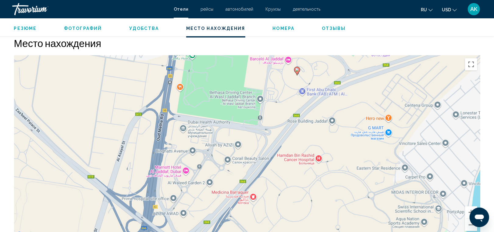
drag, startPoint x: 225, startPoint y: 155, endPoint x: 193, endPoint y: 176, distance: 38.6
click at [193, 176] on div "Чтобы активировать перетаскивание с помощью клавиатуры, нажмите Alt + Ввод. Пос…" at bounding box center [247, 146] width 467 height 183
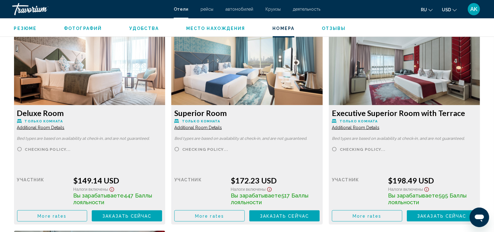
scroll to position [840, 0]
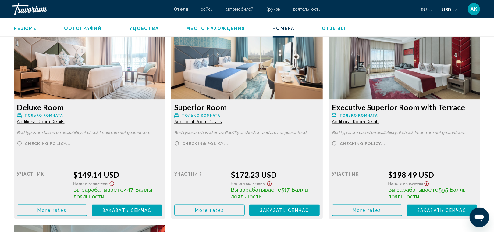
click at [163, 124] on div "Superior Room Только комната Additional Room Details" at bounding box center [89, 113] width 145 height 22
click at [65, 124] on span "Additional Room Details" at bounding box center [41, 121] width 48 height 5
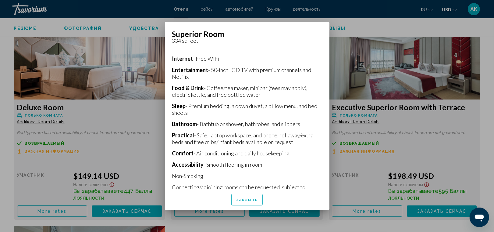
scroll to position [134, 0]
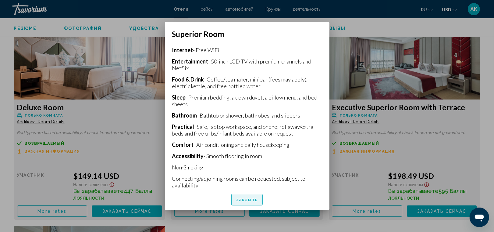
click at [246, 199] on span "закрыть" at bounding box center [247, 199] width 22 height 5
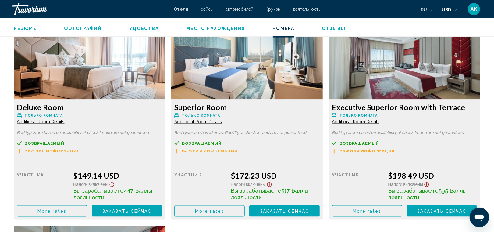
click at [80, 150] on span "Важная информация" at bounding box center [52, 151] width 55 height 4
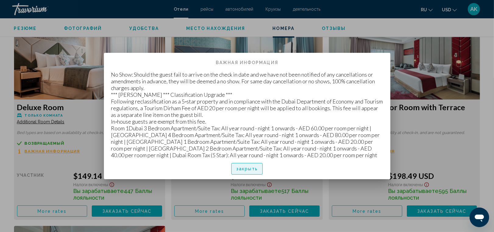
click at [246, 170] on span "закрыть" at bounding box center [247, 168] width 22 height 5
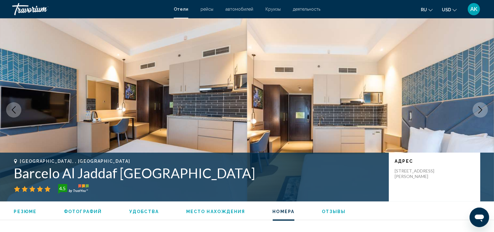
scroll to position [840, 0]
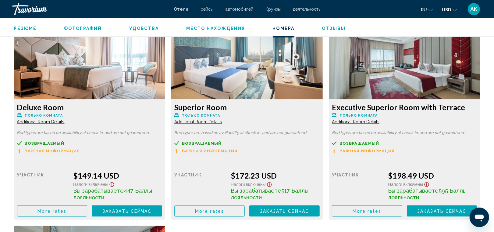
click at [52, 147] on div "возвращаемый Важная информация" at bounding box center [89, 147] width 145 height 13
click at [53, 152] on span "Важная информация" at bounding box center [52, 151] width 55 height 4
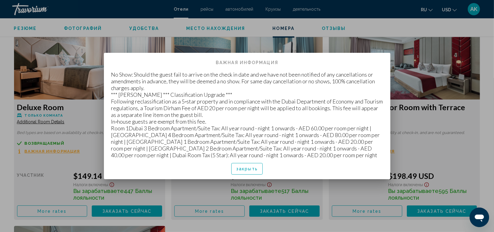
click at [47, 163] on div at bounding box center [247, 116] width 494 height 232
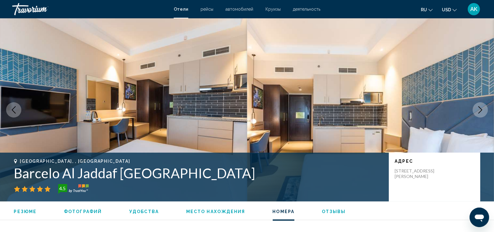
scroll to position [840, 0]
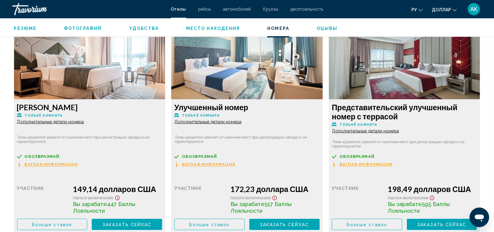
click at [52, 163] on span "Вагная Информация" at bounding box center [51, 165] width 53 height 4
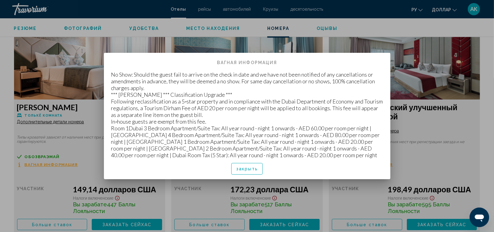
scroll to position [0, 0]
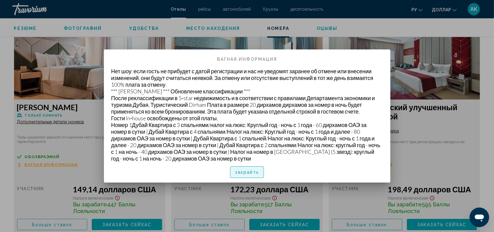
click at [243, 171] on span "закрайть" at bounding box center [247, 172] width 24 height 5
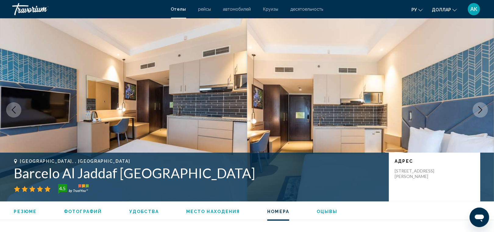
scroll to position [840, 0]
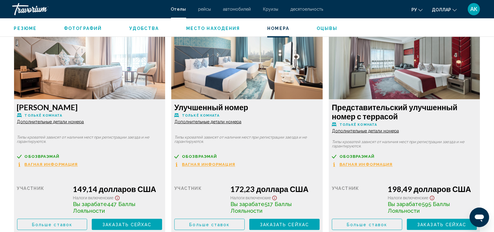
click at [53, 164] on span "Вагная Информация" at bounding box center [51, 165] width 53 height 4
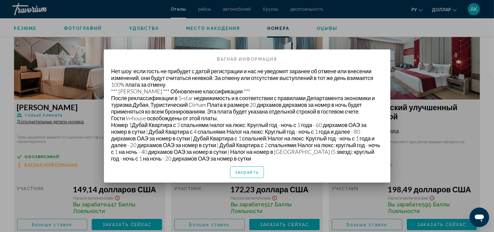
click at [239, 173] on span "закрайть" at bounding box center [247, 172] width 24 height 5
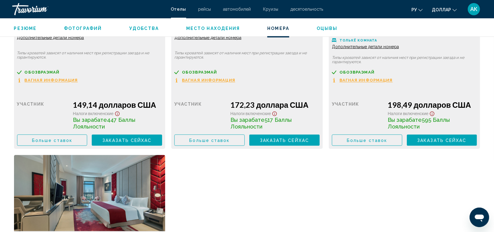
scroll to position [931, 0]
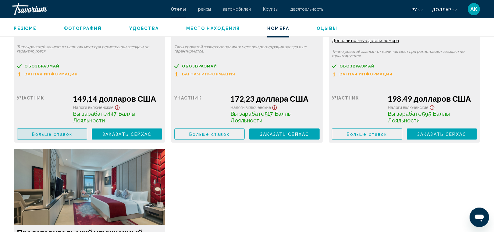
click at [66, 136] on span "Больше ставок" at bounding box center [52, 134] width 40 height 5
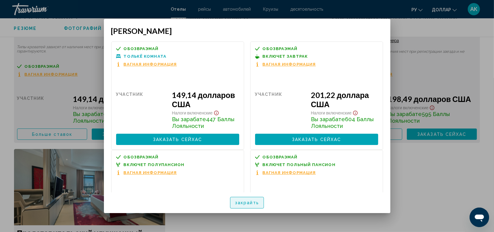
click at [255, 201] on span "закрайть" at bounding box center [247, 202] width 24 height 5
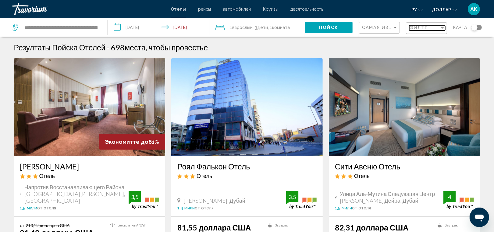
click at [420, 30] on span "Филтр" at bounding box center [419, 27] width 19 height 5
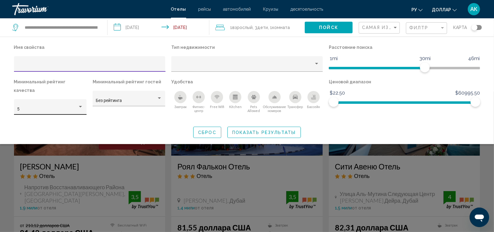
click at [80, 106] on div "Hotel Filters" at bounding box center [80, 107] width 3 height 2
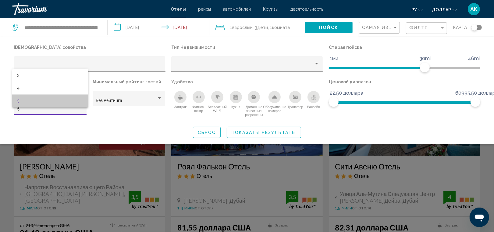
click at [80, 98] on span "5" at bounding box center [50, 101] width 66 height 13
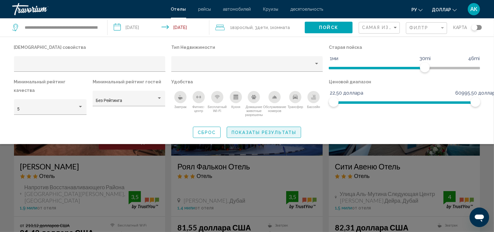
click at [252, 130] on span "Показаты результаты" at bounding box center [264, 132] width 65 height 5
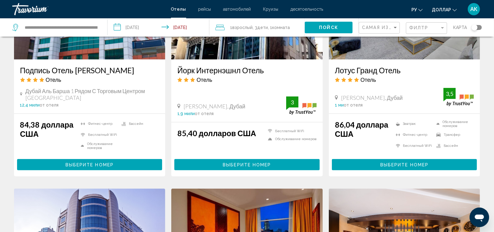
scroll to position [818, 0]
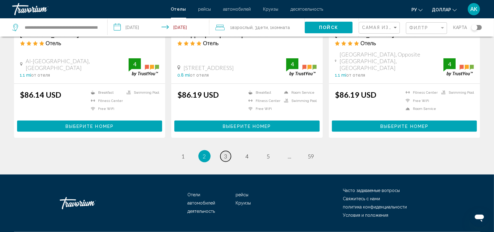
click at [225, 153] on span "3" at bounding box center [225, 156] width 3 height 7
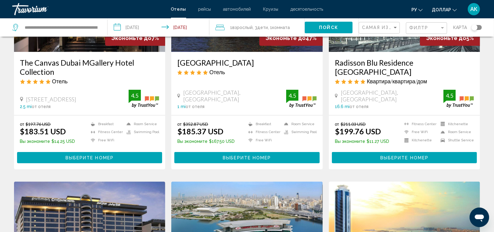
scroll to position [106, 0]
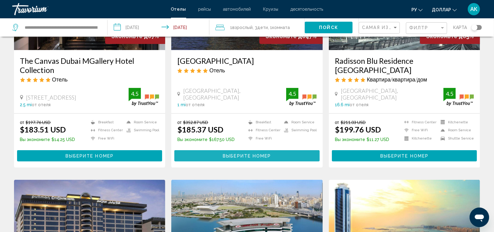
click at [258, 155] on span "Выберите номер" at bounding box center [247, 155] width 48 height 5
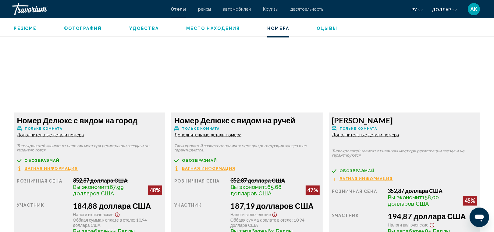
scroll to position [826, 0]
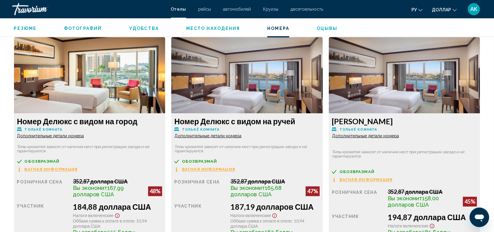
click at [63, 135] on span "Дополнительные детали номера" at bounding box center [50, 135] width 67 height 5
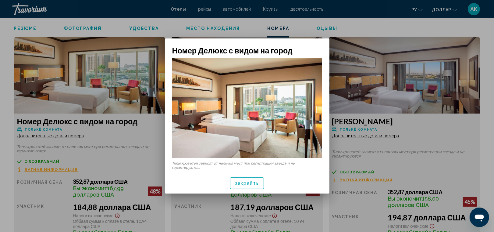
click at [249, 188] on div "закрайть" at bounding box center [247, 183] width 150 height 21
click at [244, 184] on span "закрайть" at bounding box center [247, 183] width 24 height 5
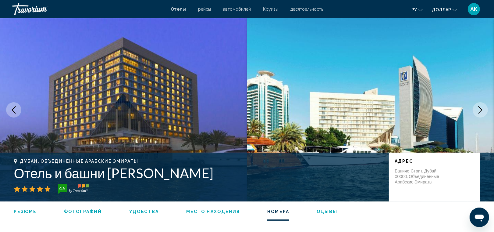
scroll to position [826, 0]
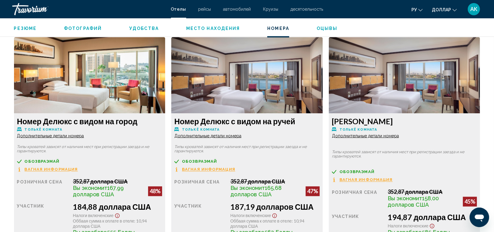
click at [67, 168] on span "Вагная Информация" at bounding box center [51, 169] width 53 height 4
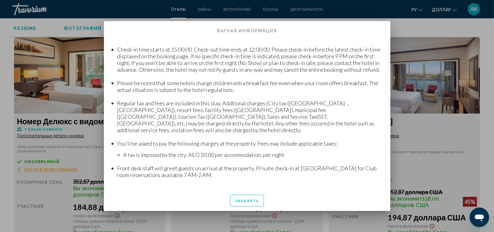
scroll to position [74, 0]
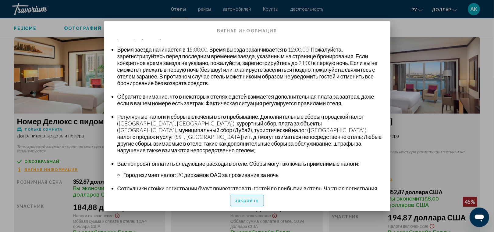
click at [246, 199] on span "закрайть" at bounding box center [247, 200] width 24 height 5
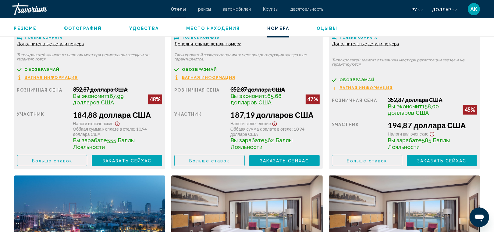
scroll to position [909, 0]
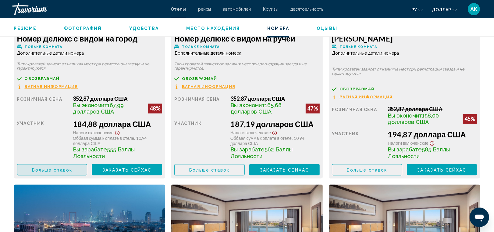
click at [80, 169] on button "Больше ставок" at bounding box center [52, 169] width 70 height 11
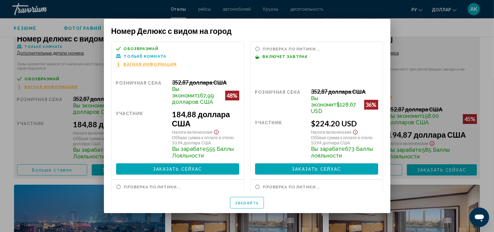
scroll to position [0, 0]
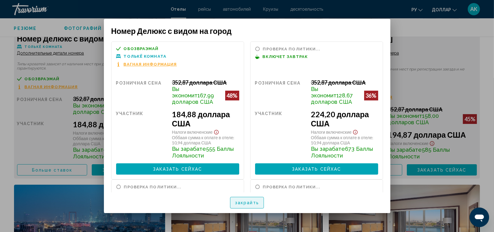
click at [250, 200] on span "закрайть" at bounding box center [247, 202] width 24 height 5
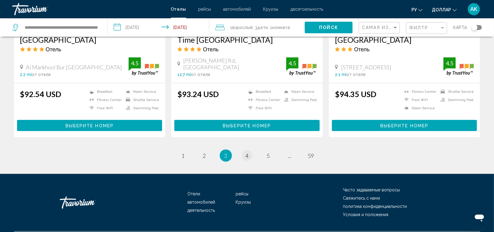
scroll to position [835, 0]
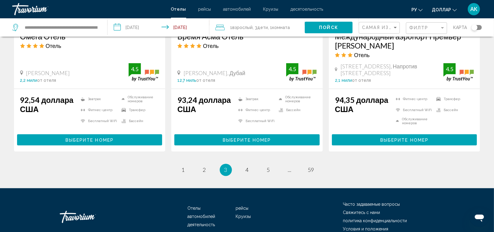
click at [391, 32] on div "Самая изкая Цена" at bounding box center [380, 27] width 36 height 11
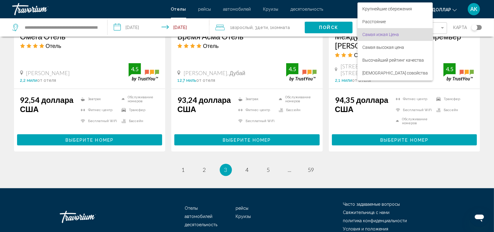
scroll to position [7, 0]
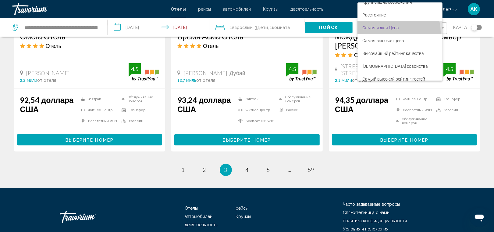
click at [391, 32] on span "Самая изкая Цена" at bounding box center [400, 27] width 75 height 13
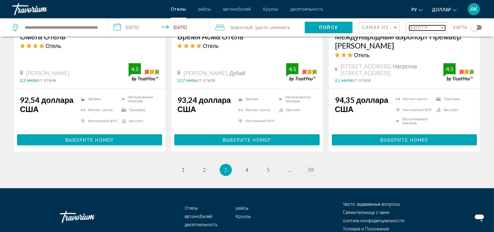
click at [422, 27] on span "Филтр" at bounding box center [419, 27] width 19 height 5
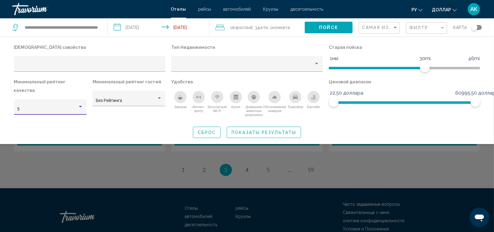
click at [79, 104] on div "Hotel Filters" at bounding box center [80, 106] width 5 height 5
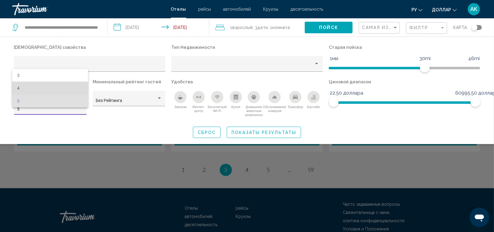
click at [77, 89] on span "4" at bounding box center [50, 88] width 66 height 13
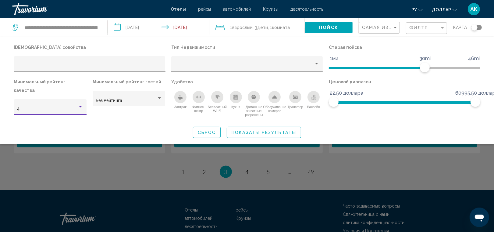
scroll to position [809, 0]
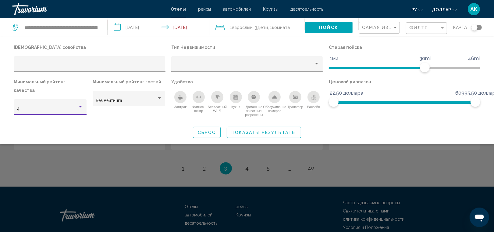
click at [81, 106] on div "Hotel Filters" at bounding box center [80, 107] width 3 height 2
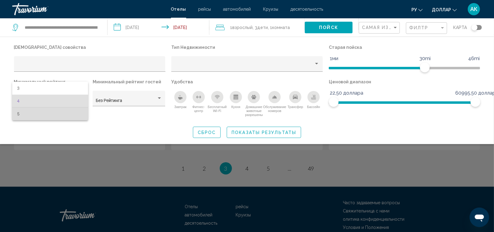
click at [82, 109] on span "5" at bounding box center [50, 113] width 66 height 13
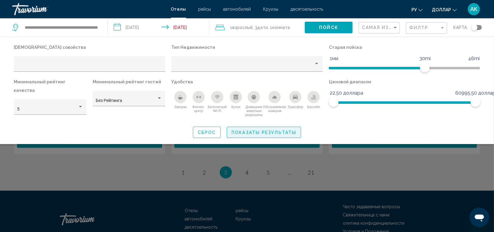
click at [240, 127] on button "Показаты результаты" at bounding box center [264, 132] width 74 height 11
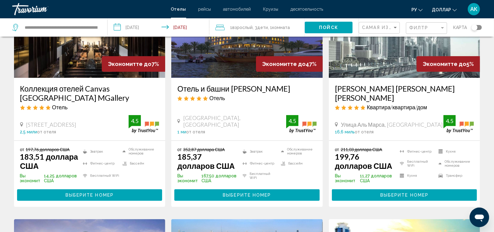
scroll to position [77, 0]
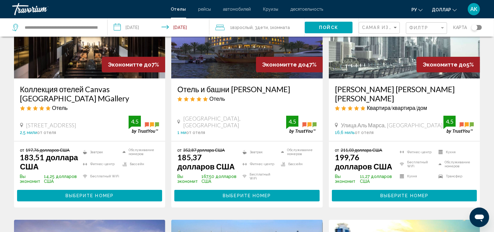
click at [95, 194] on span "Выберите номер" at bounding box center [90, 195] width 48 height 5
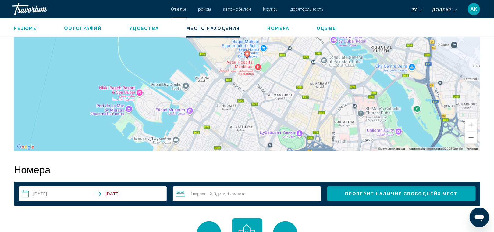
scroll to position [646, 0]
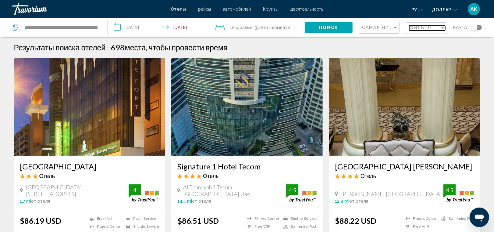
click at [415, 26] on span "Фильтр" at bounding box center [421, 27] width 23 height 5
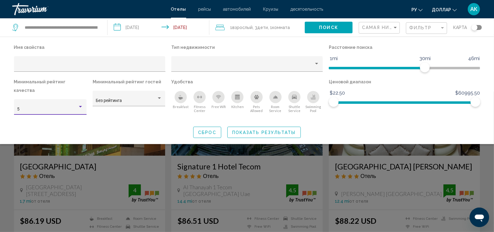
click at [80, 104] on div "Hotel Filters" at bounding box center [80, 106] width 5 height 5
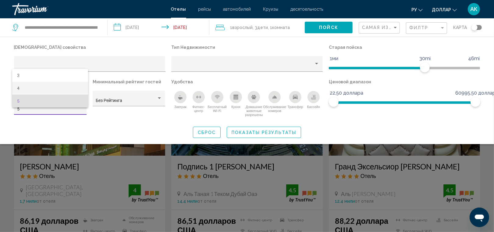
click at [77, 85] on span "4" at bounding box center [50, 88] width 66 height 13
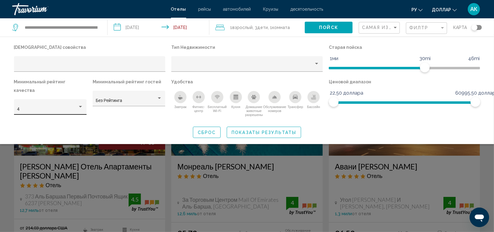
click at [77, 102] on div "4" at bounding box center [50, 108] width 66 height 13
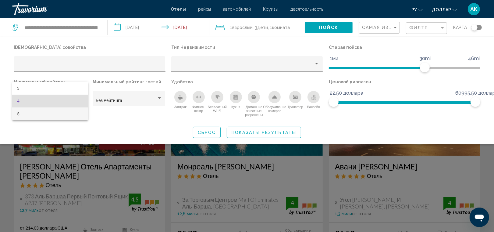
click at [77, 114] on span "5" at bounding box center [50, 113] width 66 height 13
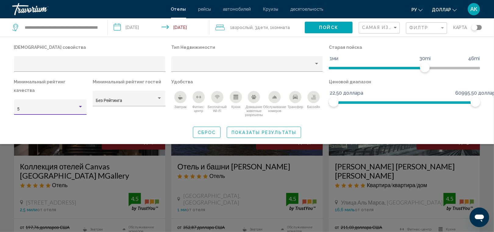
click at [251, 130] on span "Показаты результаты" at bounding box center [264, 132] width 65 height 5
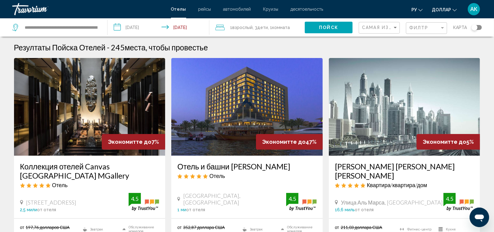
click at [395, 120] on img "Main content" at bounding box center [405, 107] width 152 height 98
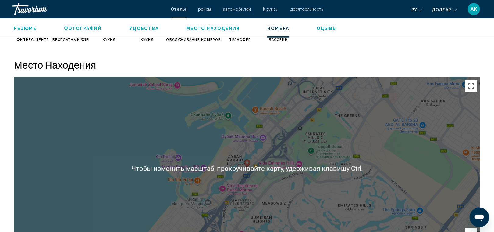
scroll to position [801, 0]
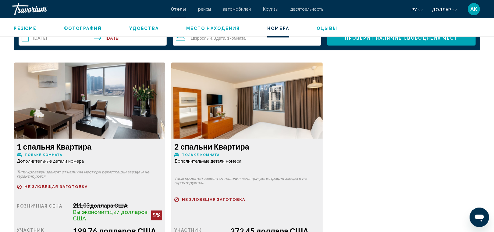
click at [70, 160] on span "Дополнительные детали номера" at bounding box center [50, 161] width 67 height 5
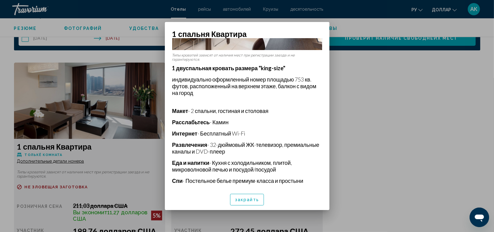
scroll to position [208, 0]
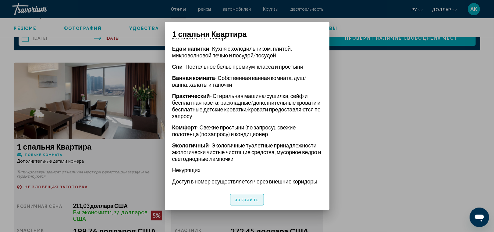
click at [256, 202] on button "закрайть" at bounding box center [247, 199] width 34 height 11
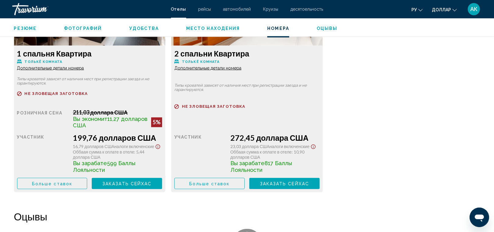
scroll to position [881, 0]
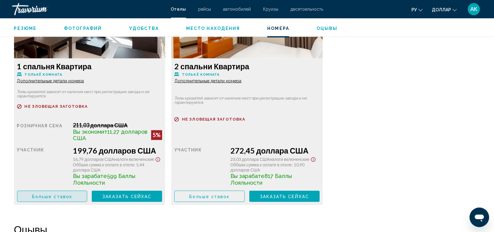
click at [64, 199] on span "Больше ставок" at bounding box center [52, 196] width 40 height 5
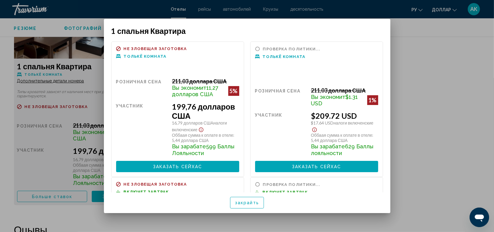
scroll to position [0, 0]
click at [63, 199] on div at bounding box center [247, 116] width 494 height 232
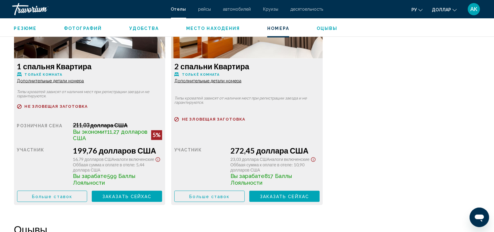
click at [63, 199] on span "Больше ставок" at bounding box center [52, 196] width 40 height 5
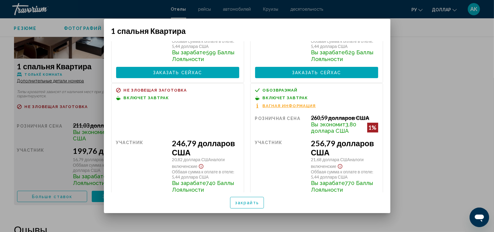
scroll to position [100, 0]
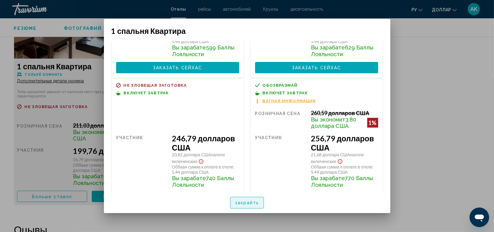
click at [249, 206] on button "закрайть" at bounding box center [247, 202] width 34 height 11
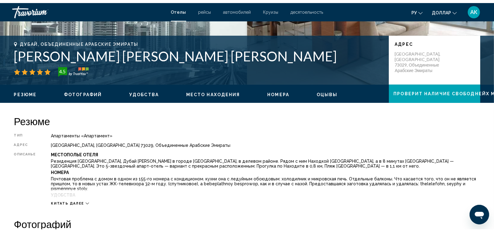
scroll to position [0, 0]
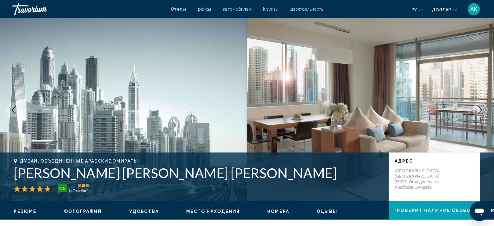
click at [479, 108] on icon "Next image" at bounding box center [480, 109] width 7 height 7
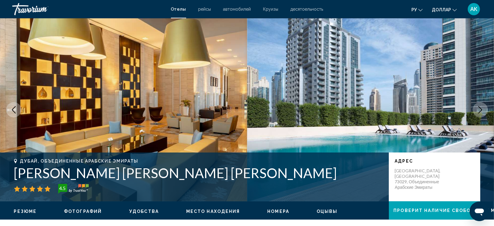
click at [479, 108] on icon "Next image" at bounding box center [480, 109] width 7 height 7
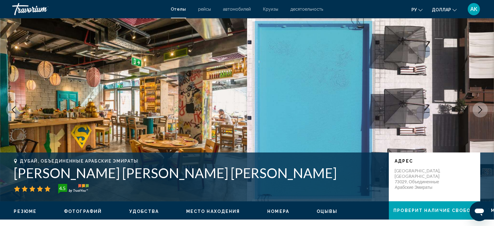
click at [479, 108] on icon "Next image" at bounding box center [480, 109] width 7 height 7
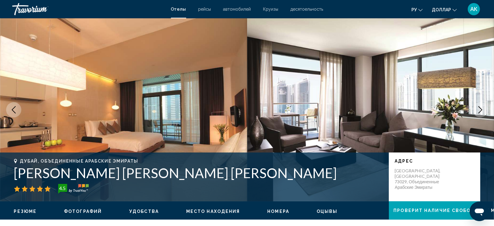
click at [479, 108] on icon "Next image" at bounding box center [480, 109] width 7 height 7
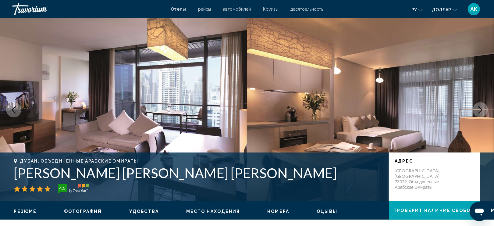
click at [479, 108] on icon "Next image" at bounding box center [480, 109] width 7 height 7
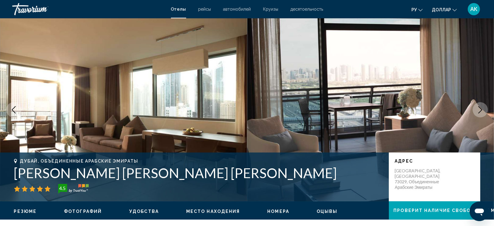
click at [479, 108] on icon "Next image" at bounding box center [480, 109] width 7 height 7
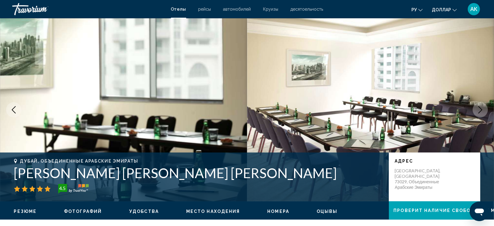
click at [479, 109] on icon "Next image" at bounding box center [480, 109] width 7 height 7
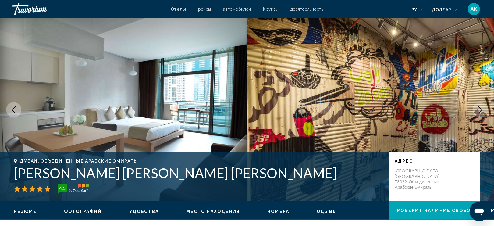
click at [478, 109] on icon "Next image" at bounding box center [480, 109] width 7 height 7
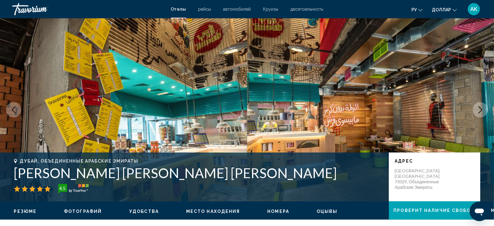
click at [478, 109] on icon "Next image" at bounding box center [480, 109] width 7 height 7
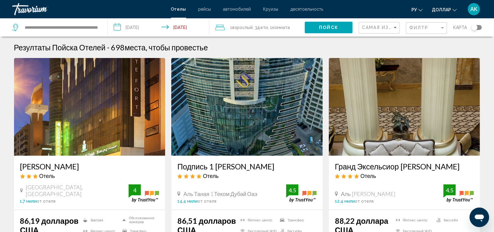
click at [420, 32] on div "Филтр" at bounding box center [428, 28] width 36 height 11
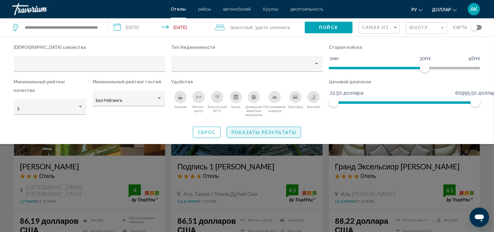
click at [242, 130] on span "Показаты результаты" at bounding box center [264, 132] width 65 height 5
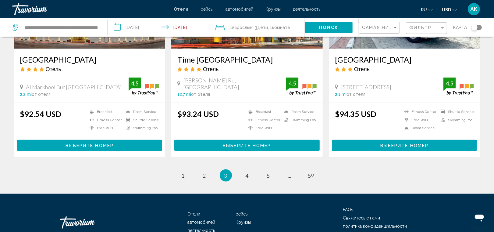
scroll to position [806, 0]
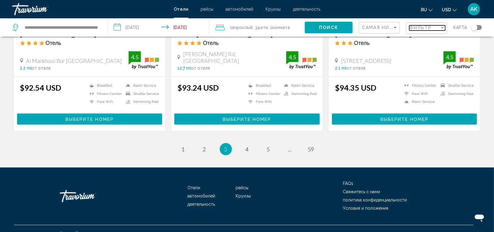
click at [439, 26] on div "Фильтр" at bounding box center [425, 27] width 30 height 5
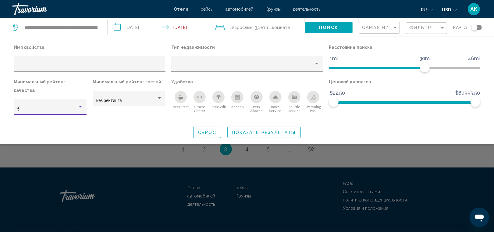
click at [83, 107] on div "5" at bounding box center [50, 109] width 66 height 5
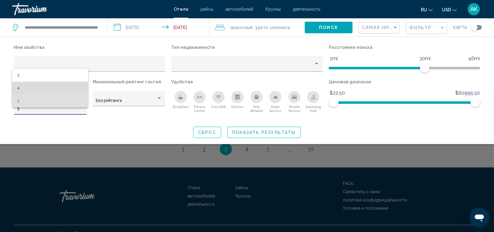
click at [74, 88] on span "4" at bounding box center [50, 88] width 66 height 13
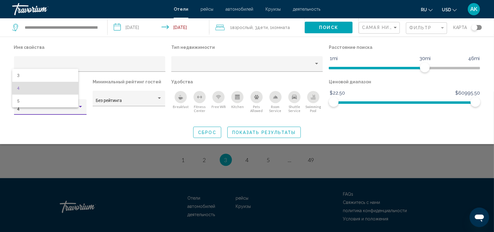
scroll to position [797, 0]
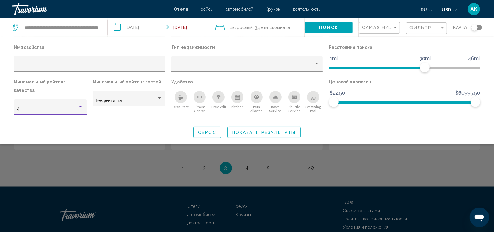
click at [80, 104] on div "Hotel Filters" at bounding box center [80, 106] width 5 height 5
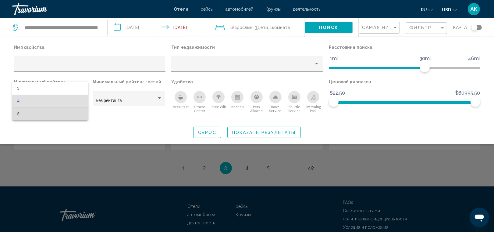
click at [80, 109] on span "5" at bounding box center [50, 113] width 66 height 13
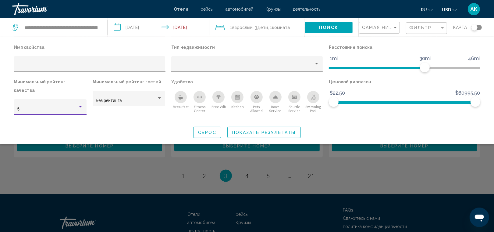
click at [264, 130] on span "Показать результаты" at bounding box center [264, 132] width 64 height 5
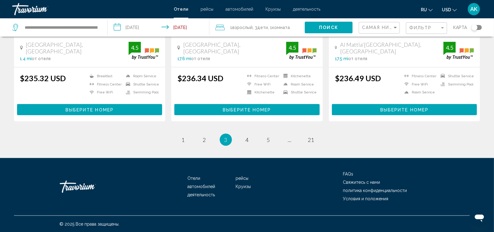
scroll to position [832, 0]
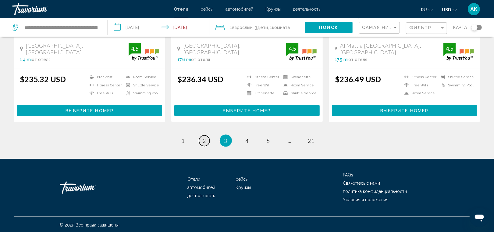
click at [203, 137] on span "2" at bounding box center [204, 140] width 3 height 7
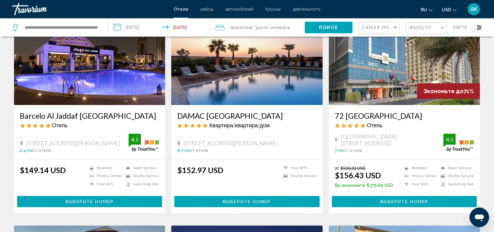
scroll to position [52, 0]
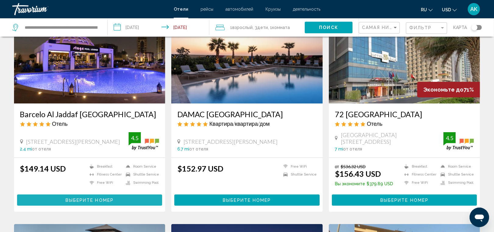
click at [93, 198] on span "Выберите номер" at bounding box center [90, 200] width 48 height 5
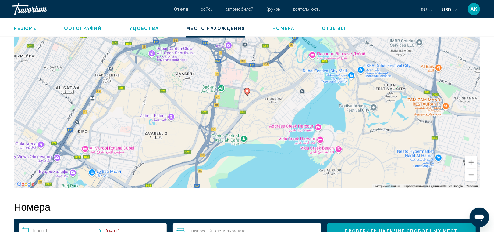
scroll to position [609, 0]
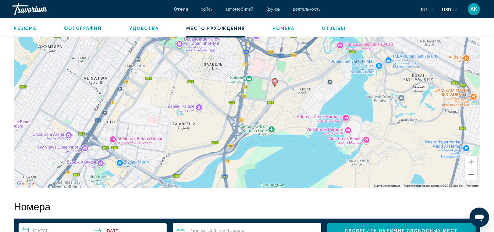
drag, startPoint x: 286, startPoint y: 127, endPoint x: 392, endPoint y: 115, distance: 107.1
click at [392, 115] on div "Чтобы активировать перетаскивание с помощью клавиатуры, нажмите Alt + Ввод. Пос…" at bounding box center [247, 96] width 467 height 183
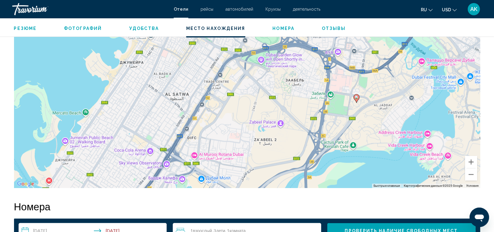
drag, startPoint x: 371, startPoint y: 116, endPoint x: 319, endPoint y: 136, distance: 56.1
click at [319, 136] on div "Чтобы активировать перетаскивание с помощью клавиатуры, нажмите Alt + Ввод. Пос…" at bounding box center [247, 96] width 467 height 183
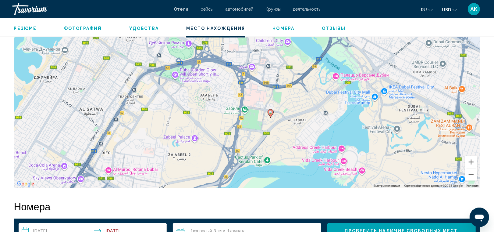
drag, startPoint x: 320, startPoint y: 114, endPoint x: 239, endPoint y: 129, distance: 83.1
click at [239, 129] on div "Чтобы активировать перетаскивание с помощью клавиатуры, нажмите Alt + Ввод. Пос…" at bounding box center [247, 96] width 467 height 183
click at [467, 163] on button "Увеличить" at bounding box center [471, 162] width 12 height 12
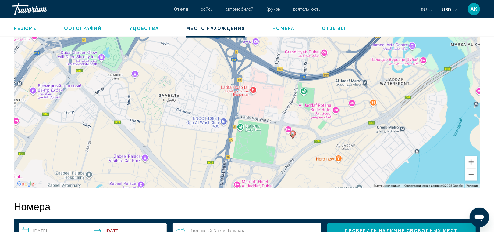
click at [467, 163] on button "Увеличить" at bounding box center [471, 162] width 12 height 12
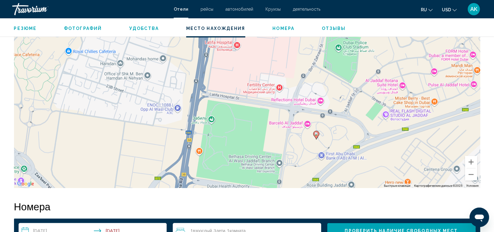
drag, startPoint x: 378, startPoint y: 137, endPoint x: 355, endPoint y: 92, distance: 50.5
click at [355, 92] on div "Чтобы активировать перетаскивание с помощью клавиатуры, нажмите Alt + Ввод. Пос…" at bounding box center [247, 96] width 467 height 183
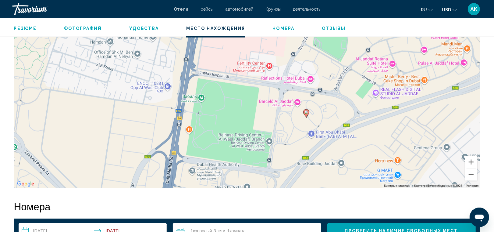
drag, startPoint x: 362, startPoint y: 150, endPoint x: 352, endPoint y: 127, distance: 24.3
click at [352, 127] on div "Чтобы активировать перетаскивание с помощью клавиатуры, нажмите Alt + Ввод. Пос…" at bounding box center [247, 96] width 467 height 183
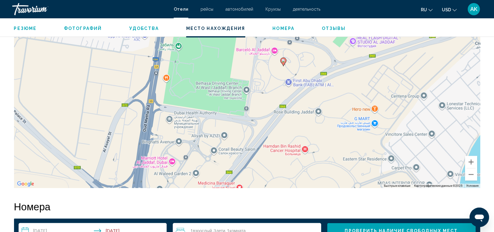
drag, startPoint x: 352, startPoint y: 127, endPoint x: 328, endPoint y: 73, distance: 59.2
click at [328, 73] on div "Чтобы активировать перетаскивание с помощью клавиатуры, нажмите Alt + Ввод. Пос…" at bounding box center [247, 96] width 467 height 183
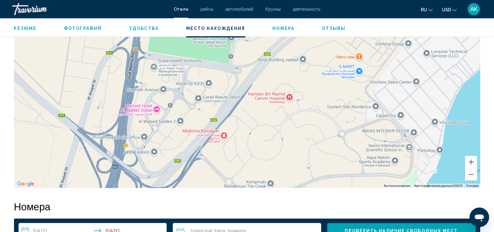
drag, startPoint x: 335, startPoint y: 147, endPoint x: 319, endPoint y: 95, distance: 55.1
click at [319, 95] on div "Чтобы активировать перетаскивание с помощью клавиатуры, нажмите Alt + Ввод. Пос…" at bounding box center [247, 96] width 467 height 183
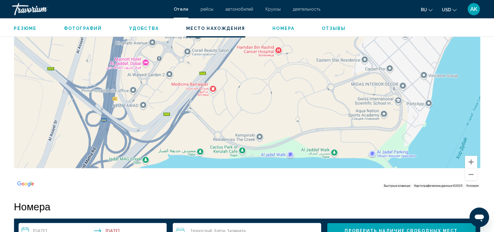
drag, startPoint x: 328, startPoint y: 153, endPoint x: 314, endPoint y: 97, distance: 57.5
click at [314, 97] on div "Чтобы активировать перетаскивание с помощью клавиатуры, нажмите Alt + Ввод. Пос…" at bounding box center [247, 96] width 467 height 183
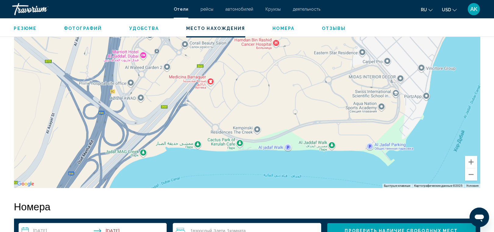
click at [244, 131] on div "Чтобы активировать перетаскивание с помощью клавиатуры, нажмите Alt + Ввод. Пос…" at bounding box center [247, 96] width 467 height 183
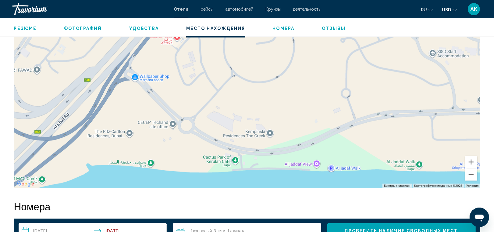
click at [255, 138] on div "Main content" at bounding box center [247, 96] width 467 height 183
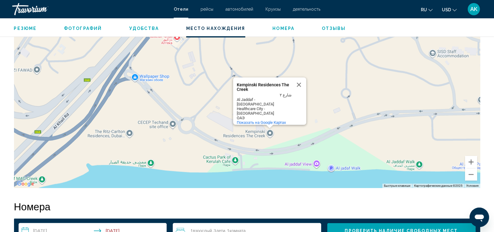
click at [236, 89] on div "Kempinski Residences [GEOGRAPHIC_DATA] [GEOGRAPHIC_DATA] شارع ٢ [GEOGRAPHIC_DAT…" at bounding box center [269, 100] width 73 height 47
copy div "Kempinski Residences [GEOGRAPHIC_DATA] [GEOGRAPHIC_DATA]"
click at [472, 174] on button "Уменьшить" at bounding box center [471, 174] width 12 height 12
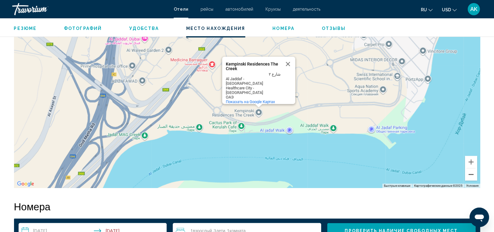
click at [472, 174] on button "Уменьшить" at bounding box center [471, 174] width 12 height 12
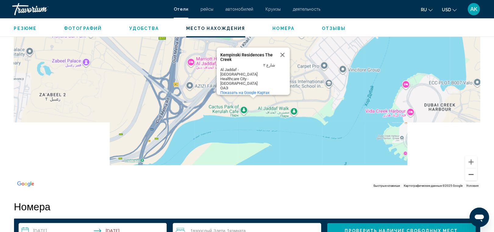
click at [472, 174] on button "Уменьшить" at bounding box center [471, 174] width 12 height 12
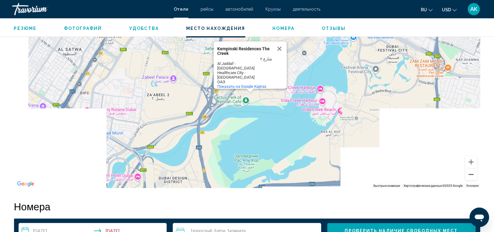
click at [472, 174] on button "Уменьшить" at bounding box center [471, 174] width 12 height 12
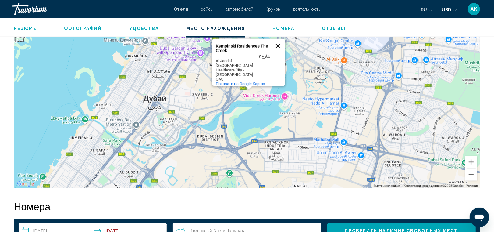
click at [277, 50] on button "Закрыть" at bounding box center [278, 46] width 15 height 15
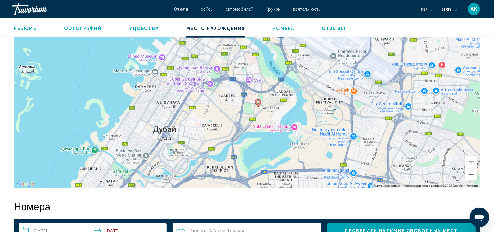
drag, startPoint x: 256, startPoint y: 60, endPoint x: 266, endPoint y: 95, distance: 36.7
click at [266, 95] on div "Чтобы активировать перетаскивание с помощью клавиатуры, нажмите Alt + Ввод. Пос…" at bounding box center [247, 96] width 467 height 183
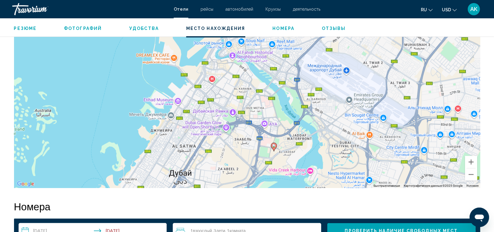
drag, startPoint x: 260, startPoint y: 78, endPoint x: 277, endPoint y: 123, distance: 47.9
click at [277, 123] on div "Чтобы активировать перетаскивание с помощью клавиатуры, нажмите Alt + Ввод. Пос…" at bounding box center [247, 96] width 467 height 183
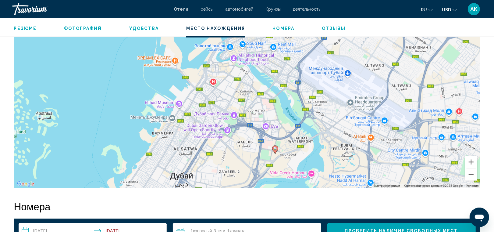
click at [277, 138] on div "Чтобы активировать перетаскивание с помощью клавиатуры, нажмите Alt + Ввод. Пос…" at bounding box center [247, 96] width 467 height 183
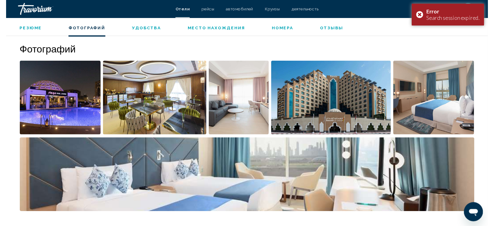
scroll to position [0, 0]
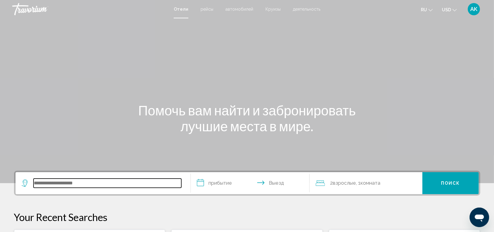
click at [63, 184] on input "Search widget" at bounding box center [108, 182] width 148 height 9
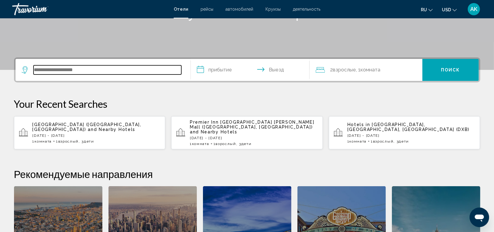
scroll to position [150, 0]
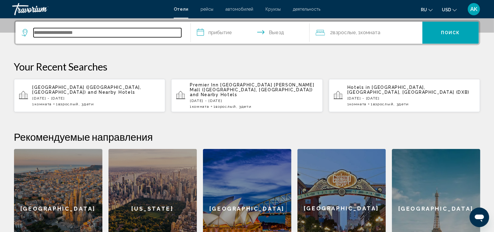
paste input "**********"
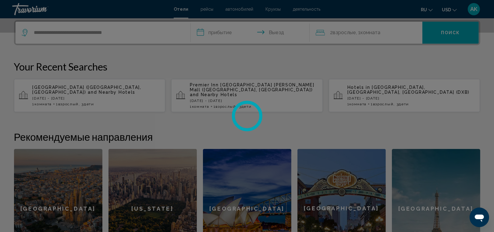
click at [63, 184] on div at bounding box center [247, 116] width 494 height 232
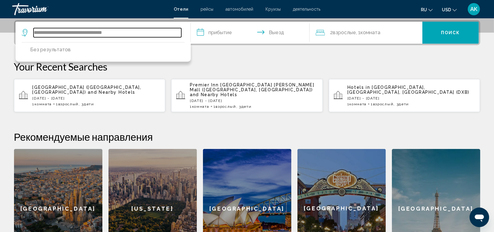
click at [135, 37] on input "**********" at bounding box center [108, 32] width 148 height 9
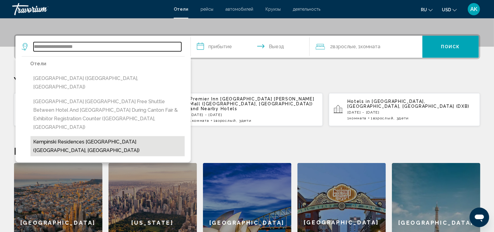
scroll to position [145, 0]
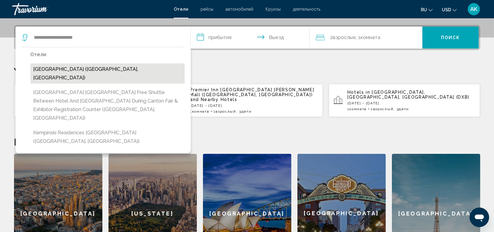
click at [130, 72] on button "Kempinski Residences & Suites Doha (Doha, QA)" at bounding box center [107, 73] width 154 height 20
type input "**********"
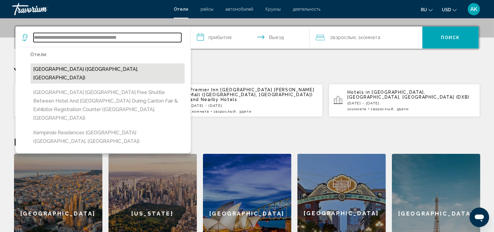
scroll to position [150, 0]
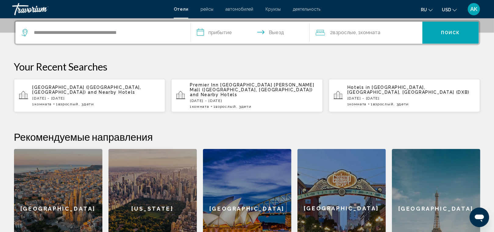
click at [223, 34] on input "**********" at bounding box center [251, 34] width 121 height 24
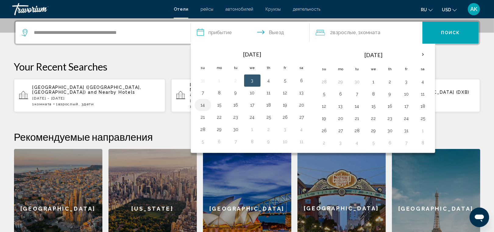
click at [203, 104] on button "14" at bounding box center [203, 105] width 10 height 9
click at [254, 106] on button "17" at bounding box center [253, 105] width 10 height 9
type input "**********"
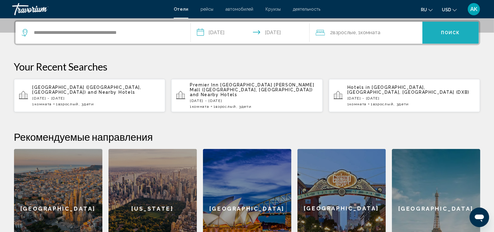
click at [443, 32] on span "Поиск" at bounding box center [450, 32] width 19 height 5
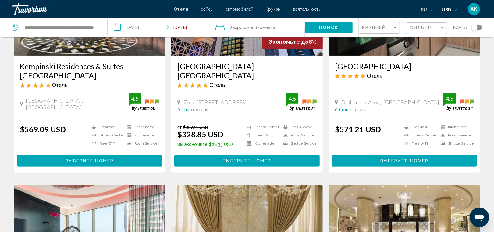
scroll to position [101, 0]
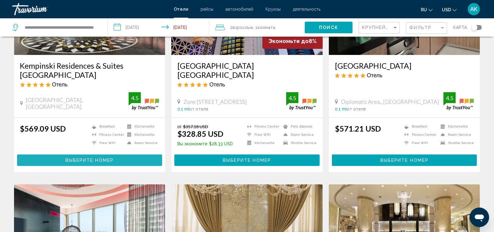
click at [95, 158] on span "Выберите номер" at bounding box center [90, 160] width 48 height 5
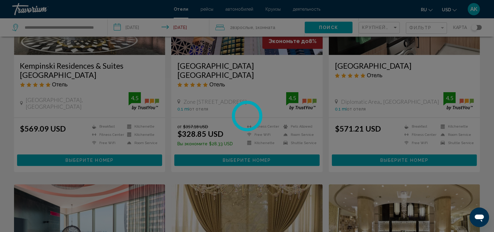
click at [95, 152] on div at bounding box center [247, 116] width 494 height 232
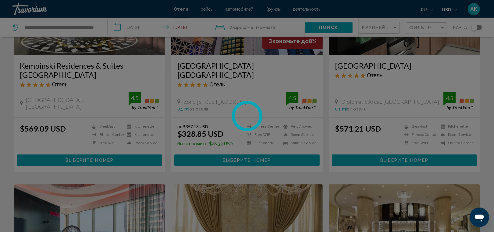
click at [95, 152] on div at bounding box center [247, 116] width 494 height 232
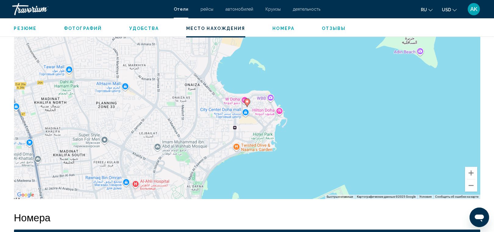
scroll to position [612, 0]
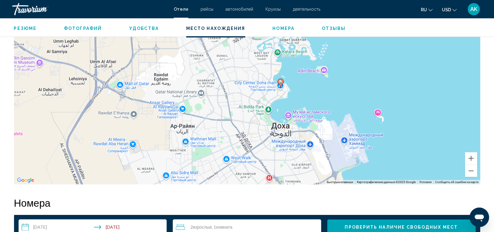
drag, startPoint x: 304, startPoint y: 116, endPoint x: 295, endPoint y: 92, distance: 25.2
click at [295, 92] on div "Чтобы активировать перетаскивание с помощью клавиатуры, нажмите Alt + Ввод. Пос…" at bounding box center [247, 92] width 467 height 183
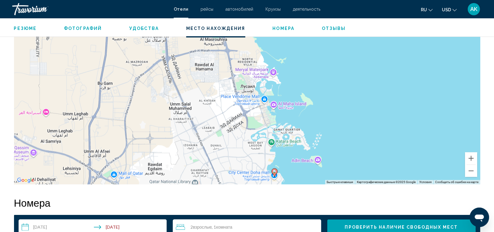
drag, startPoint x: 295, startPoint y: 92, endPoint x: 289, endPoint y: 183, distance: 91.1
click at [289, 183] on div "Чтобы активировать перетаскивание с помощью клавиатуры, нажмите Alt + Ввод. Пос…" at bounding box center [247, 92] width 467 height 183
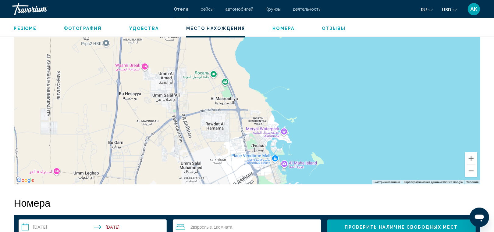
drag, startPoint x: 309, startPoint y: 142, endPoint x: 320, endPoint y: 203, distance: 62.2
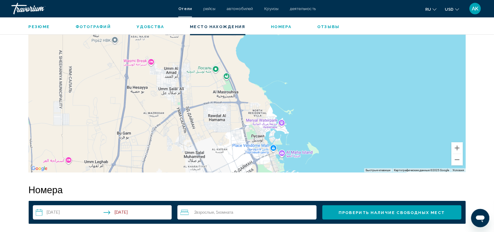
scroll to position [613, 0]
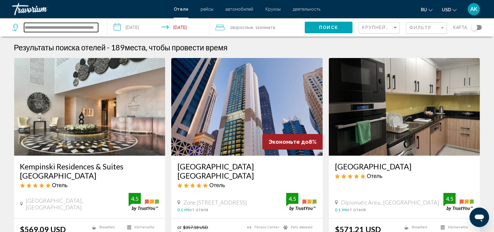
click at [97, 30] on input "**********" at bounding box center [61, 27] width 74 height 9
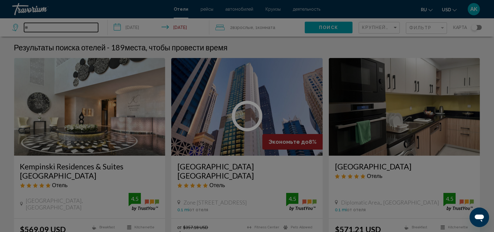
type input "*"
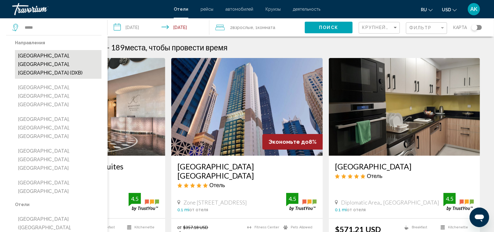
click at [75, 58] on button "[GEOGRAPHIC_DATA], [GEOGRAPHIC_DATA], [GEOGRAPHIC_DATA] (DXB)" at bounding box center [58, 64] width 87 height 29
type input "**********"
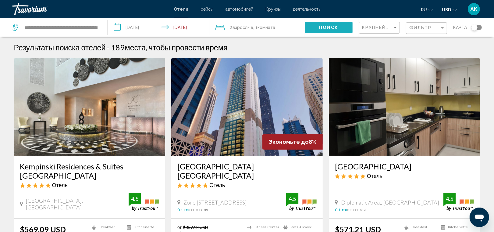
click at [320, 28] on span "Поиск" at bounding box center [328, 27] width 19 height 5
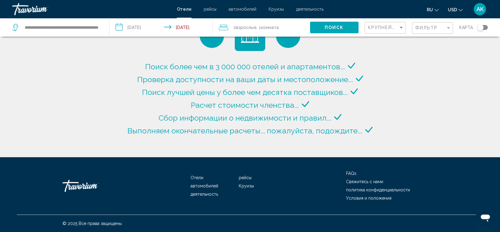
click at [330, 46] on div "Поиск более чем в 3 000 000 отелей и апартаментов..." at bounding box center [250, 78] width 248 height 116
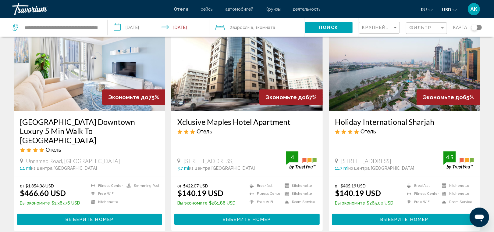
scroll to position [41, 0]
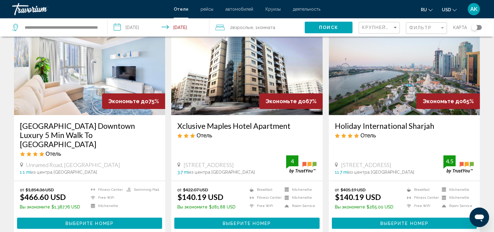
click at [259, 221] on span "Выберите номер" at bounding box center [247, 223] width 48 height 5
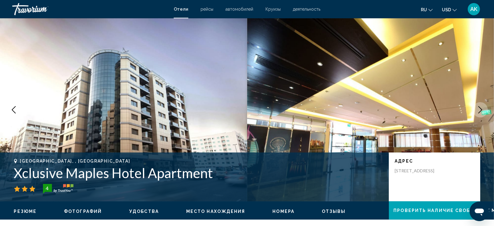
click at [481, 109] on icon "Next image" at bounding box center [480, 109] width 7 height 7
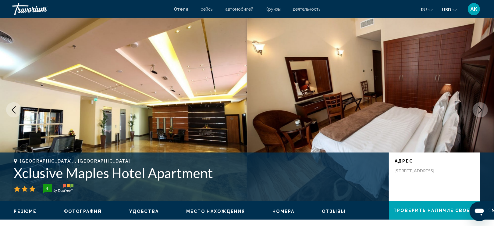
click at [481, 110] on icon "Next image" at bounding box center [480, 109] width 7 height 7
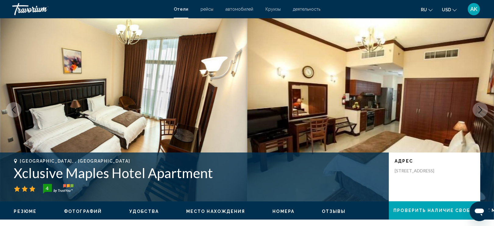
click at [481, 110] on icon "Next image" at bounding box center [480, 109] width 7 height 7
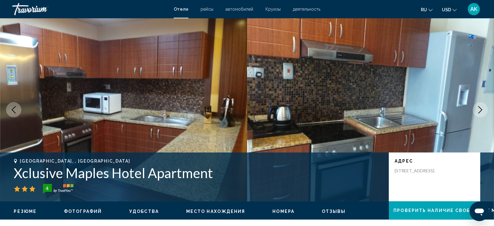
click at [481, 110] on icon "Next image" at bounding box center [480, 109] width 7 height 7
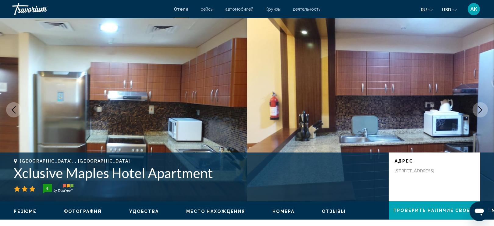
click at [481, 110] on icon "Next image" at bounding box center [480, 109] width 7 height 7
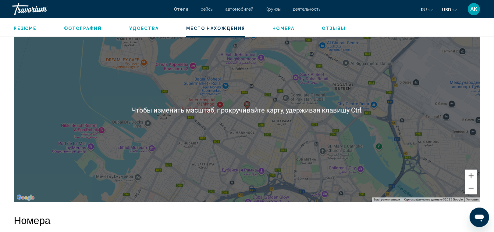
scroll to position [591, 0]
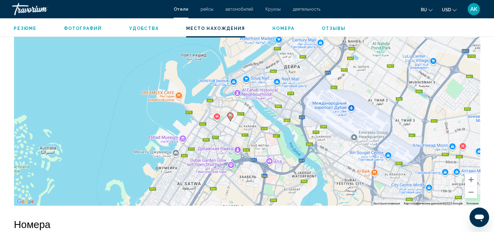
click at [213, 129] on div "Чтобы активировать перетаскивание с помощью клавиатуры, нажмите Alt + Ввод. Пос…" at bounding box center [247, 114] width 467 height 183
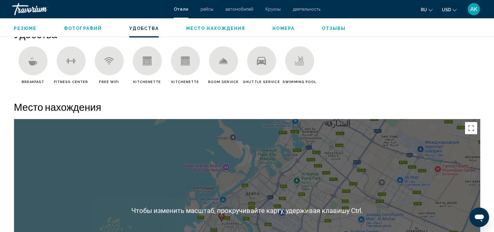
scroll to position [484, 0]
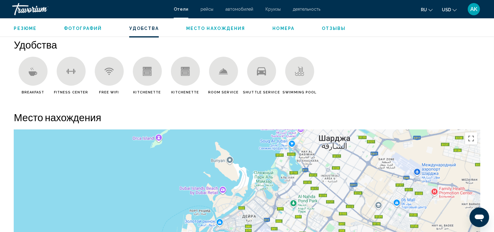
drag, startPoint x: 252, startPoint y: 138, endPoint x: 243, endPoint y: 178, distance: 41.0
click at [243, 178] on div "Чтобы активировать перетаскивание с помощью клавиатуры, нажмите Alt + Ввод. Пос…" at bounding box center [247, 220] width 467 height 183
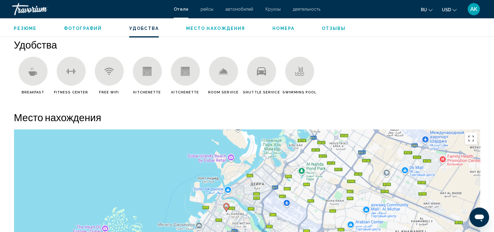
drag, startPoint x: 239, startPoint y: 185, endPoint x: 254, endPoint y: 124, distance: 62.6
click at [254, 124] on div "Место нахождения ← Переместить влево → Переместить вправо ↑ Переместить вверх ↓…" at bounding box center [247, 211] width 467 height 201
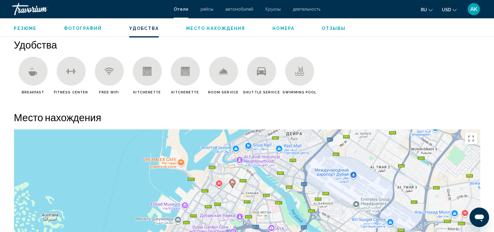
drag, startPoint x: 220, startPoint y: 223, endPoint x: 235, endPoint y: 168, distance: 57.3
click at [235, 168] on div "Чтобы активировать перетаскивание с помощью клавиатуры, нажмите Alt + Ввод. Пос…" at bounding box center [247, 220] width 467 height 183
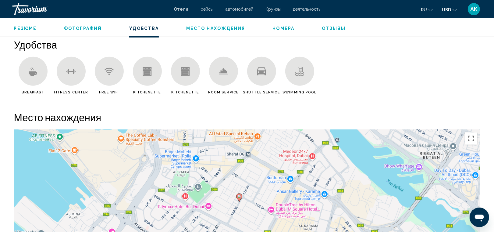
drag, startPoint x: 223, startPoint y: 188, endPoint x: 232, endPoint y: 155, distance: 34.1
click at [232, 155] on div "Чтобы активировать перетаскивание с помощью клавиатуры, нажмите Alt + Ввод. Пос…" at bounding box center [247, 220] width 467 height 183
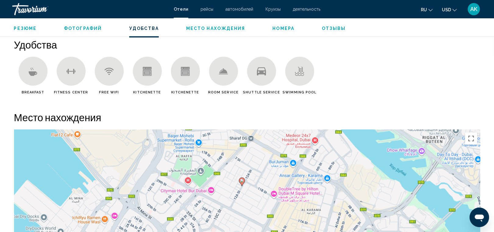
drag, startPoint x: 220, startPoint y: 178, endPoint x: 222, endPoint y: 157, distance: 21.1
click at [222, 157] on div "Чтобы активировать перетаскивание с помощью клавиатуры, нажмите Alt + Ввод. Пос…" at bounding box center [247, 220] width 467 height 183
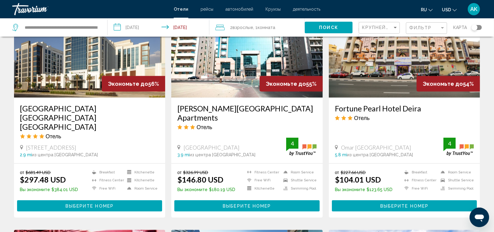
scroll to position [522, 0]
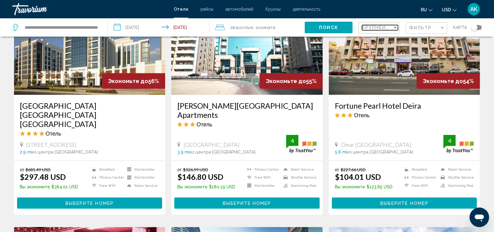
click at [386, 27] on span "Крупнейшие сбережения" at bounding box center [398, 27] width 73 height 5
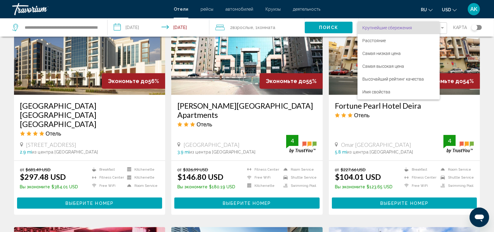
click at [344, 68] on div at bounding box center [247, 116] width 494 height 232
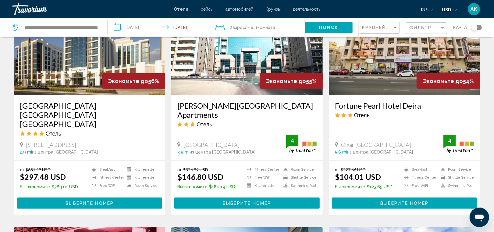
click at [344, 68] on img "Main content" at bounding box center [405, 46] width 152 height 98
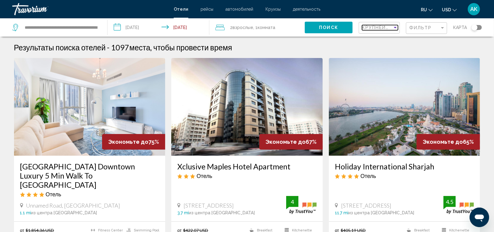
click at [385, 28] on span "Крупнейшие сбережения" at bounding box center [398, 27] width 73 height 5
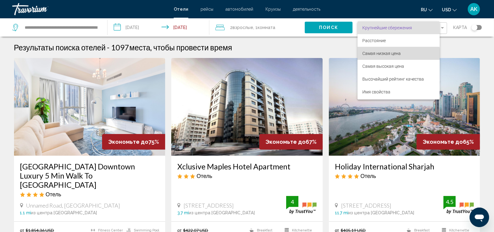
click at [391, 54] on span "Самая низкая цена" at bounding box center [382, 53] width 38 height 5
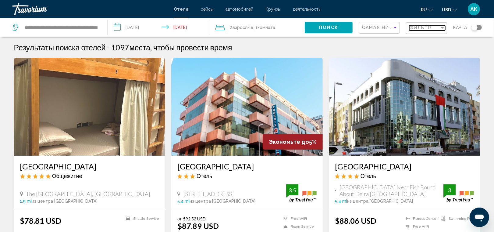
click at [430, 26] on span "Фильтр" at bounding box center [421, 27] width 23 height 5
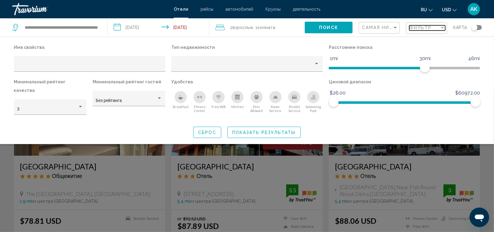
click at [424, 25] on span "Фильтр" at bounding box center [421, 27] width 23 height 5
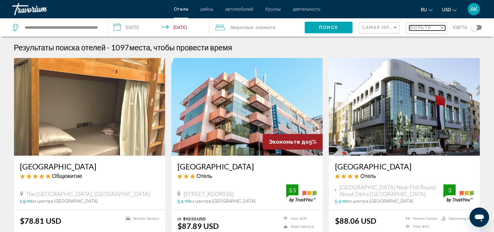
click at [424, 27] on span "Фильтр" at bounding box center [421, 27] width 23 height 5
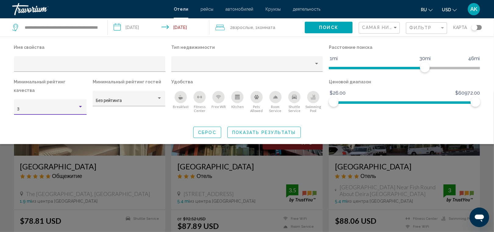
click at [78, 104] on div "Hotel Filters" at bounding box center [80, 106] width 5 height 5
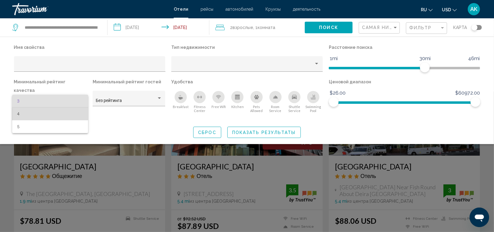
click at [59, 116] on span "4" at bounding box center [50, 113] width 66 height 13
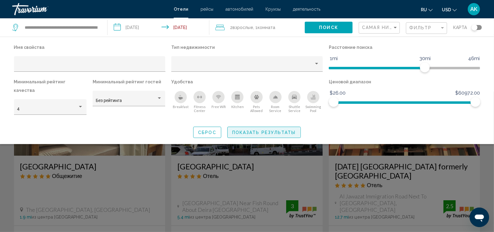
click at [245, 130] on span "Показать результаты" at bounding box center [264, 132] width 64 height 5
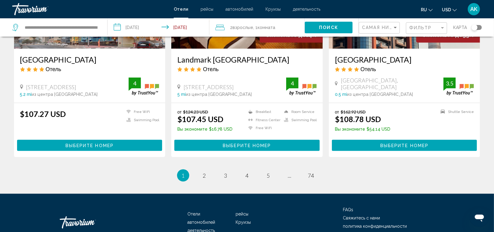
scroll to position [798, 0]
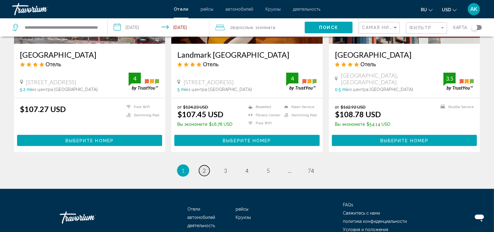
click at [200, 165] on link "page 2" at bounding box center [204, 170] width 11 height 11
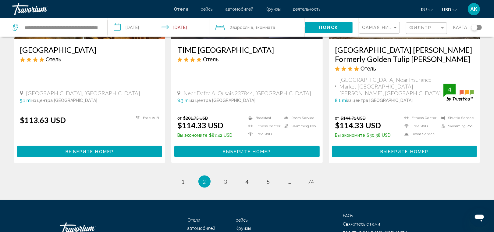
scroll to position [815, 0]
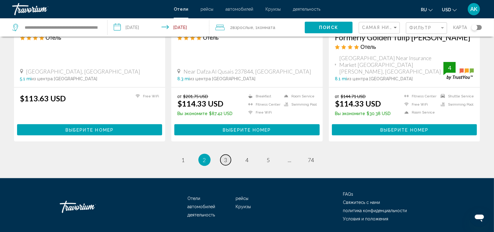
click at [227, 156] on span "3" at bounding box center [225, 159] width 3 height 7
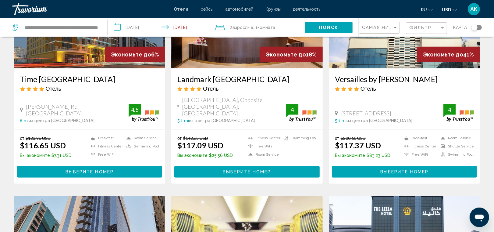
scroll to position [316, 0]
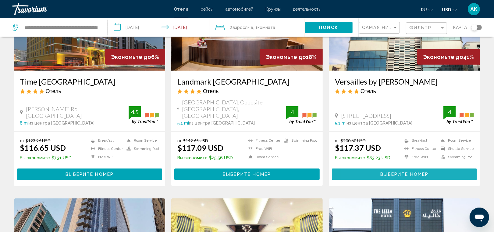
click at [371, 168] on button "Выберите номер" at bounding box center [404, 173] width 145 height 11
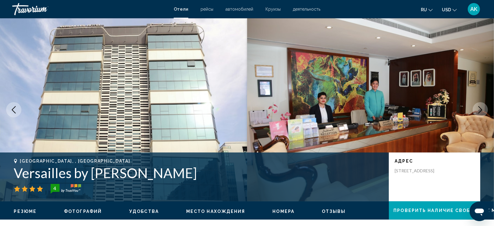
click at [480, 108] on icon "Next image" at bounding box center [480, 109] width 7 height 7
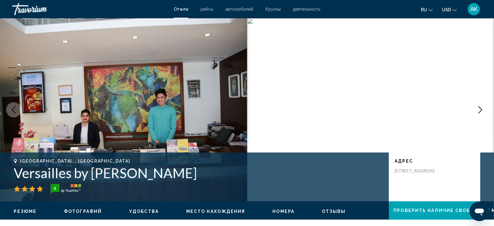
click at [480, 108] on icon "Next image" at bounding box center [480, 109] width 7 height 7
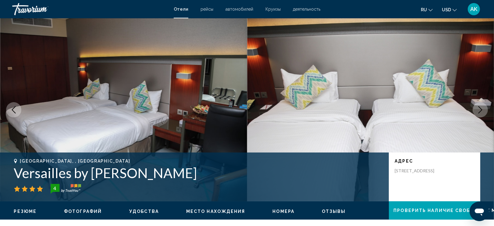
click at [480, 108] on icon "Next image" at bounding box center [480, 109] width 7 height 7
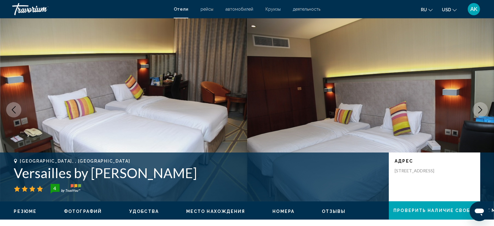
click at [480, 108] on icon "Next image" at bounding box center [480, 109] width 7 height 7
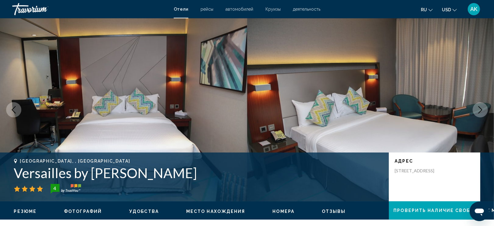
click at [480, 108] on icon "Next image" at bounding box center [480, 109] width 7 height 7
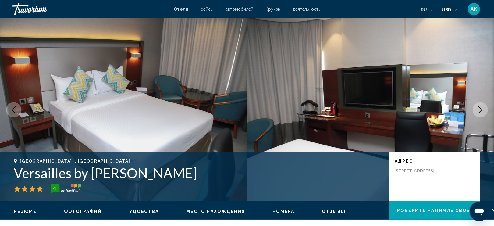
click at [480, 108] on icon "Next image" at bounding box center [480, 109] width 7 height 7
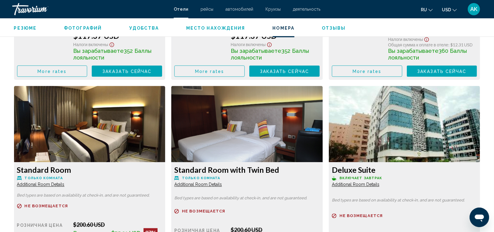
scroll to position [1007, 0]
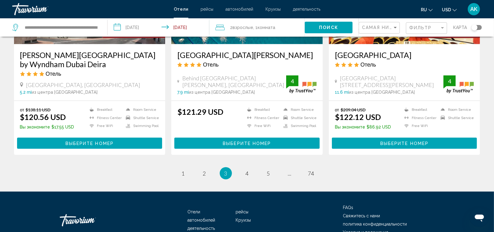
scroll to position [809, 0]
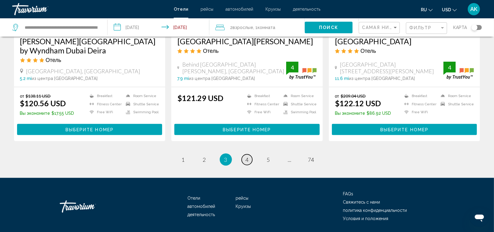
click at [246, 156] on span "4" at bounding box center [247, 159] width 3 height 7
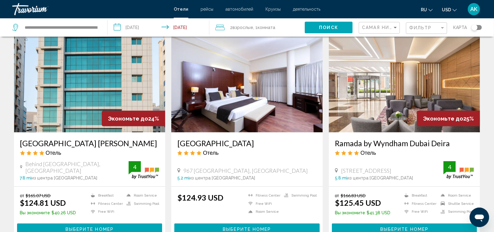
scroll to position [714, 0]
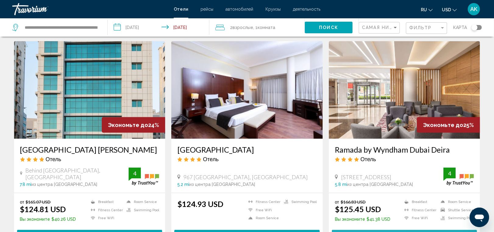
click at [364, 230] on button "Выберите номер" at bounding box center [404, 235] width 145 height 11
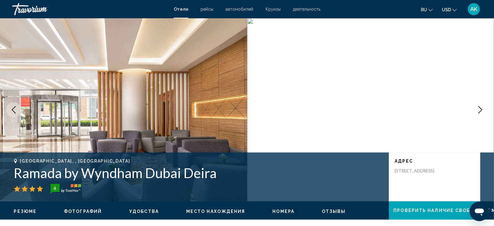
click at [482, 110] on icon "Next image" at bounding box center [481, 109] width 4 height 7
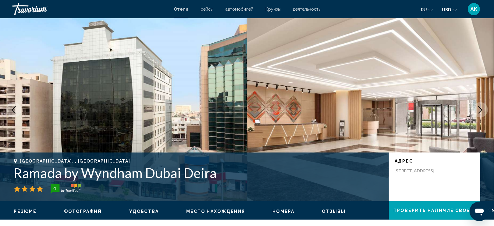
click at [482, 110] on icon "Next image" at bounding box center [481, 109] width 4 height 7
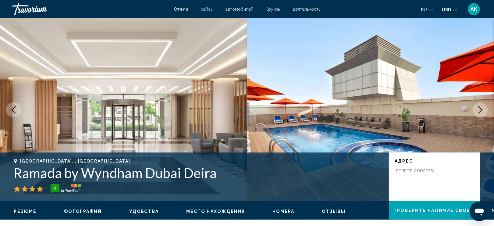
click at [482, 110] on icon "Next image" at bounding box center [481, 109] width 4 height 7
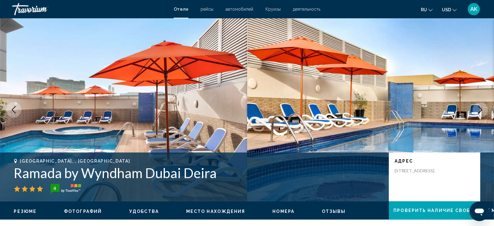
click at [482, 110] on icon "Next image" at bounding box center [481, 109] width 4 height 7
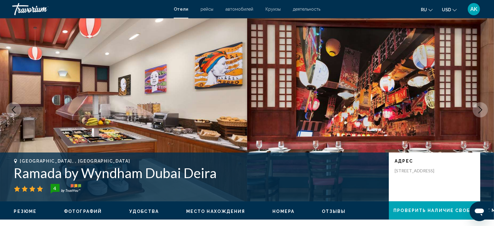
click at [482, 110] on icon "Next image" at bounding box center [480, 109] width 7 height 7
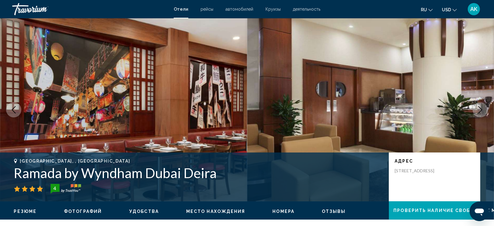
click at [482, 110] on icon "Next image" at bounding box center [481, 109] width 4 height 7
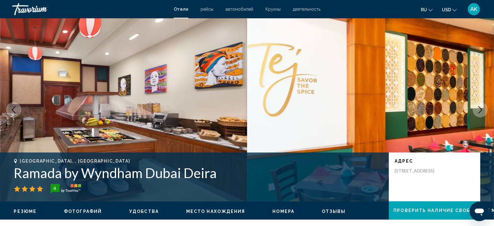
click at [482, 110] on icon "Next image" at bounding box center [481, 109] width 4 height 7
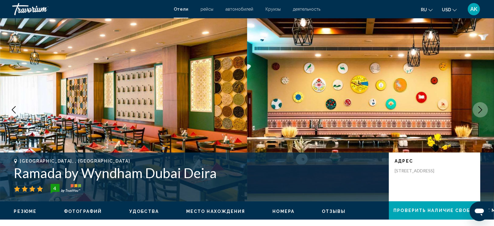
click at [482, 110] on icon "Next image" at bounding box center [480, 109] width 7 height 7
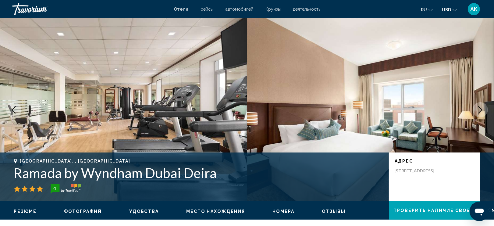
click at [482, 110] on icon "Next image" at bounding box center [480, 109] width 7 height 7
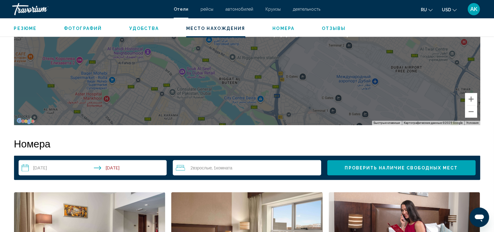
scroll to position [640, 0]
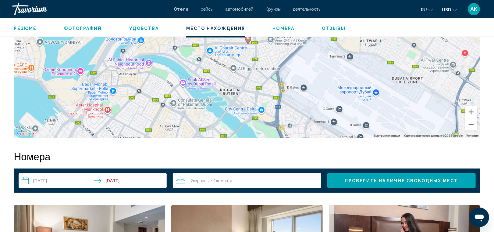
click at [218, 126] on div "Чтобы активировать перетаскивание с помощью клавиатуры, нажмите Alt + Ввод. Пос…" at bounding box center [247, 46] width 467 height 183
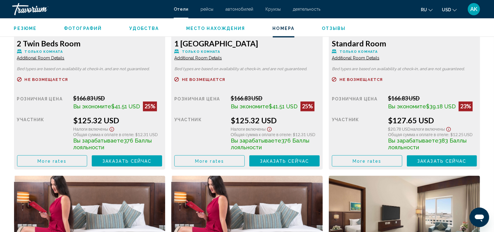
scroll to position [874, 0]
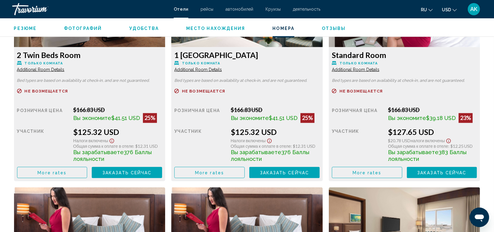
click at [65, 72] on span "Additional Room Details" at bounding box center [41, 69] width 48 height 5
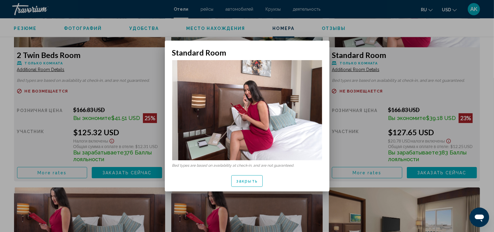
scroll to position [0, 0]
click at [254, 181] on span "закрыть" at bounding box center [247, 181] width 22 height 5
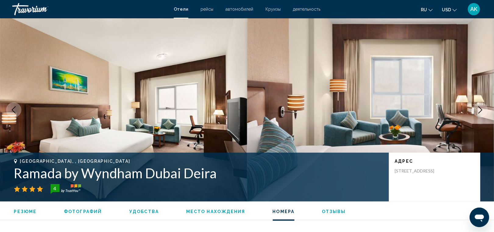
scroll to position [874, 0]
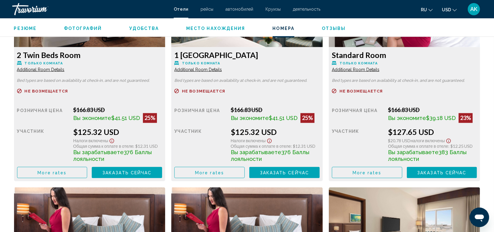
click at [65, 72] on span "Additional Room Details" at bounding box center [41, 69] width 48 height 5
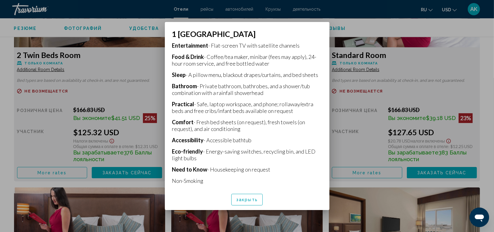
scroll to position [151, 0]
click at [251, 196] on button "закрыть" at bounding box center [246, 199] width 31 height 11
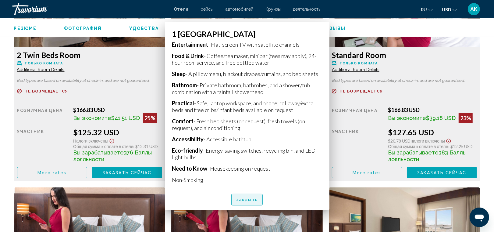
scroll to position [874, 0]
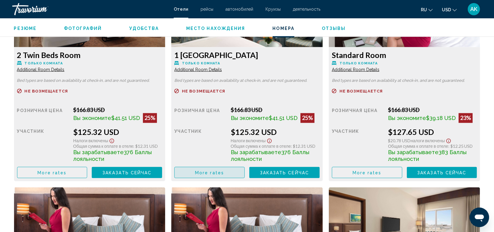
click at [216, 175] on span "More rates" at bounding box center [209, 172] width 29 height 5
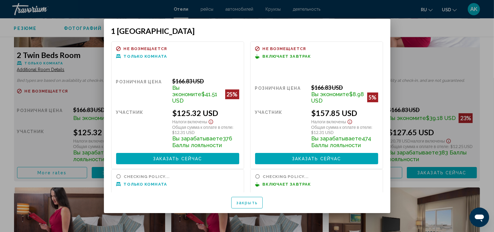
scroll to position [0, 0]
click at [255, 201] on span "закрыть" at bounding box center [247, 202] width 22 height 5
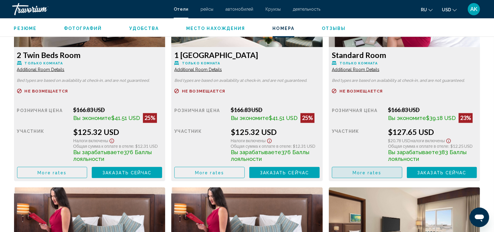
click at [376, 175] on span "More rates" at bounding box center [367, 172] width 29 height 5
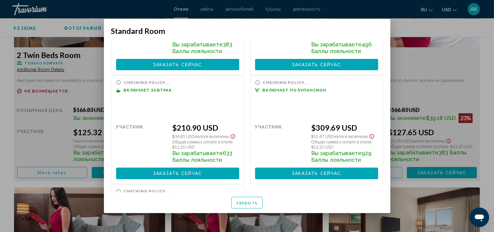
scroll to position [104, 0]
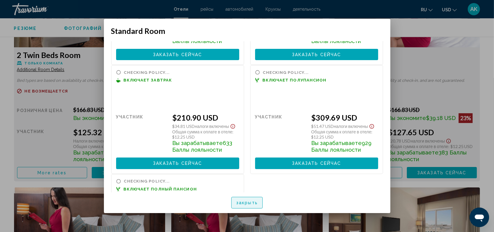
click at [249, 201] on span "закрыть" at bounding box center [247, 202] width 22 height 5
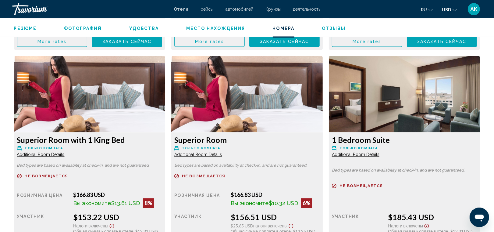
scroll to position [1005, 0]
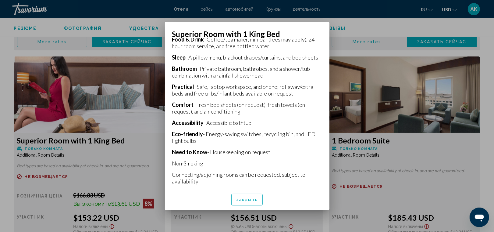
scroll to position [171, 0]
click at [256, 201] on span "закрыть" at bounding box center [247, 199] width 22 height 5
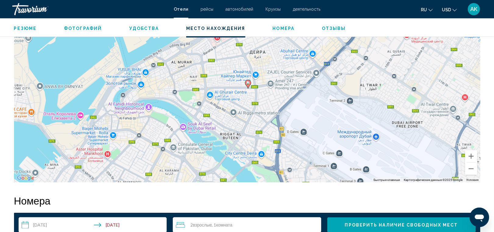
scroll to position [597, 0]
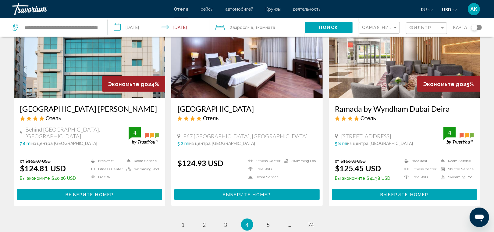
scroll to position [751, 0]
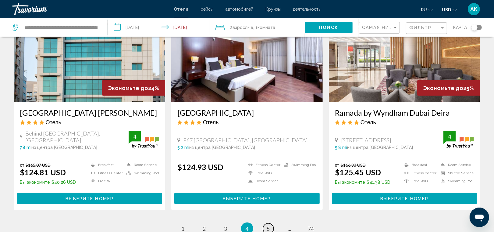
click at [268, 225] on span "5" at bounding box center [268, 228] width 3 height 7
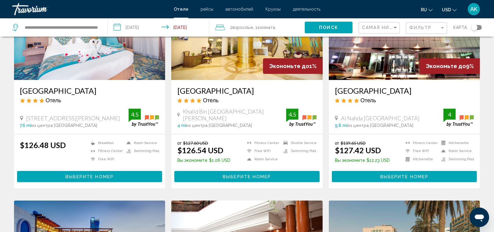
scroll to position [69, 0]
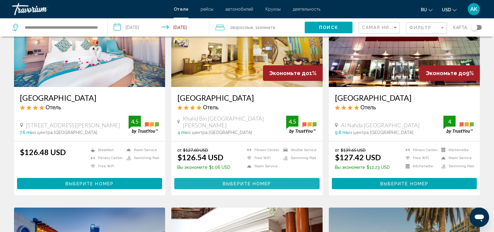
click at [254, 182] on span "Выберите номер" at bounding box center [247, 183] width 48 height 5
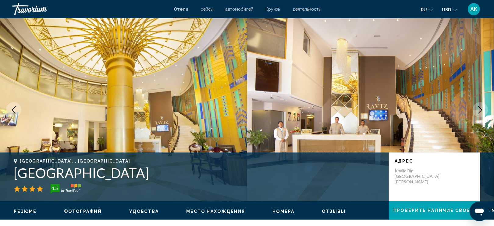
click at [483, 108] on icon "Next image" at bounding box center [480, 109] width 7 height 7
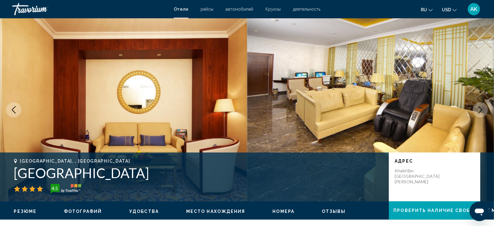
click at [483, 108] on icon "Next image" at bounding box center [480, 109] width 7 height 7
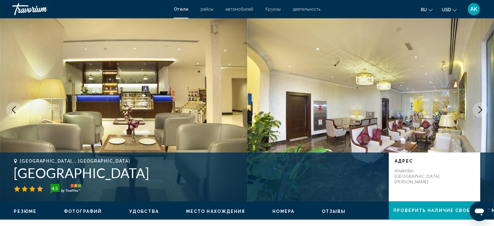
click at [483, 108] on icon "Next image" at bounding box center [480, 109] width 7 height 7
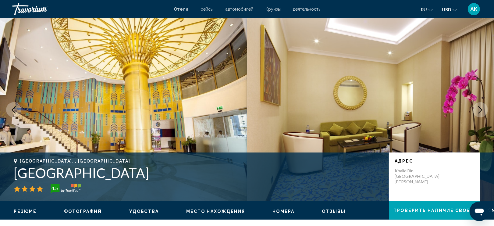
click at [483, 108] on icon "Next image" at bounding box center [480, 109] width 7 height 7
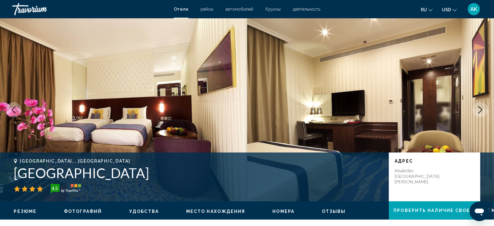
click at [482, 108] on icon "Next image" at bounding box center [480, 109] width 7 height 7
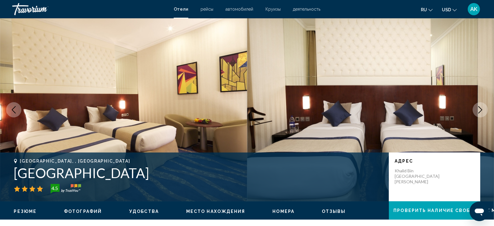
click at [482, 108] on icon "Next image" at bounding box center [480, 109] width 7 height 7
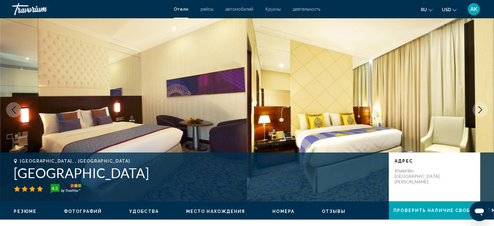
click at [482, 108] on icon "Next image" at bounding box center [480, 109] width 7 height 7
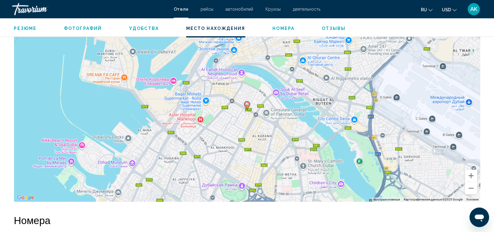
scroll to position [593, 0]
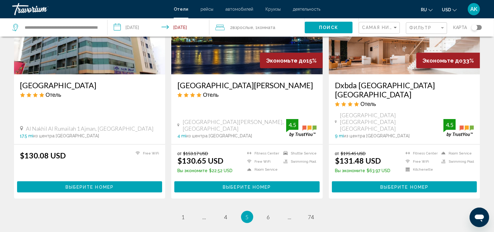
scroll to position [753, 0]
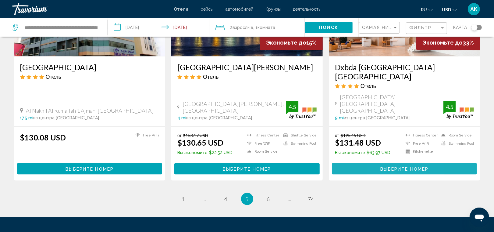
click at [384, 166] on span "Выберите номер" at bounding box center [405, 168] width 48 height 5
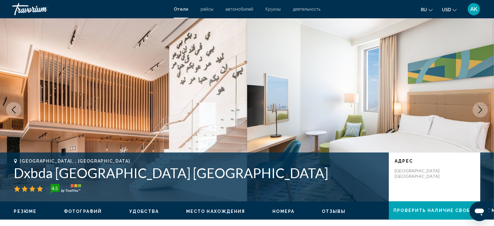
click at [482, 106] on icon "Next image" at bounding box center [480, 109] width 7 height 7
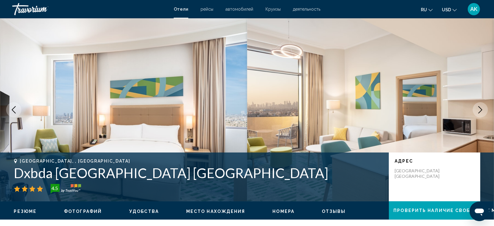
click at [482, 106] on icon "Next image" at bounding box center [480, 109] width 7 height 7
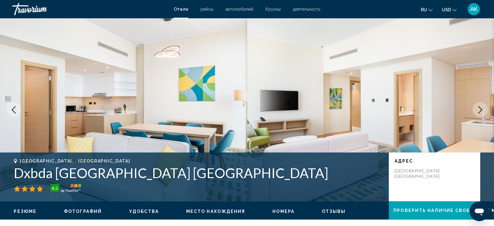
click at [482, 106] on icon "Next image" at bounding box center [480, 109] width 7 height 7
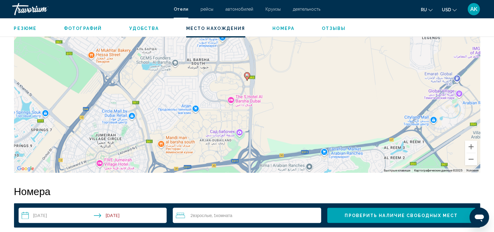
scroll to position [636, 0]
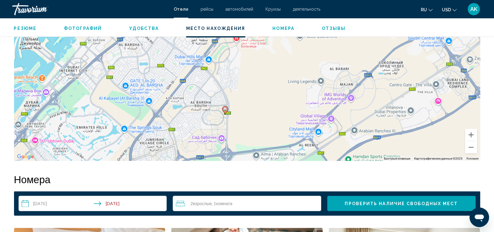
drag, startPoint x: 238, startPoint y: 102, endPoint x: 216, endPoint y: 143, distance: 46.1
click at [216, 143] on div "Чтобы активировать перетаскивание с помощью клавиатуры, нажмите Alt + Ввод. Пос…" at bounding box center [247, 69] width 467 height 183
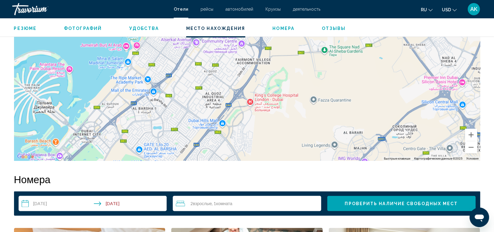
drag, startPoint x: 206, startPoint y: 90, endPoint x: 224, endPoint y: 143, distance: 56.4
click at [224, 143] on div "Чтобы активировать перетаскивание с помощью клавиатуры, нажмите Alt + Ввод. Пос…" at bounding box center [247, 69] width 467 height 183
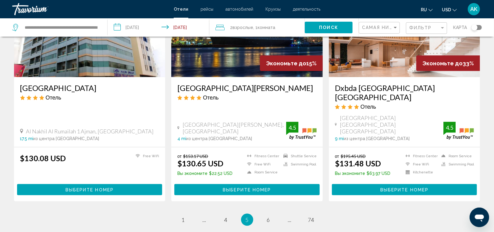
scroll to position [744, 0]
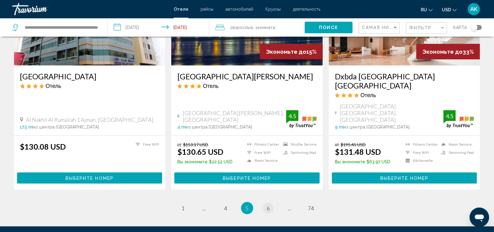
drag, startPoint x: 258, startPoint y: 230, endPoint x: 267, endPoint y: 201, distance: 30.4
click at [267, 205] on span "6" at bounding box center [268, 208] width 3 height 7
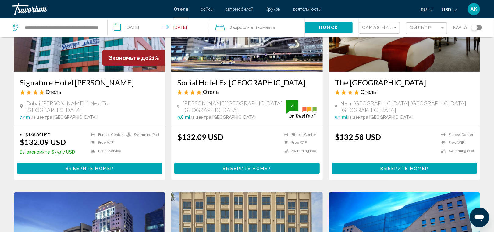
scroll to position [86, 0]
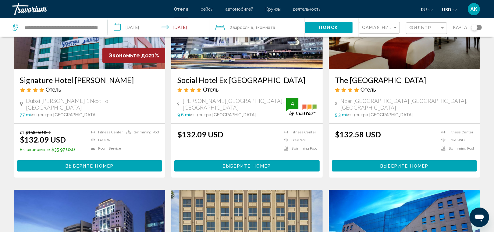
click at [374, 158] on div "$132.58 USD Fitness Center Free WiFi Swimming Pool Выберите номер" at bounding box center [404, 151] width 139 height 42
click at [377, 164] on button "Выберите номер" at bounding box center [404, 165] width 145 height 11
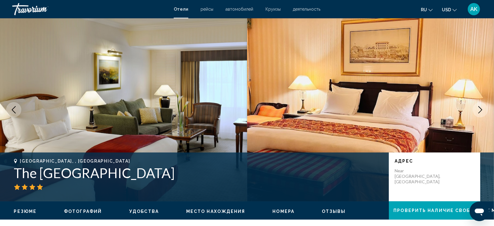
click at [480, 108] on icon "Next image" at bounding box center [480, 109] width 7 height 7
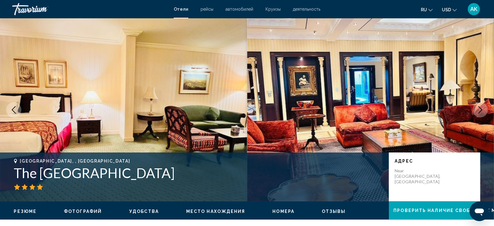
click at [480, 108] on icon "Next image" at bounding box center [480, 109] width 7 height 7
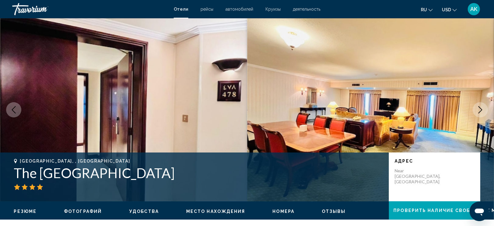
click at [480, 108] on icon "Next image" at bounding box center [480, 109] width 7 height 7
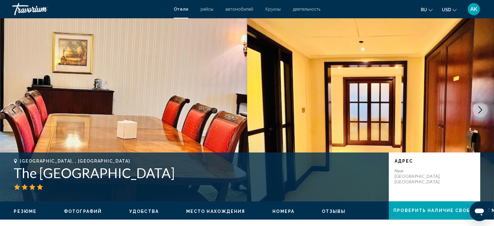
click at [480, 108] on icon "Next image" at bounding box center [480, 109] width 7 height 7
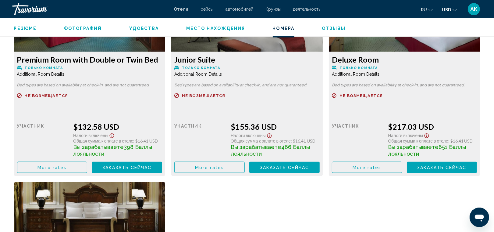
scroll to position [887, 0]
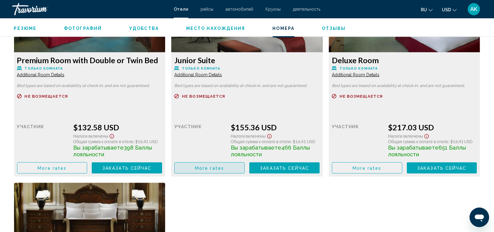
click at [214, 167] on span "More rates" at bounding box center [209, 168] width 29 height 5
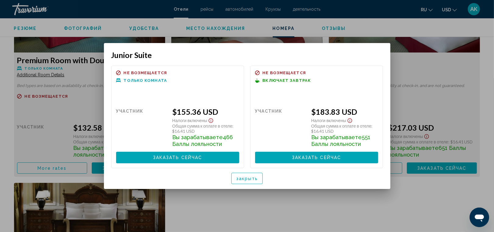
scroll to position [0, 0]
click at [238, 179] on span "закрыть" at bounding box center [247, 178] width 22 height 5
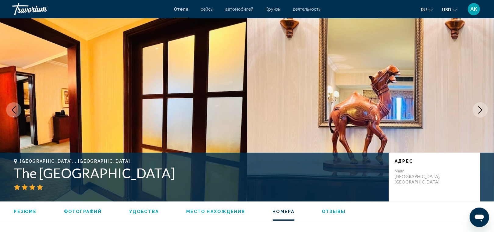
scroll to position [887, 0]
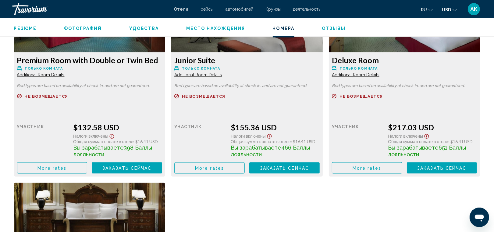
click at [65, 74] on span "Additional Room Details" at bounding box center [41, 74] width 48 height 5
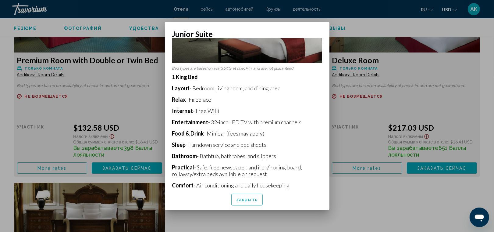
scroll to position [108, 0]
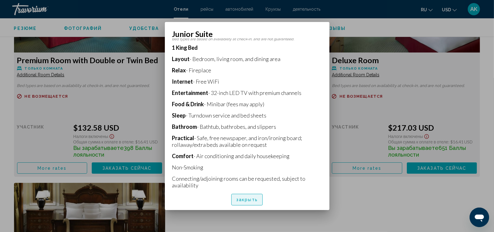
click at [249, 198] on span "закрыть" at bounding box center [247, 199] width 22 height 5
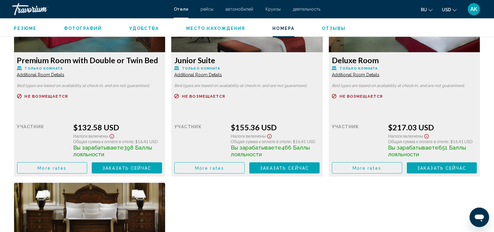
click at [163, 150] on div "Розничная цена $0.00 когда вы выкупаете участник $155.36 USD Налоги включены Об…" at bounding box center [89, 143] width 145 height 62
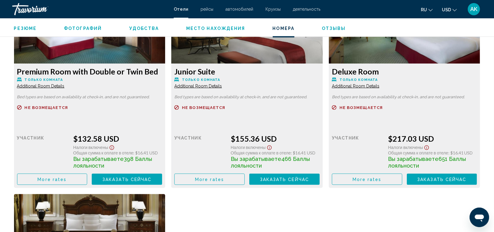
scroll to position [848, 0]
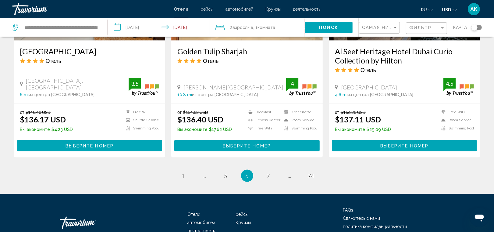
scroll to position [788, 0]
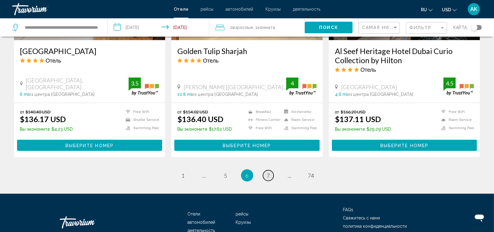
click at [269, 172] on span "7" at bounding box center [268, 175] width 3 height 7
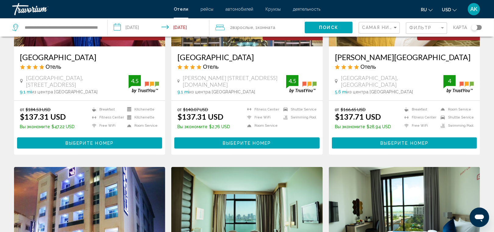
scroll to position [108, 0]
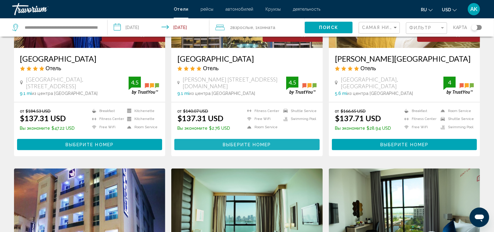
click at [247, 143] on span "Выберите номер" at bounding box center [247, 144] width 48 height 5
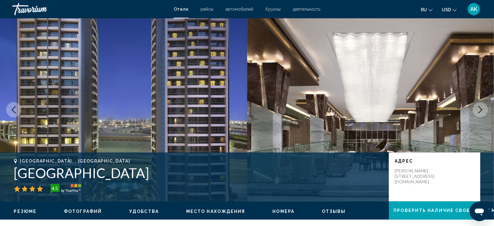
click at [482, 108] on icon "Next image" at bounding box center [480, 109] width 7 height 7
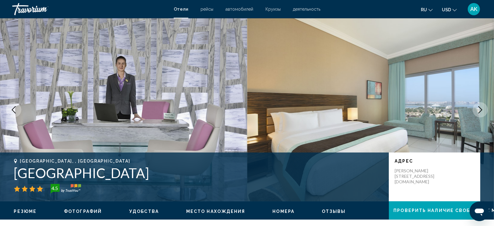
click at [482, 108] on icon "Next image" at bounding box center [480, 109] width 7 height 7
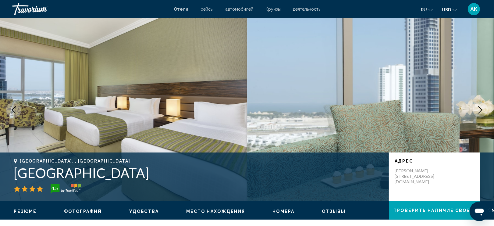
click at [482, 108] on icon "Next image" at bounding box center [480, 109] width 7 height 7
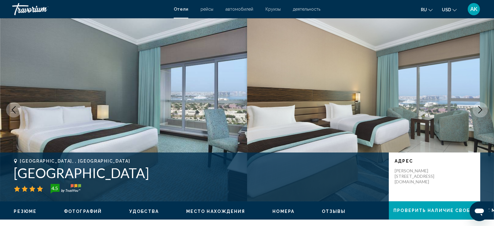
click at [482, 108] on icon "Next image" at bounding box center [480, 109] width 7 height 7
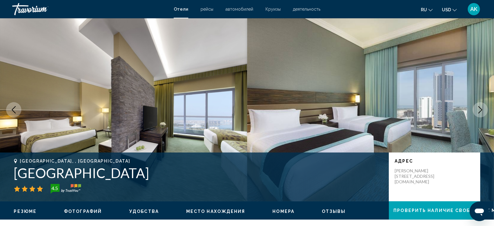
click at [482, 108] on icon "Next image" at bounding box center [480, 109] width 7 height 7
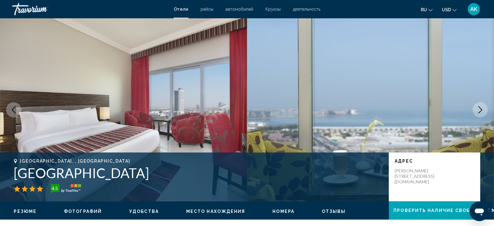
click at [482, 108] on icon "Next image" at bounding box center [480, 109] width 7 height 7
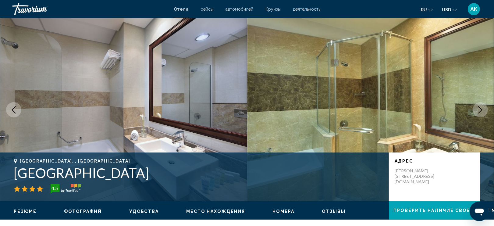
click at [482, 109] on icon "Next image" at bounding box center [480, 109] width 7 height 7
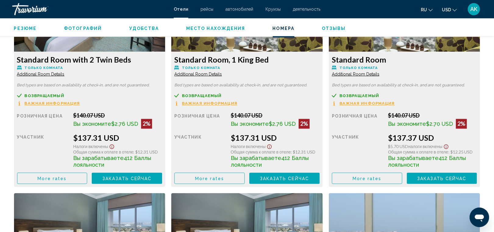
scroll to position [883, 0]
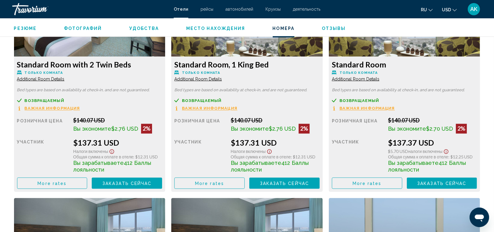
click at [50, 79] on span "Additional Room Details" at bounding box center [41, 79] width 48 height 5
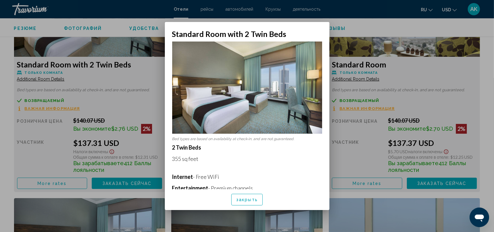
scroll to position [0, 0]
click at [238, 197] on span "закрыть" at bounding box center [247, 199] width 22 height 5
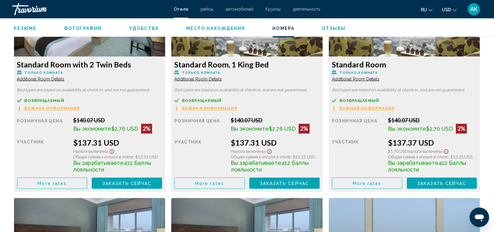
click at [65, 80] on span "Additional Room Details" at bounding box center [41, 79] width 48 height 5
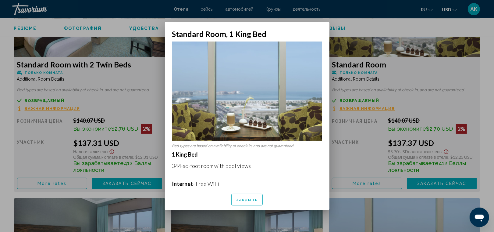
scroll to position [0, 0]
click at [247, 202] on span "закрыть" at bounding box center [247, 199] width 22 height 5
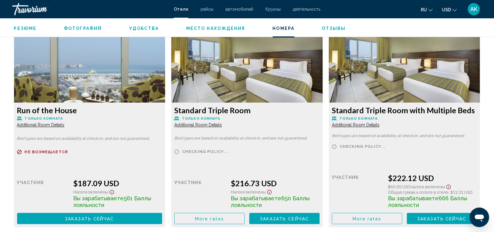
scroll to position [1264, 0]
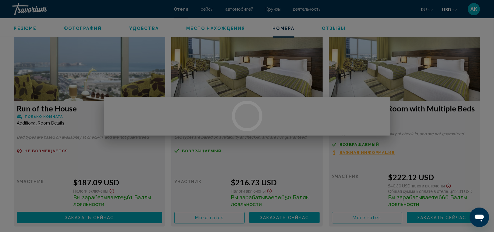
scroll to position [0, 0]
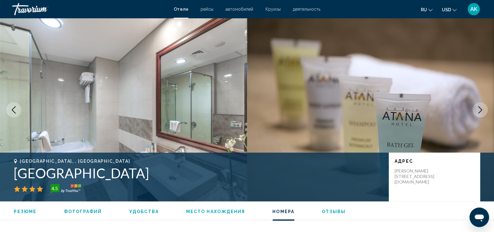
scroll to position [1264, 0]
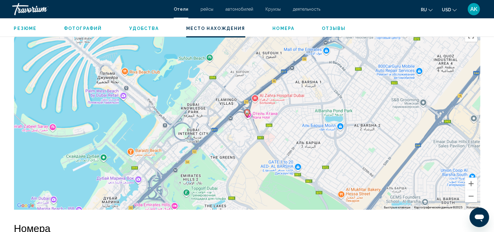
scroll to position [588, 0]
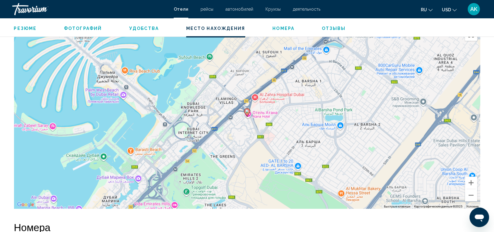
click at [53, 80] on div "Чтобы активировать перетаскивание с помощью клавиатуры, нажмите Alt + Ввод. Пос…" at bounding box center [247, 117] width 467 height 183
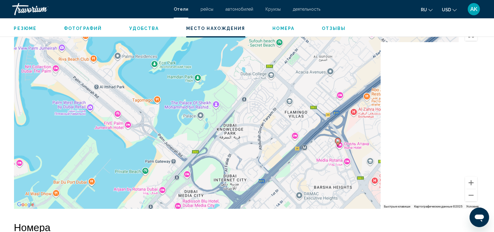
drag, startPoint x: 291, startPoint y: 130, endPoint x: 187, endPoint y: 123, distance: 104.2
click at [187, 123] on div "Чтобы активировать перетаскивание с помощью клавиатуры, нажмите Alt + Ввод. Пос…" at bounding box center [247, 117] width 467 height 183
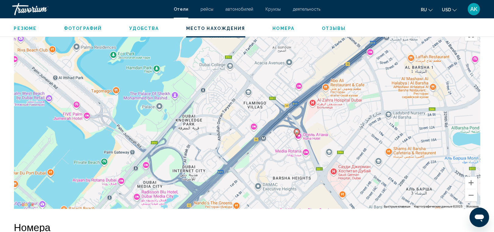
drag, startPoint x: 270, startPoint y: 135, endPoint x: 147, endPoint y: 114, distance: 124.6
click at [147, 114] on div "Чтобы активировать перетаскивание с помощью клавиатуры, нажмите Alt + Ввод. Пос…" at bounding box center [247, 117] width 467 height 183
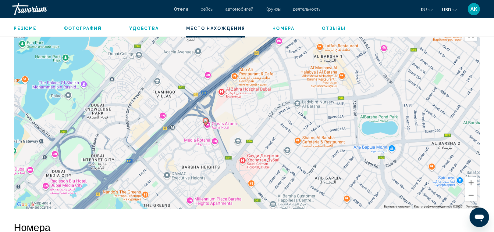
click at [186, 138] on div "Чтобы активировать перетаскивание с помощью клавиатуры, нажмите Alt + Ввод. Пос…" at bounding box center [247, 117] width 467 height 183
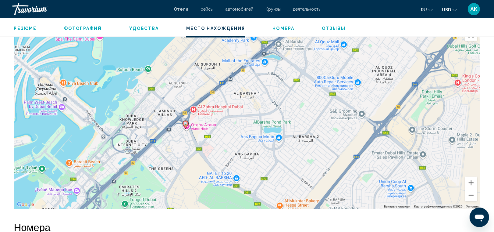
drag, startPoint x: 20, startPoint y: 9, endPoint x: 9, endPoint y: -21, distance: 32.9
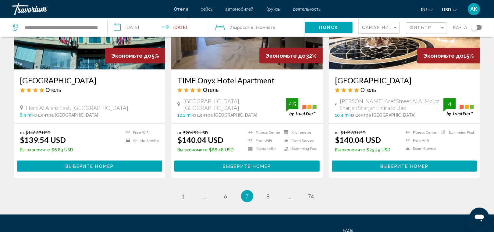
scroll to position [769, 0]
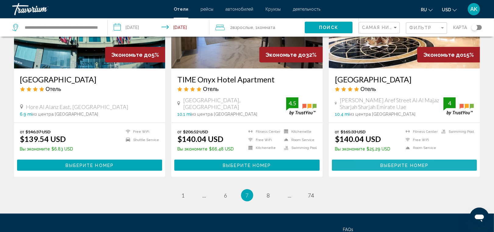
click at [377, 159] on button "Выберите номер" at bounding box center [404, 164] width 145 height 11
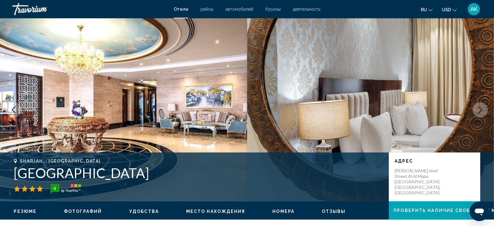
click at [479, 111] on icon "Next image" at bounding box center [480, 109] width 7 height 7
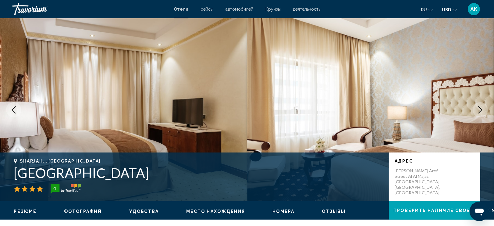
click at [479, 111] on icon "Next image" at bounding box center [480, 109] width 7 height 7
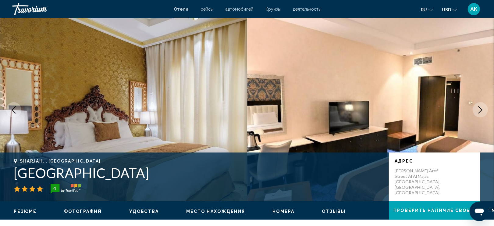
click at [479, 111] on icon "Next image" at bounding box center [480, 109] width 7 height 7
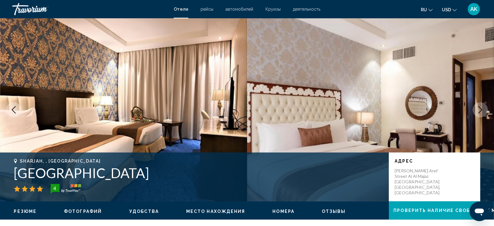
click at [479, 111] on icon "Next image" at bounding box center [480, 109] width 7 height 7
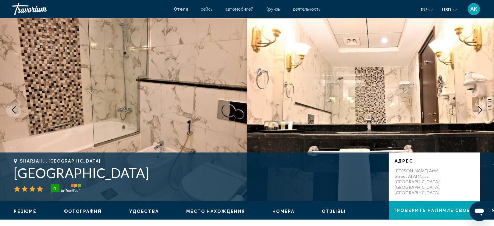
click at [479, 111] on icon "Next image" at bounding box center [480, 109] width 7 height 7
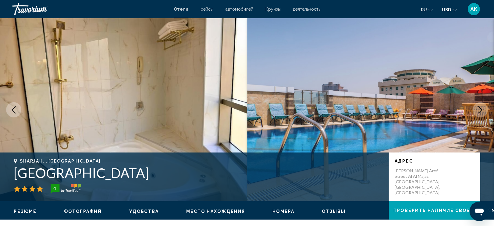
click at [479, 111] on icon "Next image" at bounding box center [480, 109] width 7 height 7
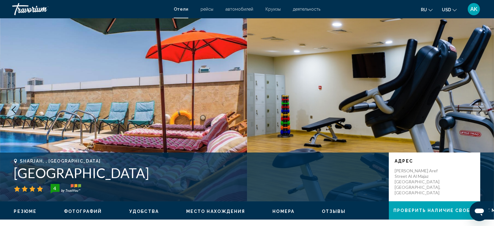
click at [479, 112] on icon "Next image" at bounding box center [480, 109] width 7 height 7
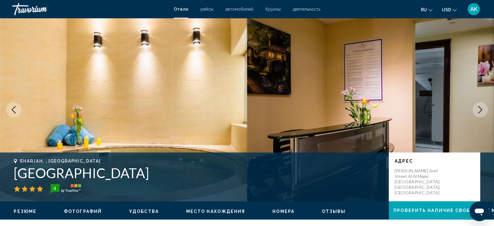
click at [479, 112] on icon "Next image" at bounding box center [480, 109] width 7 height 7
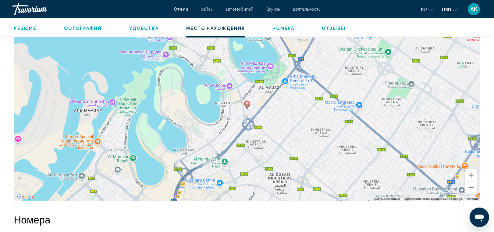
scroll to position [593, 0]
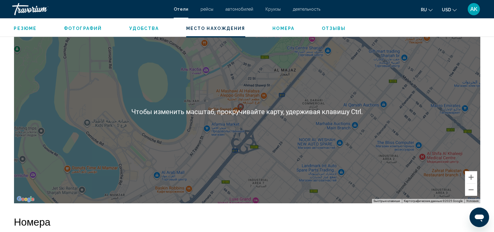
click at [231, 102] on div "Чтобы активировать перетаскивание с помощью клавиатуры, нажмите Alt + Ввод. Пос…" at bounding box center [247, 111] width 467 height 183
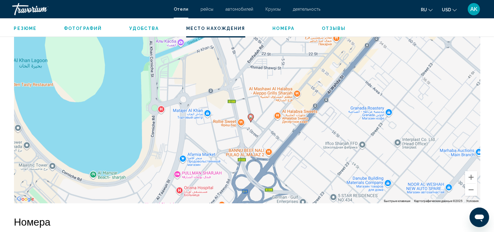
click at [166, 143] on div "Чтобы активировать перетаскивание с помощью клавиатуры, нажмите Alt + Ввод. Пос…" at bounding box center [247, 111] width 467 height 183
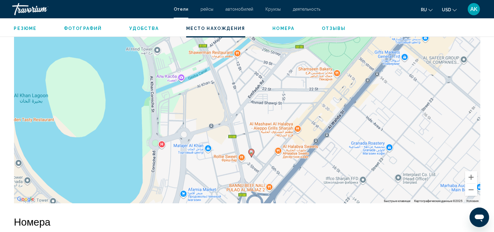
drag, startPoint x: 166, startPoint y: 143, endPoint x: 167, endPoint y: 178, distance: 35.7
click at [167, 178] on div "Чтобы активировать перетаскивание с помощью клавиатуры, нажмите Alt + Ввод. Пос…" at bounding box center [247, 111] width 467 height 183
click at [181, 128] on div "Чтобы активировать перетаскивание с помощью клавиатуры, нажмите Alt + Ввод. Пос…" at bounding box center [247, 111] width 467 height 183
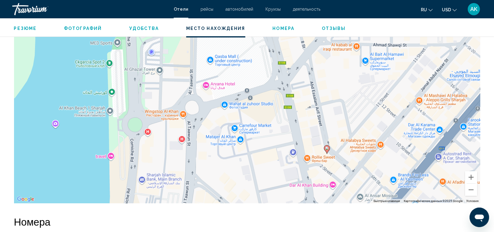
drag, startPoint x: 127, startPoint y: 163, endPoint x: 131, endPoint y: 127, distance: 35.4
click at [131, 127] on div "Чтобы активировать перетаскивание с помощью клавиатуры, нажмите Alt + Ввод. Пос…" at bounding box center [247, 111] width 467 height 183
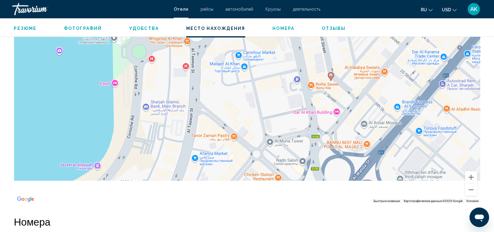
drag, startPoint x: 135, startPoint y: 161, endPoint x: 141, endPoint y: 78, distance: 82.8
click at [141, 78] on div "Чтобы активировать перетаскивание с помощью клавиатуры, нажмите Alt + Ввод. Пос…" at bounding box center [247, 111] width 467 height 183
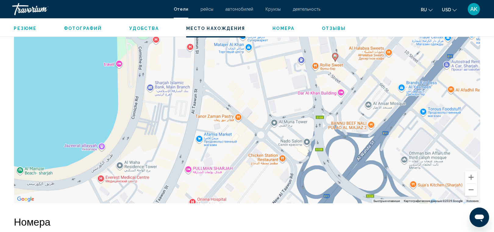
drag, startPoint x: 155, startPoint y: 115, endPoint x: 157, endPoint y: 103, distance: 12.7
click at [157, 103] on div "Чтобы активировать перетаскивание с помощью клавиатуры, нажмите Alt + Ввод. Пос…" at bounding box center [247, 111] width 467 height 183
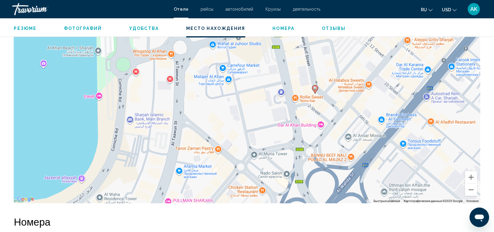
drag, startPoint x: 229, startPoint y: 91, endPoint x: 208, endPoint y: 123, distance: 38.9
click at [208, 123] on div "Чтобы активировать перетаскивание с помощью клавиатуры, нажмите Alt + Ввод. Пос…" at bounding box center [247, 111] width 467 height 183
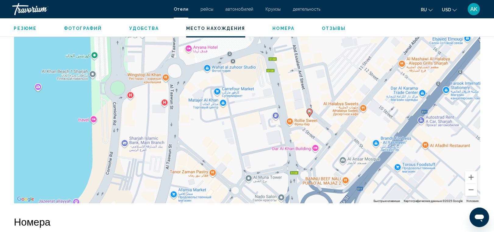
drag, startPoint x: 208, startPoint y: 135, endPoint x: 202, endPoint y: 160, distance: 26.2
click at [202, 160] on div "Чтобы активировать перетаскивание с помощью клавиатуры, нажмите Alt + Ввод. Пос…" at bounding box center [247, 111] width 467 height 183
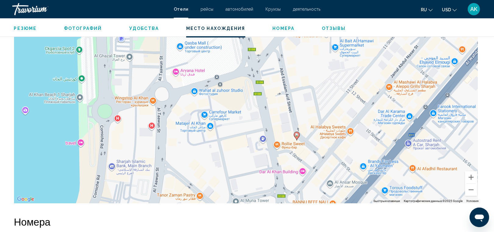
drag, startPoint x: 274, startPoint y: 103, endPoint x: 263, endPoint y: 125, distance: 25.2
click at [263, 125] on div "Чтобы активировать перетаскивание с помощью клавиатуры, нажмите Alt + Ввод. Пос…" at bounding box center [247, 111] width 467 height 183
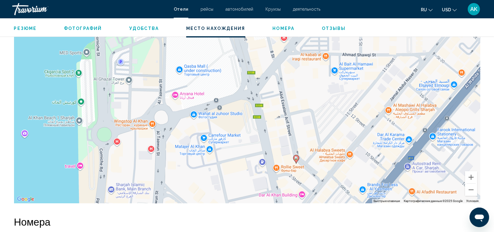
drag, startPoint x: 108, startPoint y: 127, endPoint x: 106, endPoint y: 152, distance: 25.1
click at [106, 152] on div "Чтобы активировать перетаскивание с помощью клавиатуры, нажмите Alt + Ввод. Пос…" at bounding box center [247, 111] width 467 height 183
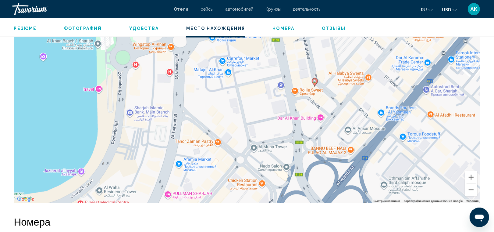
drag, startPoint x: 110, startPoint y: 176, endPoint x: 138, endPoint y: 86, distance: 94.3
click at [138, 86] on div "Чтобы активировать перетаскивание с помощью клавиатуры, нажмите Alt + Ввод. Пос…" at bounding box center [247, 111] width 467 height 183
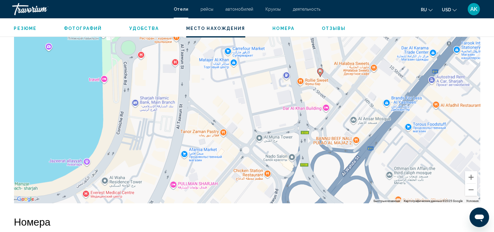
click at [124, 145] on div "Чтобы активировать перетаскивание с помощью клавиатуры, нажмите Alt + Ввод. Пос…" at bounding box center [247, 111] width 467 height 183
click at [241, 90] on div "Чтобы активировать перетаскивание с помощью клавиатуры, нажмите Alt + Ввод. Пос…" at bounding box center [247, 111] width 467 height 183
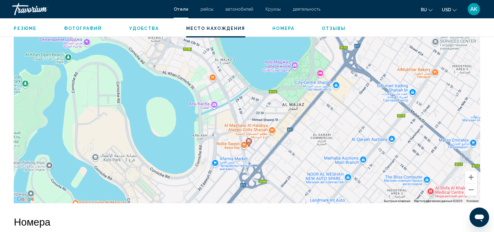
drag, startPoint x: 267, startPoint y: 70, endPoint x: 255, endPoint y: 143, distance: 74.2
click at [255, 143] on div "Чтобы активировать перетаскивание с помощью клавиатуры, нажмите Alt + Ввод. Пос…" at bounding box center [247, 111] width 467 height 183
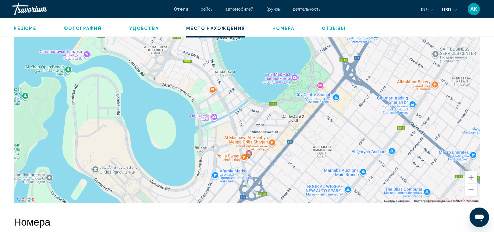
click at [292, 107] on div "Чтобы активировать перетаскивание с помощью клавиатуры, нажмите Alt + Ввод. Пос…" at bounding box center [247, 111] width 467 height 183
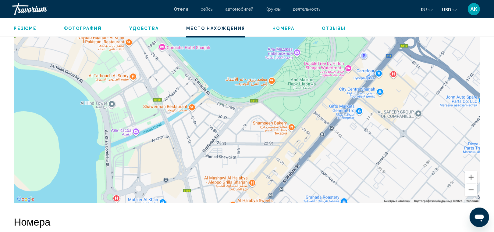
click at [292, 107] on div "Чтобы активировать перетаскивание с помощью клавиатуры, нажмите Alt + Ввод. Пос…" at bounding box center [247, 111] width 467 height 183
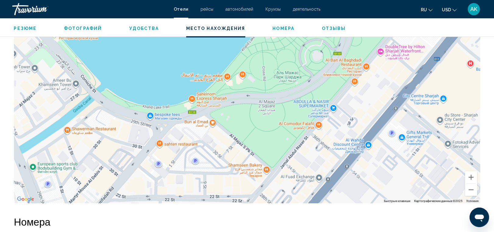
drag, startPoint x: 269, startPoint y: 116, endPoint x: 233, endPoint y: 144, distance: 45.0
click at [233, 144] on div "Main content" at bounding box center [247, 111] width 467 height 183
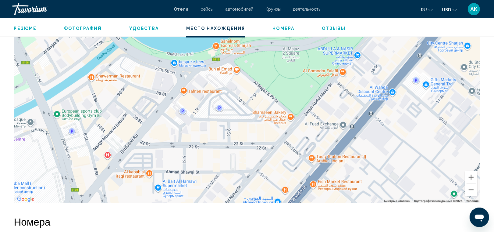
drag, startPoint x: 209, startPoint y: 163, endPoint x: 247, endPoint y: 94, distance: 79.3
click at [247, 94] on div "Main content" at bounding box center [247, 111] width 467 height 183
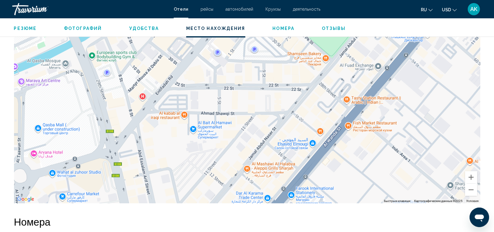
drag, startPoint x: 189, startPoint y: 158, endPoint x: 220, endPoint y: 104, distance: 62.3
click at [220, 104] on div "Чтобы активировать перетаскивание с помощью клавиатуры, нажмите Alt + Ввод. Пос…" at bounding box center [247, 111] width 467 height 183
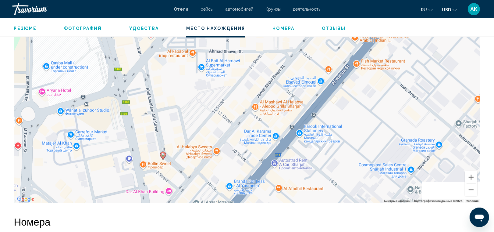
drag, startPoint x: 184, startPoint y: 150, endPoint x: 195, endPoint y: 79, distance: 72.2
click at [195, 79] on div "Чтобы активировать перетаскивание с помощью клавиатуры, нажмите Alt + Ввод. Пос…" at bounding box center [247, 111] width 467 height 183
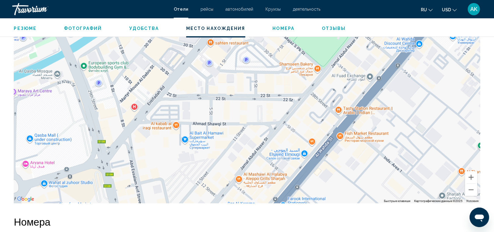
drag, startPoint x: 186, startPoint y: 106, endPoint x: 162, endPoint y: 193, distance: 90.3
click at [162, 193] on div "Чтобы активировать перетаскивание с помощью клавиатуры, нажмите Alt + Ввод. Пос…" at bounding box center [247, 111] width 467 height 183
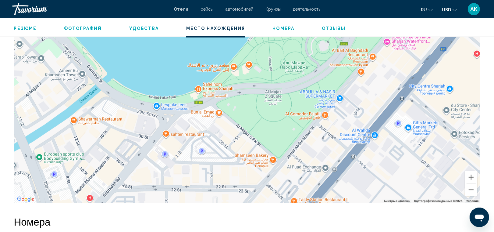
drag, startPoint x: 227, startPoint y: 81, endPoint x: 182, endPoint y: 172, distance: 102.0
click at [182, 172] on div "Чтобы активировать перетаскивание с помощью клавиатуры, нажмите Alt + Ввод. Пос…" at bounding box center [247, 111] width 467 height 183
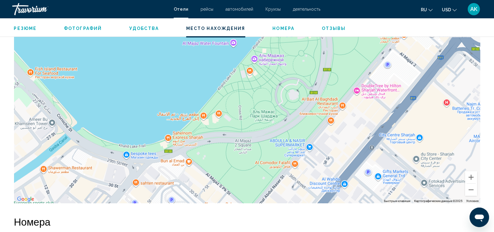
drag, startPoint x: 232, startPoint y: 125, endPoint x: 203, endPoint y: 171, distance: 54.3
click at [203, 171] on div "Main content" at bounding box center [247, 111] width 467 height 183
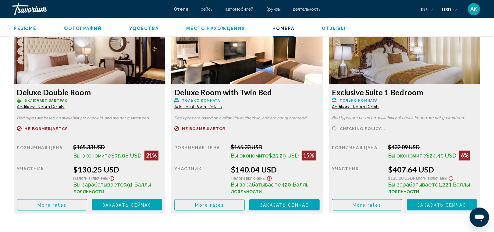
scroll to position [856, 0]
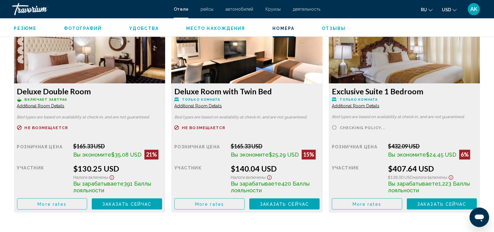
click at [42, 104] on span "Additional Room Details" at bounding box center [41, 105] width 48 height 5
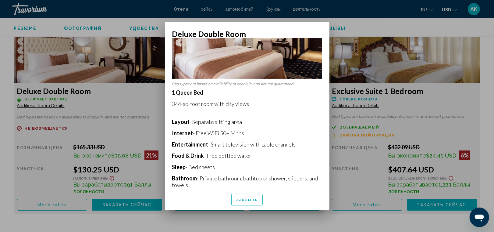
scroll to position [139, 0]
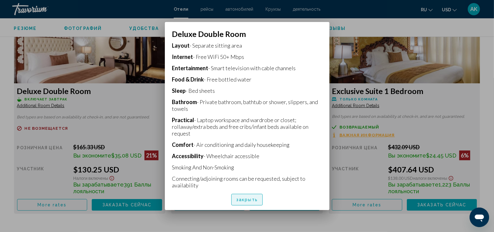
click at [238, 202] on span "закрыть" at bounding box center [247, 199] width 22 height 5
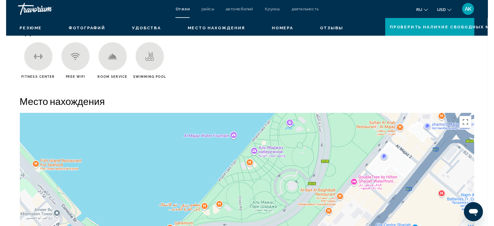
scroll to position [0, 0]
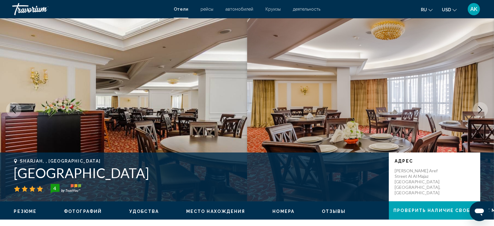
click at [18, 174] on h1 "Crystal Plaza Al Majaz" at bounding box center [198, 173] width 369 height 16
copy h1 "Crystal Plaza Al Majaz"
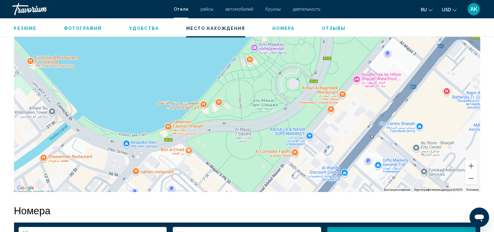
scroll to position [607, 0]
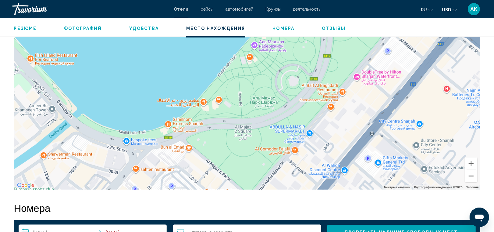
click at [474, 177] on button "Уменьшить" at bounding box center [471, 176] width 12 height 12
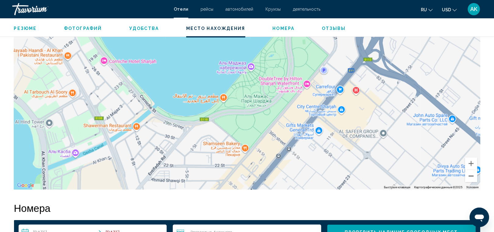
click at [473, 177] on button "Уменьшить" at bounding box center [471, 176] width 12 height 12
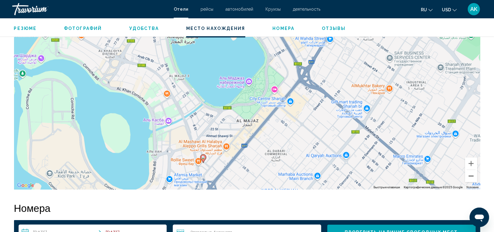
click at [473, 177] on button "Уменьшить" at bounding box center [471, 176] width 12 height 12
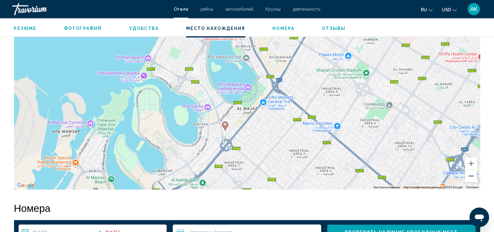
click at [473, 177] on button "Уменьшить" at bounding box center [471, 176] width 12 height 12
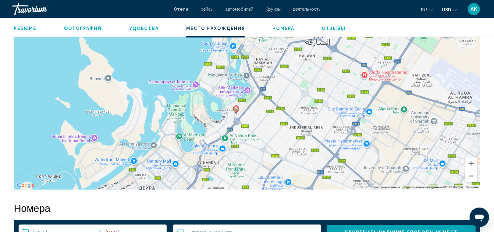
click at [473, 177] on button "Уменьшить" at bounding box center [471, 176] width 12 height 12
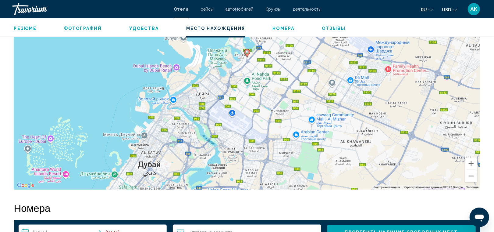
drag, startPoint x: 298, startPoint y: 135, endPoint x: 304, endPoint y: 86, distance: 49.1
click at [304, 86] on div "Чтобы активировать перетаскивание с помощью клавиатуры, нажмите Alt + Ввод. Пос…" at bounding box center [247, 97] width 467 height 183
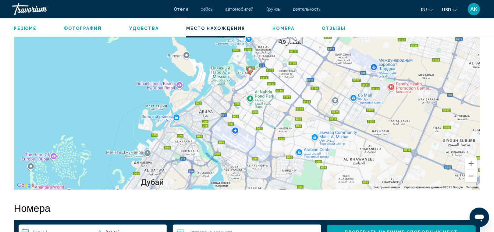
drag, startPoint x: 270, startPoint y: 89, endPoint x: 272, endPoint y: 110, distance: 21.1
click at [272, 110] on div "Чтобы активировать перетаскивание с помощью клавиатуры, нажмите Alt + Ввод. Пос…" at bounding box center [247, 97] width 467 height 183
click at [470, 163] on button "Увеличить" at bounding box center [471, 163] width 12 height 12
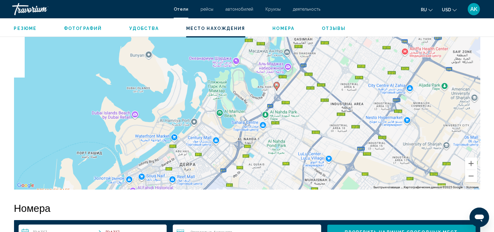
drag, startPoint x: 287, startPoint y: 86, endPoint x: 310, endPoint y: 124, distance: 45.1
click at [310, 124] on div "Чтобы активировать перетаскивание с помощью клавиатуры, нажмите Alt + Ввод. Пос…" at bounding box center [247, 97] width 467 height 183
click at [473, 163] on button "Увеличить" at bounding box center [471, 163] width 12 height 12
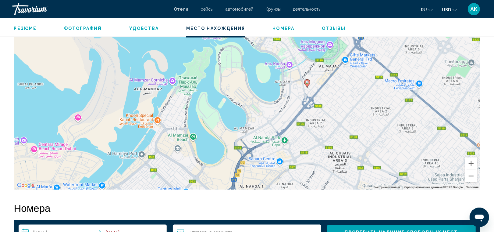
drag, startPoint x: 295, startPoint y: 124, endPoint x: 296, endPoint y: 130, distance: 5.3
click at [296, 130] on div "Чтобы активировать перетаскивание с помощью клавиатуры, нажмите Alt + Ввод. Пос…" at bounding box center [247, 97] width 467 height 183
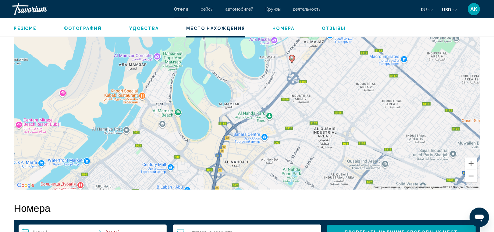
drag, startPoint x: 283, startPoint y: 106, endPoint x: 268, endPoint y: 80, distance: 29.8
click at [268, 80] on div "Чтобы активировать перетаскивание с помощью клавиатуры, нажмите Alt + Ввод. Пос…" at bounding box center [247, 97] width 467 height 183
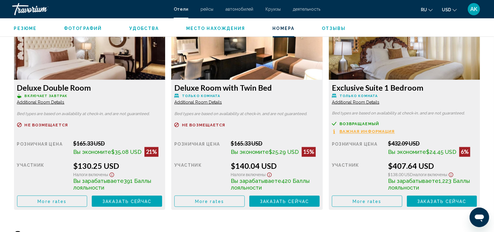
scroll to position [864, 0]
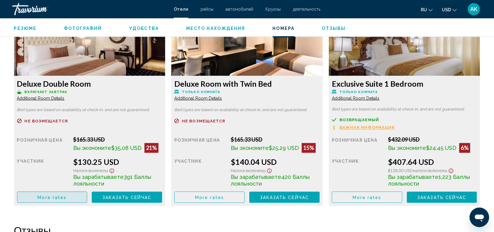
click at [76, 193] on button "More rates" at bounding box center [52, 196] width 70 height 11
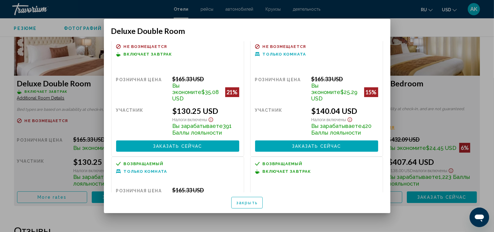
scroll to position [2, 0]
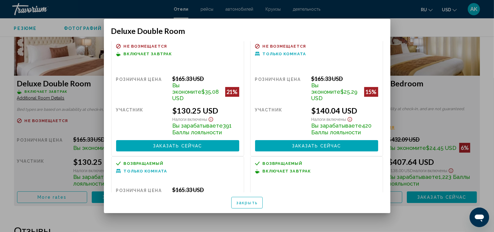
drag, startPoint x: 267, startPoint y: 89, endPoint x: 236, endPoint y: 124, distance: 46.9
click at [236, 124] on div "Не возмещается Включает завтрак Розничная цена $165.33 USD Вы экономите $35.08 …" at bounding box center [247, 153] width 278 height 228
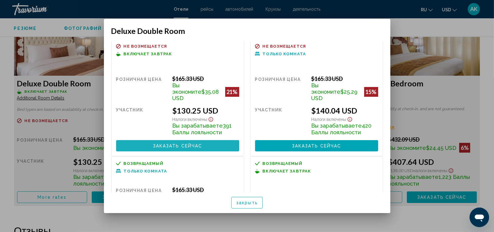
click at [203, 141] on button "Заказать сейчас Больше недоступно" at bounding box center [177, 145] width 123 height 11
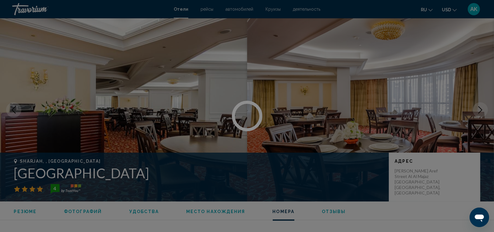
scroll to position [864, 0]
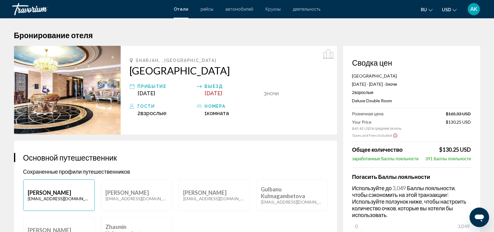
click at [165, 70] on h2 "Crystal Plaza Al Majaz" at bounding box center [229, 70] width 198 height 12
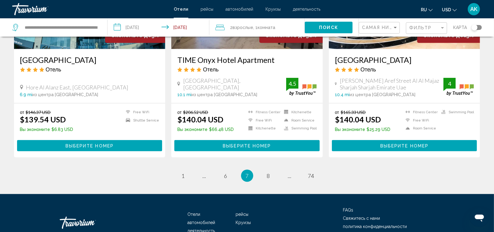
scroll to position [790, 0]
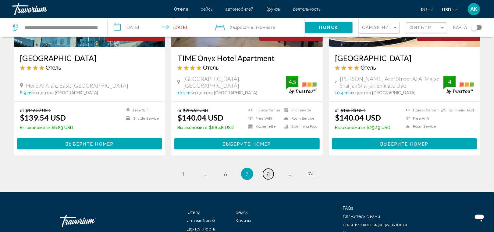
click at [268, 170] on span "8" at bounding box center [268, 173] width 3 height 7
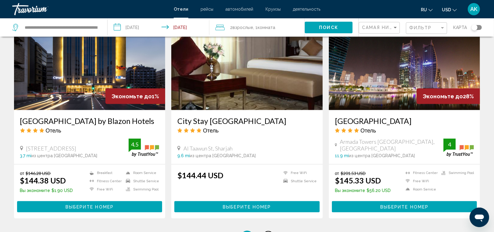
scroll to position [731, 0]
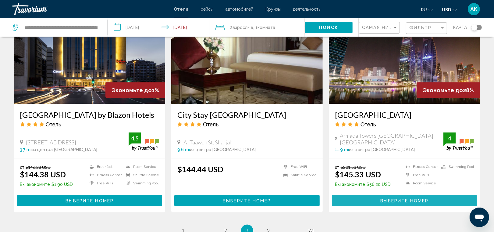
click at [386, 198] on span "Выберите номер" at bounding box center [405, 200] width 48 height 5
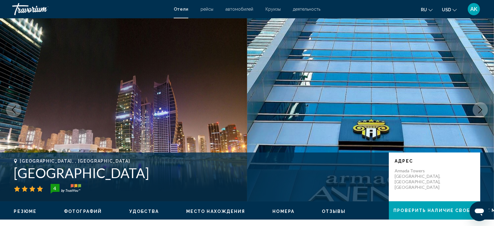
click at [476, 111] on button "Next image" at bounding box center [480, 109] width 15 height 15
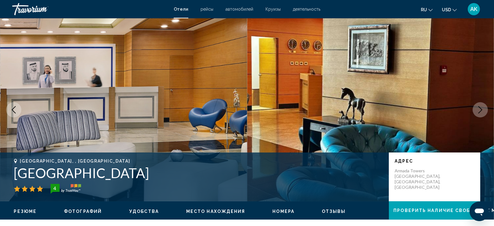
click at [476, 111] on button "Next image" at bounding box center [480, 109] width 15 height 15
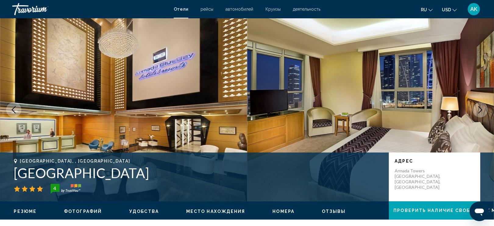
click at [476, 111] on button "Next image" at bounding box center [480, 109] width 15 height 15
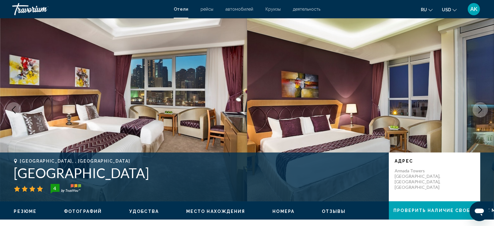
click at [476, 111] on button "Next image" at bounding box center [480, 109] width 15 height 15
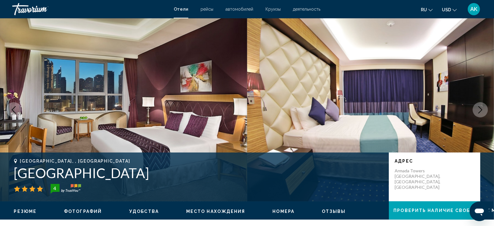
click at [476, 111] on button "Next image" at bounding box center [480, 109] width 15 height 15
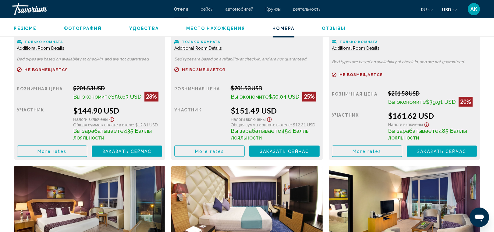
scroll to position [915, 0]
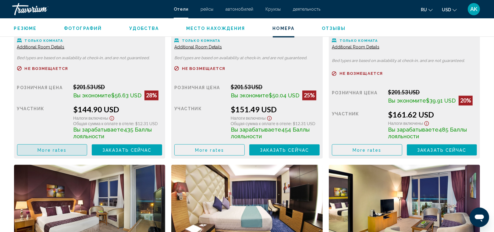
click at [75, 146] on button "More rates" at bounding box center [52, 149] width 70 height 11
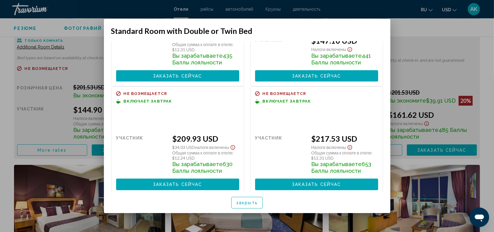
scroll to position [79, 0]
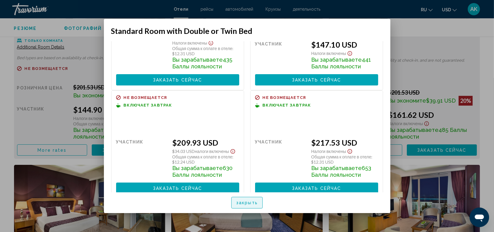
click at [248, 200] on span "закрыть" at bounding box center [247, 202] width 22 height 5
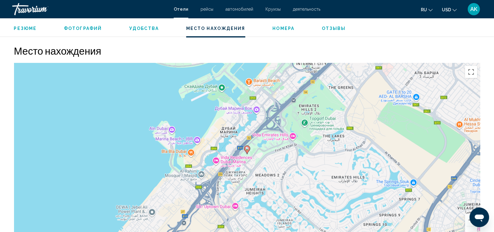
scroll to position [550, 0]
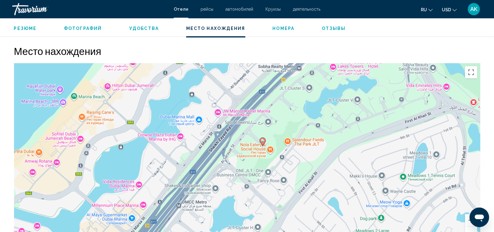
click at [314, 138] on div "Чтобы активировать перетаскивание с помощью клавиатуры, нажмите Alt + Ввод. Пос…" at bounding box center [247, 154] width 467 height 183
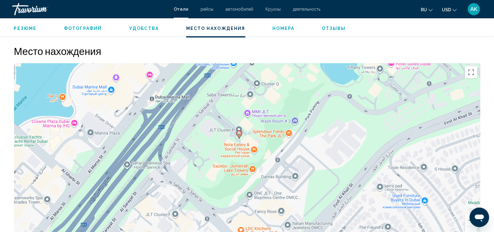
drag, startPoint x: 220, startPoint y: 150, endPoint x: 249, endPoint y: 133, distance: 33.6
click at [249, 133] on div "Чтобы активировать перетаскивание с помощью клавиатуры, нажмите Alt + Ввод. Пос…" at bounding box center [247, 154] width 467 height 183
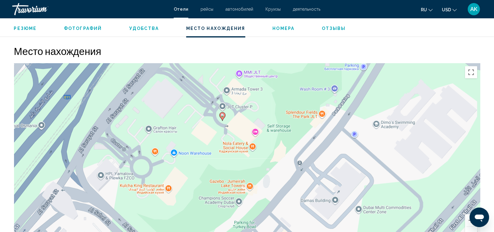
drag, startPoint x: 226, startPoint y: 170, endPoint x: 218, endPoint y: 144, distance: 27.4
click at [218, 144] on div "Чтобы активировать перетаскивание с помощью клавиатуры, нажмите Alt + Ввод. Пос…" at bounding box center [247, 154] width 467 height 183
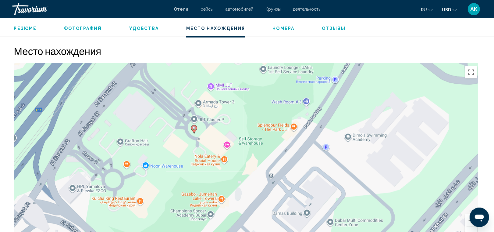
drag, startPoint x: 243, startPoint y: 162, endPoint x: 214, endPoint y: 173, distance: 30.6
click at [214, 173] on div "Чтобы активировать перетаскивание с помощью клавиатуры, нажмите Alt + Ввод. Пос…" at bounding box center [247, 154] width 467 height 183
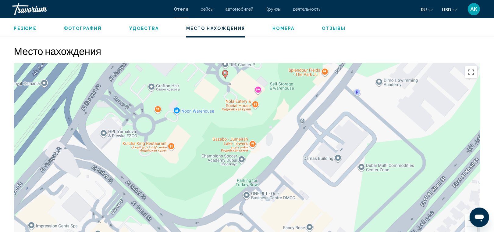
drag, startPoint x: 161, startPoint y: 171, endPoint x: 193, endPoint y: 115, distance: 65.1
click at [193, 115] on div "Чтобы активировать перетаскивание с помощью клавиатуры, нажмите Alt + Ввод. Пос…" at bounding box center [247, 154] width 467 height 183
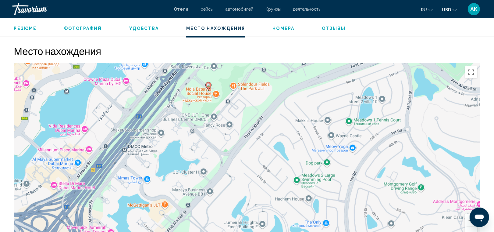
drag, startPoint x: 192, startPoint y: 127, endPoint x: 201, endPoint y: 110, distance: 18.4
click at [201, 110] on div "Чтобы активировать перетаскивание с помощью клавиатуры, нажмите Alt + Ввод. Пос…" at bounding box center [247, 154] width 467 height 183
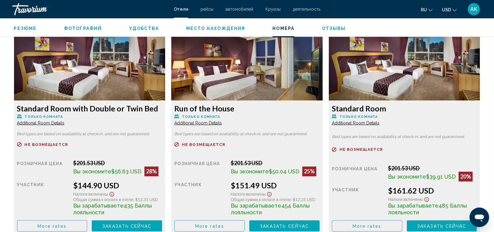
scroll to position [834, 0]
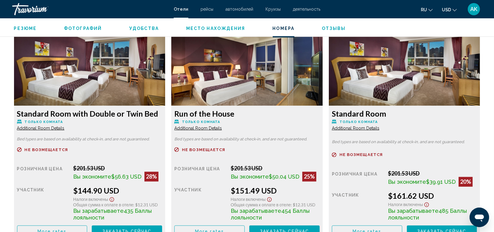
click at [48, 128] on span "Additional Room Details" at bounding box center [41, 128] width 48 height 5
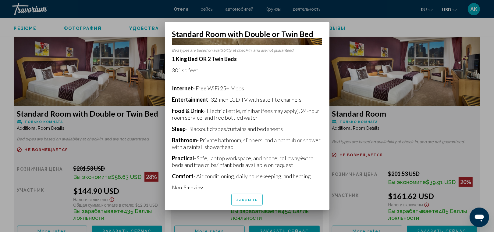
scroll to position [86, 0]
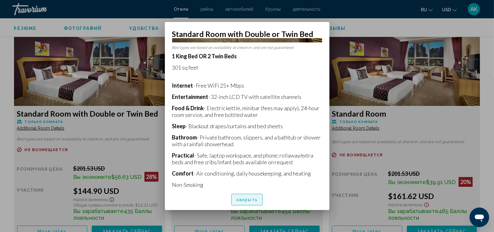
click at [249, 199] on span "закрыть" at bounding box center [247, 199] width 22 height 5
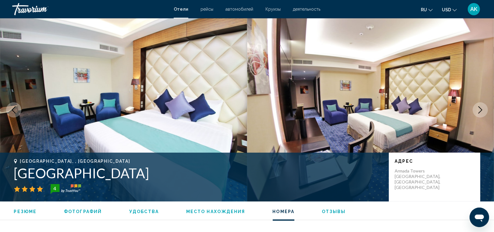
scroll to position [834, 0]
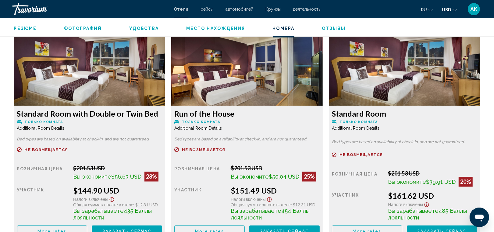
click at [65, 130] on span "Additional Room Details" at bounding box center [41, 128] width 48 height 5
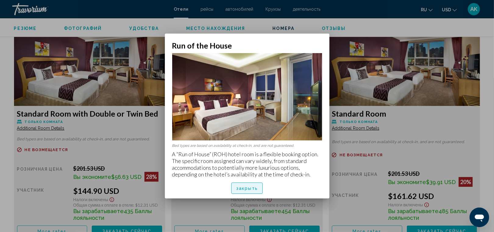
click at [256, 188] on span "закрыть" at bounding box center [247, 188] width 22 height 5
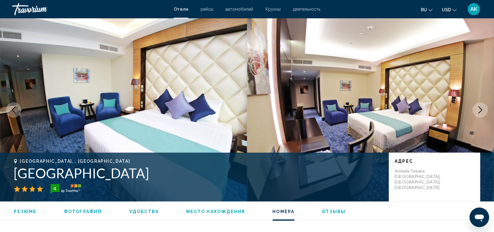
scroll to position [834, 0]
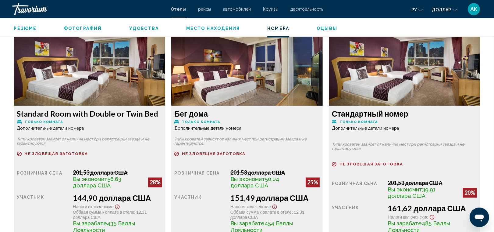
click at [84, 129] on span "Дополнительные детали номера" at bounding box center [50, 128] width 67 height 5
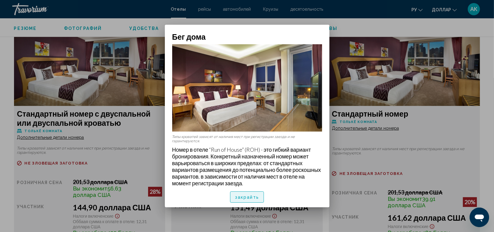
click at [249, 195] on span "закрайть" at bounding box center [247, 197] width 24 height 5
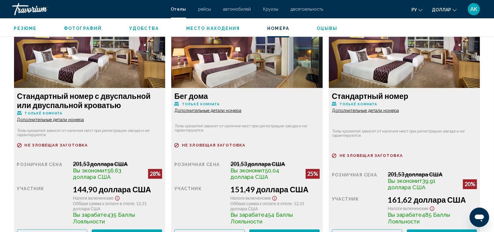
scroll to position [834, 0]
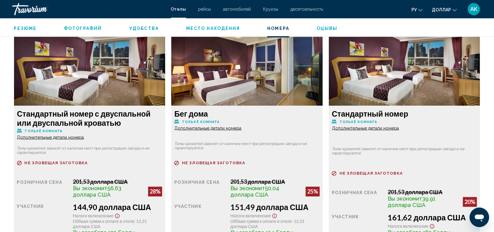
click at [163, 161] on p "Не зловещая заготовка" at bounding box center [89, 163] width 145 height 5
click at [166, 135] on div "Бег дома Толькё комната Дополнительные детали номера Типы кроватей зависят от н…" at bounding box center [90, 184] width 152 height 156
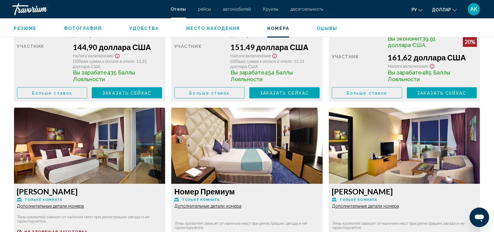
scroll to position [998, 0]
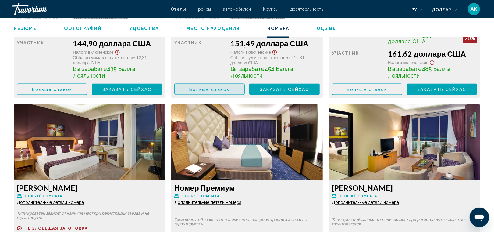
click at [221, 87] on span "Больше ставок" at bounding box center [209, 89] width 40 height 5
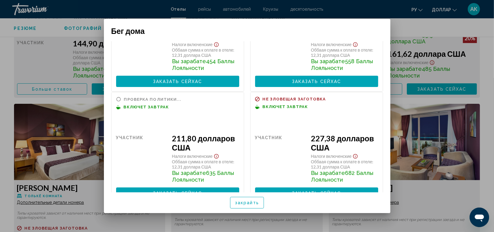
scroll to position [81, 0]
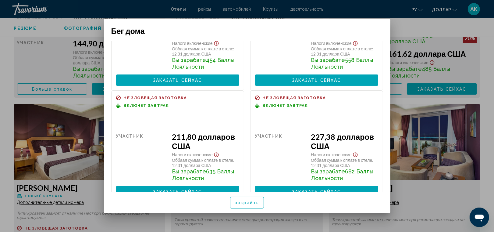
click at [250, 201] on span "закрайть" at bounding box center [247, 202] width 24 height 5
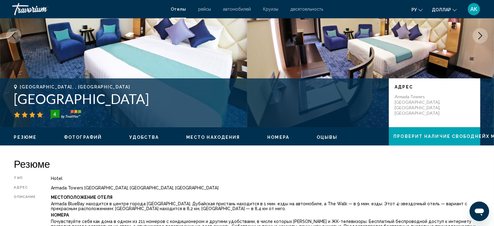
scroll to position [0, 0]
